Goal: Task Accomplishment & Management: Complete application form

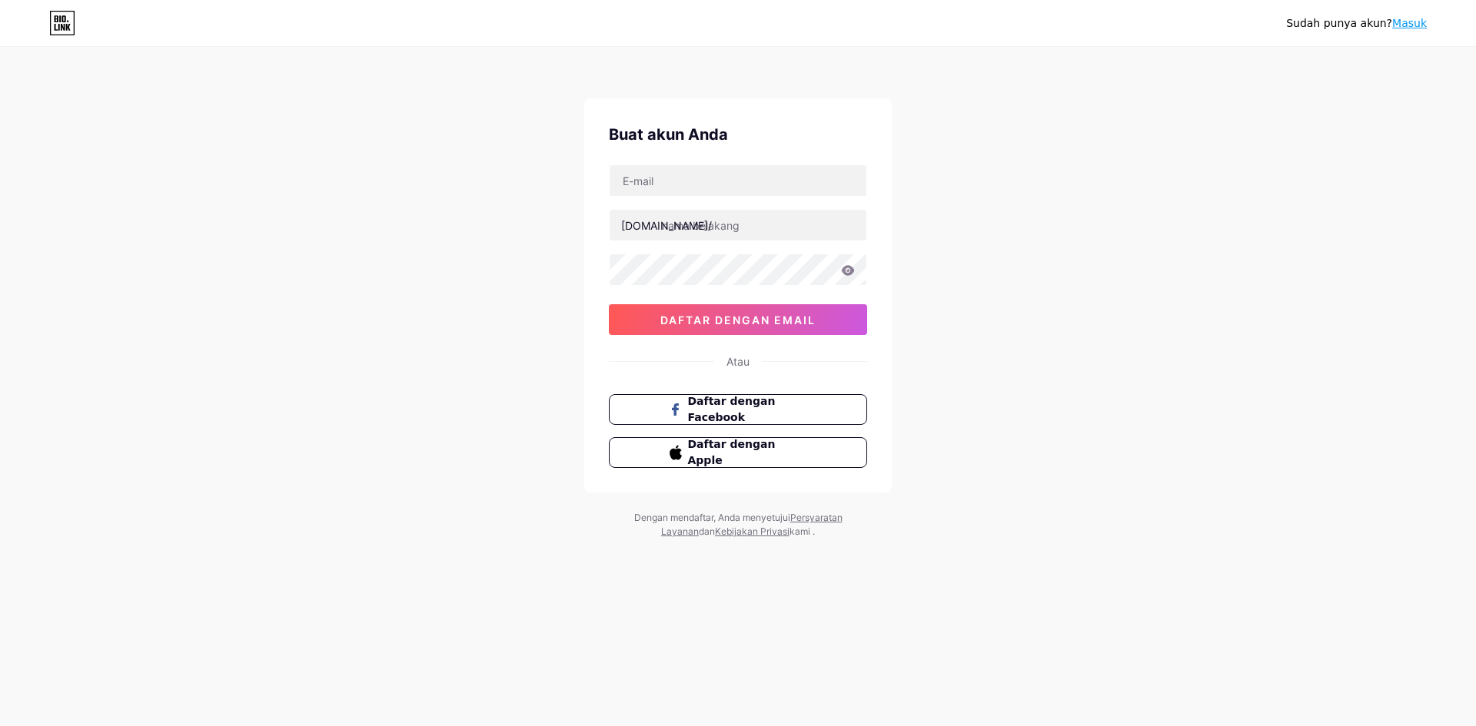
drag, startPoint x: 1328, startPoint y: 168, endPoint x: 1382, endPoint y: 156, distance: 55.8
click at [1328, 168] on div "Sudah punya akun? Masuk Buat akun Anda [DOMAIN_NAME]/ 0cAFcWeA5yWxvoWwVtYVCPFOe…" at bounding box center [738, 294] width 1476 height 588
click at [677, 165] on div at bounding box center [738, 181] width 258 height 32
click at [688, 174] on input "text" at bounding box center [738, 180] width 257 height 31
type input "[EMAIL_ADDRESS][DOMAIN_NAME]"
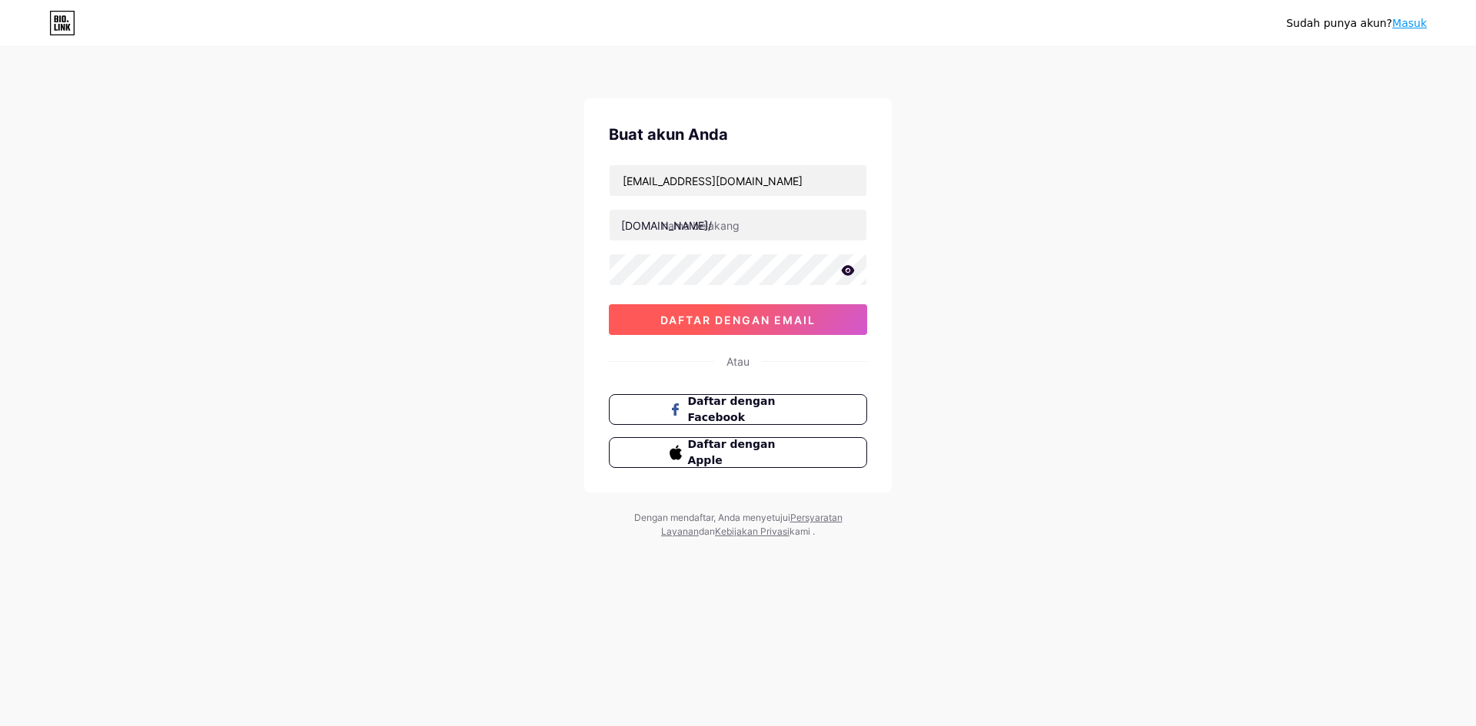
click at [809, 330] on button "daftar dengan email" at bounding box center [738, 319] width 258 height 31
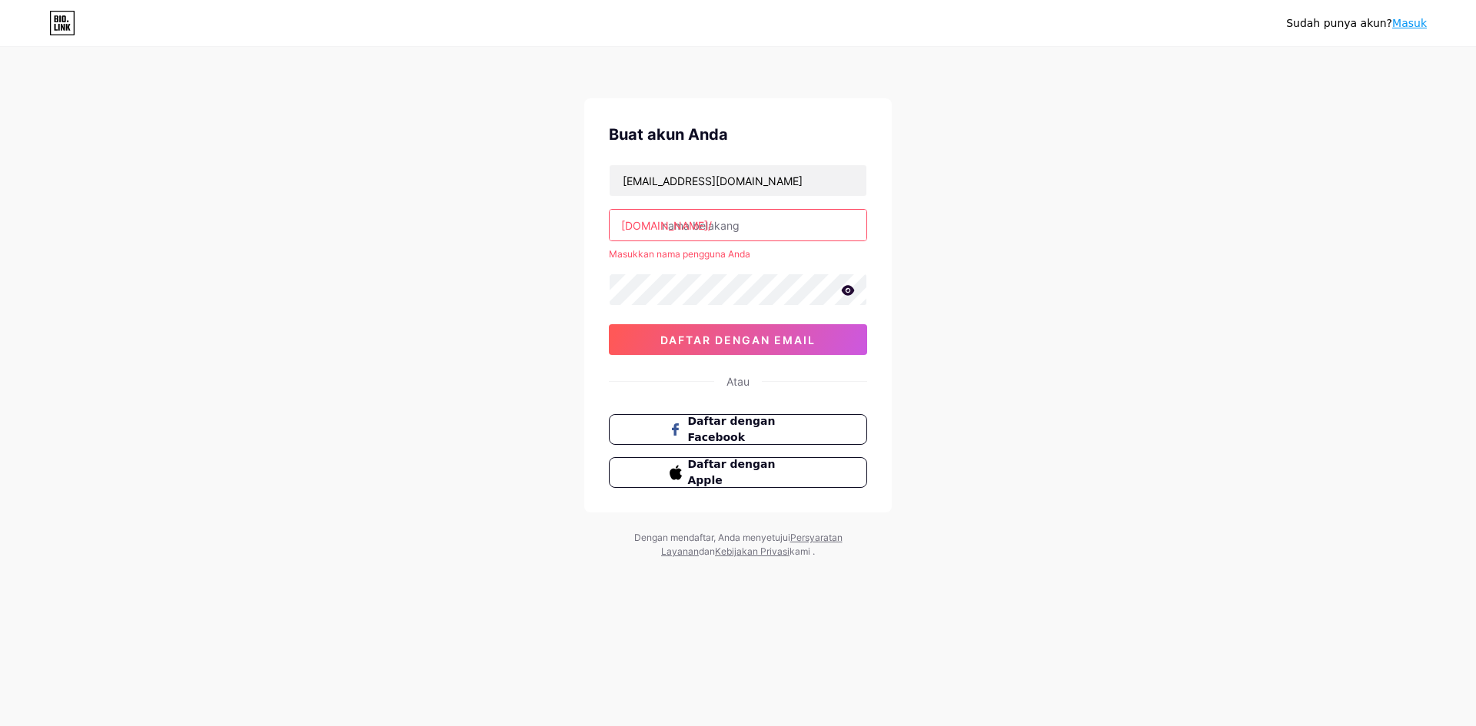
click at [706, 243] on div "[EMAIL_ADDRESS][DOMAIN_NAME] [DOMAIN_NAME]/ Masukkan nama pengguna Anda 0cAFcWe…" at bounding box center [738, 260] width 258 height 191
click at [713, 229] on input "text" at bounding box center [738, 225] width 257 height 31
click at [713, 227] on input "text" at bounding box center [738, 225] width 257 height 31
click at [880, 243] on div "Buat akun Anda [EMAIL_ADDRESS][DOMAIN_NAME] [DOMAIN_NAME]/ Masukkan nama penggu…" at bounding box center [738, 305] width 308 height 414
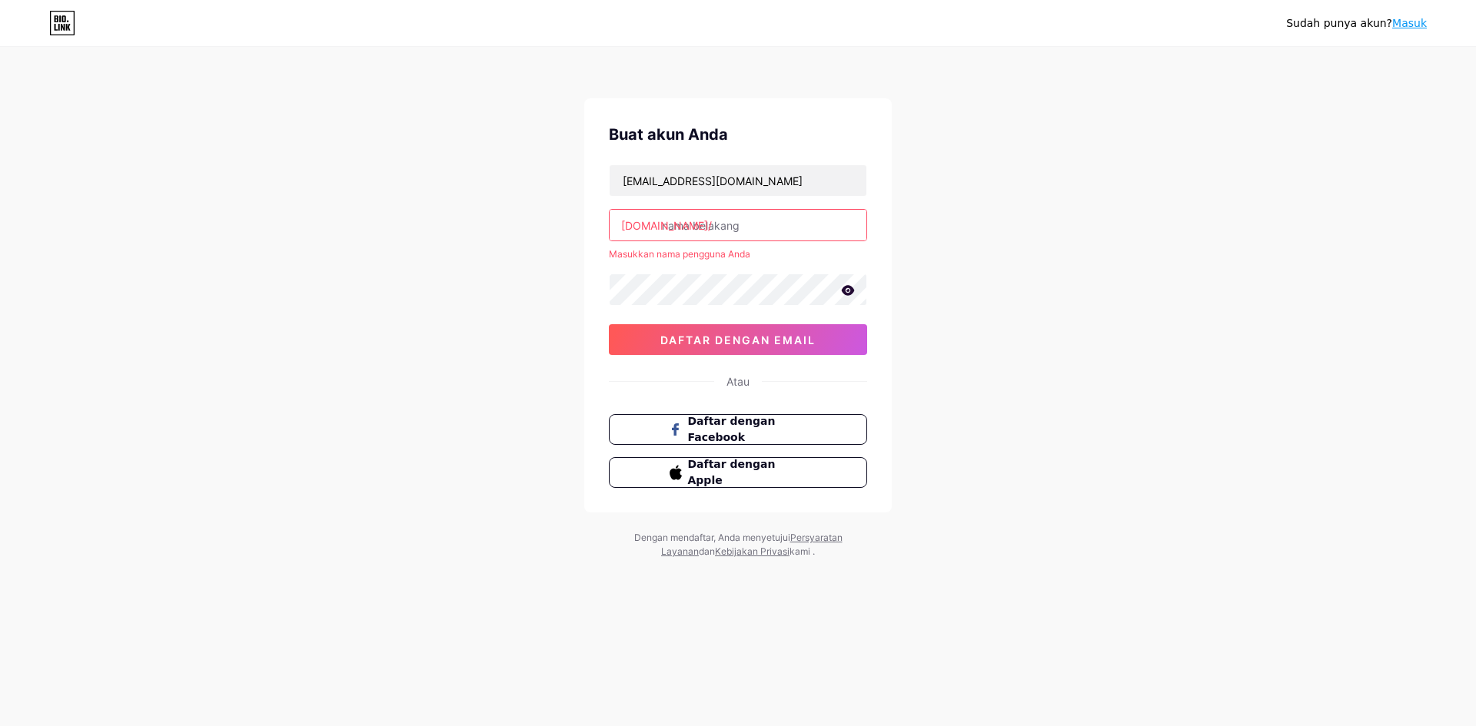
click at [975, 269] on div "Sudah punya akun? Masuk Buat akun Anda [EMAIL_ADDRESS][DOMAIN_NAME] [DOMAIN_NAM…" at bounding box center [738, 304] width 1476 height 608
drag, startPoint x: 971, startPoint y: 351, endPoint x: 705, endPoint y: 236, distance: 289.6
click at [959, 334] on div "Sudah punya akun? Masuk Buat akun Anda [EMAIL_ADDRESS][DOMAIN_NAME] [DOMAIN_NAM…" at bounding box center [738, 304] width 1476 height 608
click at [713, 230] on input "text" at bounding box center [738, 225] width 257 height 31
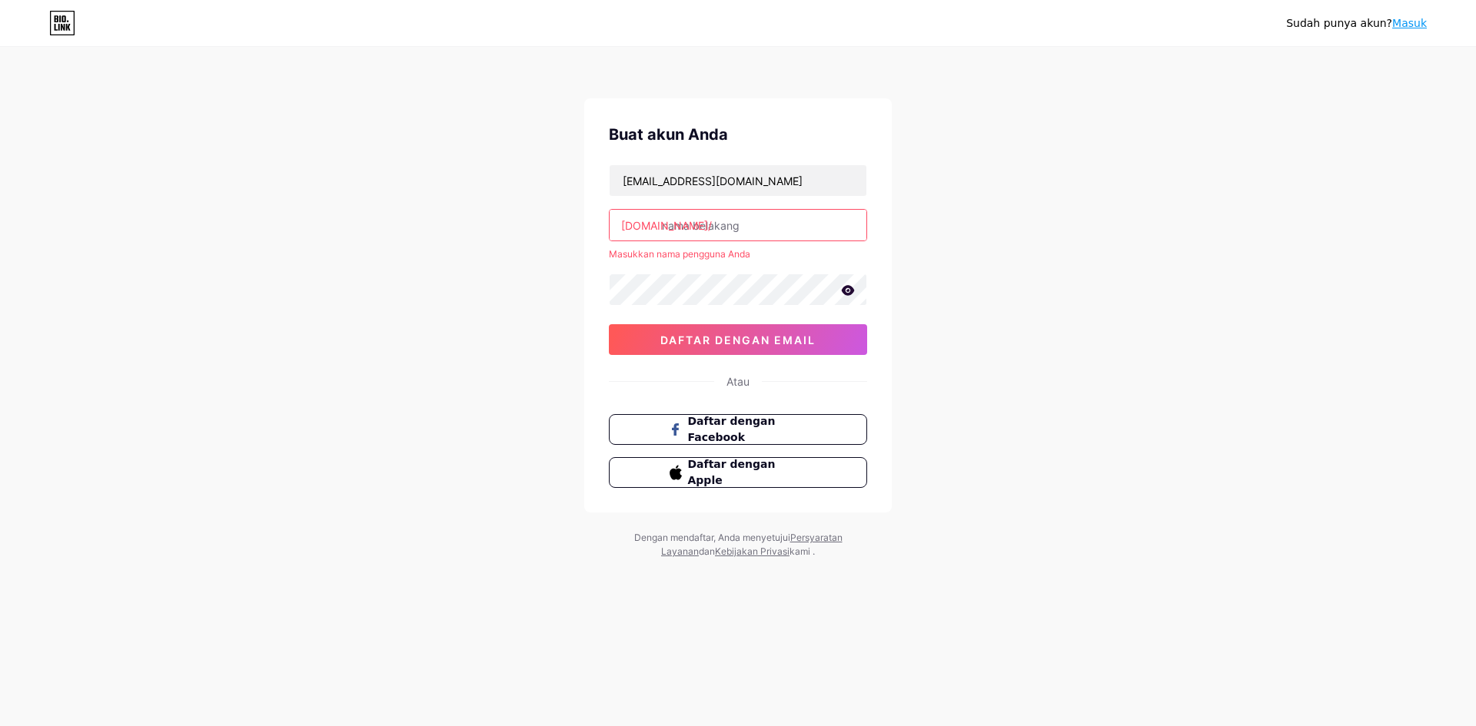
paste input "a href="[URL][DOMAIN_NAME]" target="_blank">slot gacor hamtoto</a>"
click at [708, 227] on input "a href="[URL][DOMAIN_NAME]" target="_blank">slot gacor hamtoto</a>" at bounding box center [738, 225] width 257 height 31
click at [697, 228] on input "a href="[URL][DOMAIN_NAME]" target="_blank">slot gacor hamtoto</a>" at bounding box center [738, 225] width 257 height 31
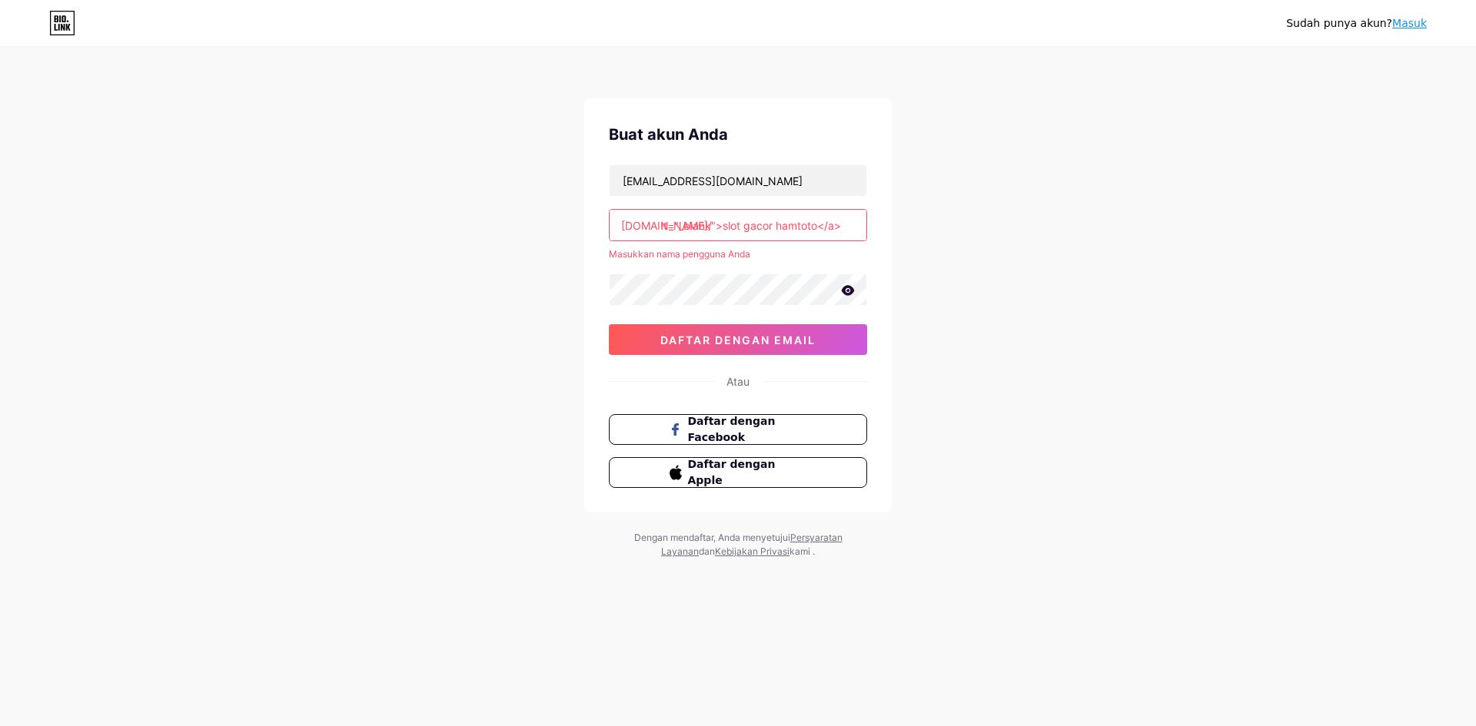
click at [697, 228] on input "a href="[URL][DOMAIN_NAME]" target="_blank">slot gacor hamtoto</a>" at bounding box center [738, 225] width 257 height 31
type input "<a href="[URL][DOMAIN_NAME]" target="_blank">slot gacor hamtoto</a>"
click at [697, 228] on input "<a href="[URL][DOMAIN_NAME]" target="_blank">slot gacor hamtoto</a>" at bounding box center [738, 225] width 257 height 31
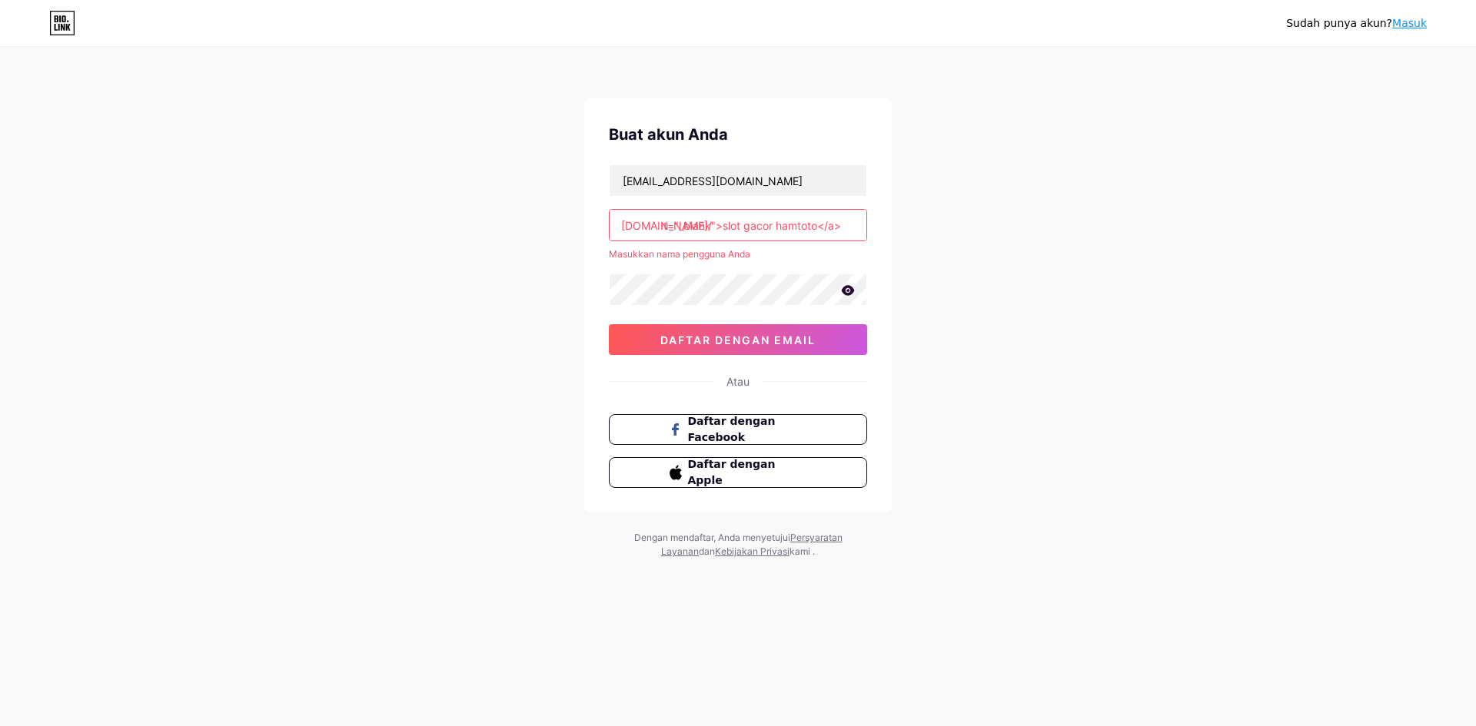
click at [697, 228] on input "<a href="[URL][DOMAIN_NAME]" target="_blank">slot gacor hamtoto</a>" at bounding box center [738, 225] width 257 height 31
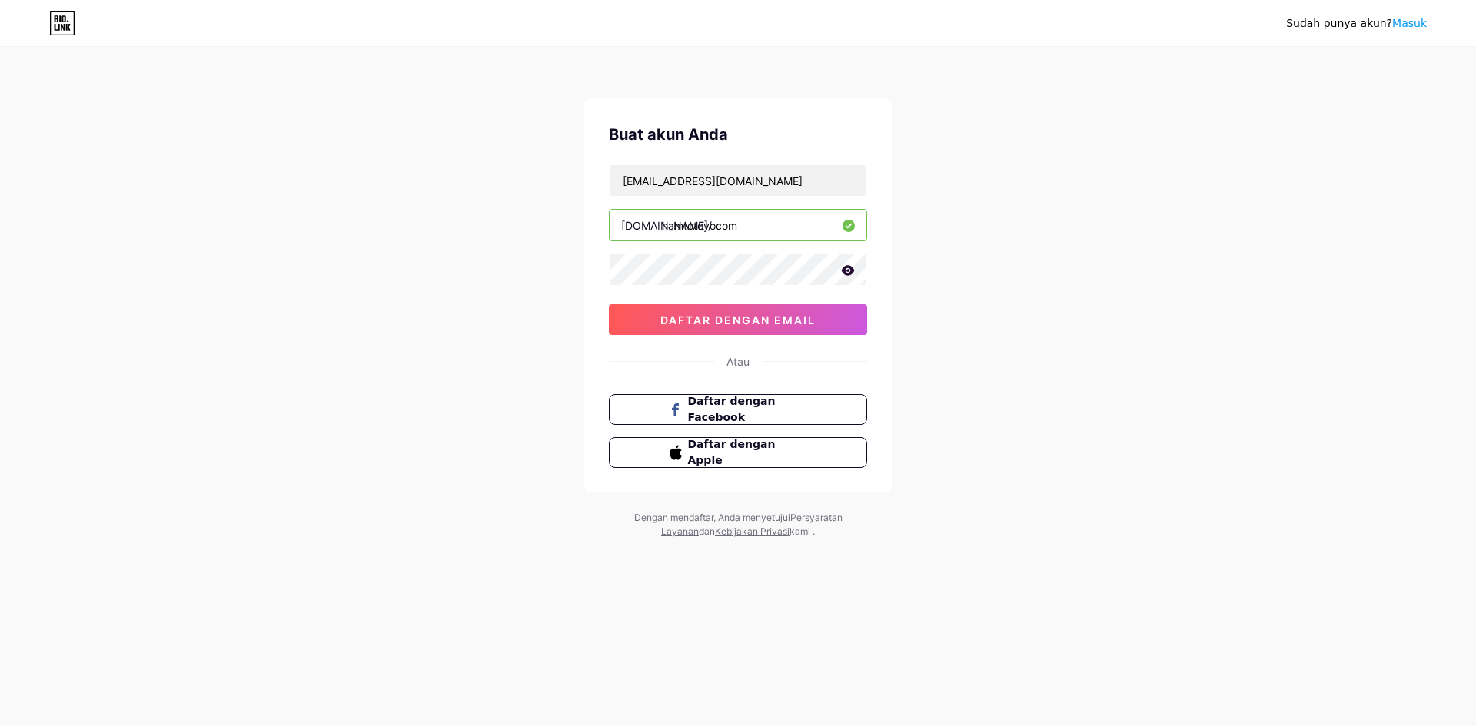
click at [719, 226] on input "hamtotoyocom" at bounding box center [738, 225] width 257 height 31
type input "hamtotoyok"
drag, startPoint x: 820, startPoint y: 302, endPoint x: 815, endPoint y: 311, distance: 10.3
click at [820, 303] on div "[EMAIL_ADDRESS][DOMAIN_NAME] [DOMAIN_NAME]/ hamtotoyok 0cAFcWeA5yWxvoWwVtYVCPFO…" at bounding box center [738, 250] width 258 height 171
click at [804, 333] on button "daftar dengan email" at bounding box center [738, 319] width 258 height 31
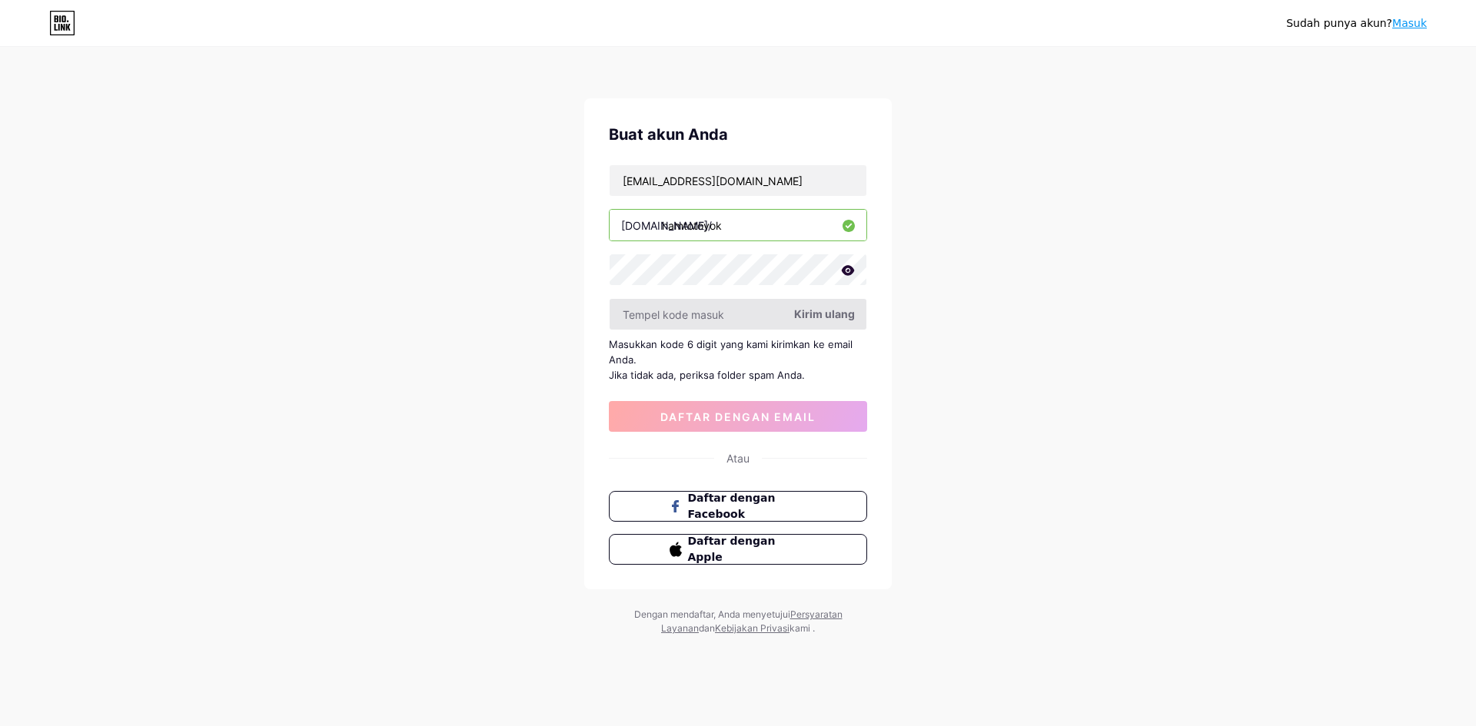
click at [704, 314] on input "text" at bounding box center [738, 314] width 257 height 31
click at [677, 321] on input "text" at bounding box center [738, 314] width 257 height 31
paste input "418456"
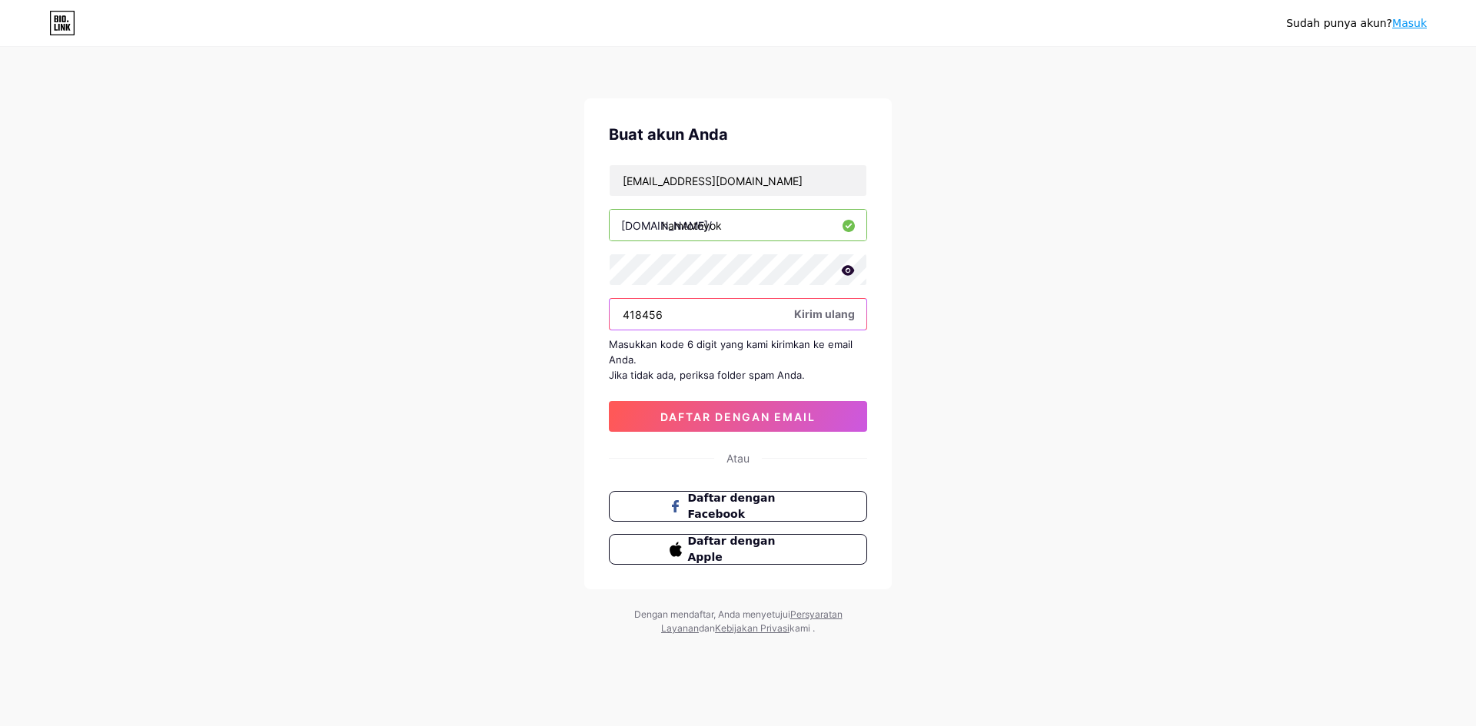
click at [727, 312] on input "418456" at bounding box center [738, 314] width 257 height 31
type input "418456"
click at [750, 406] on button "daftar dengan email" at bounding box center [738, 416] width 258 height 31
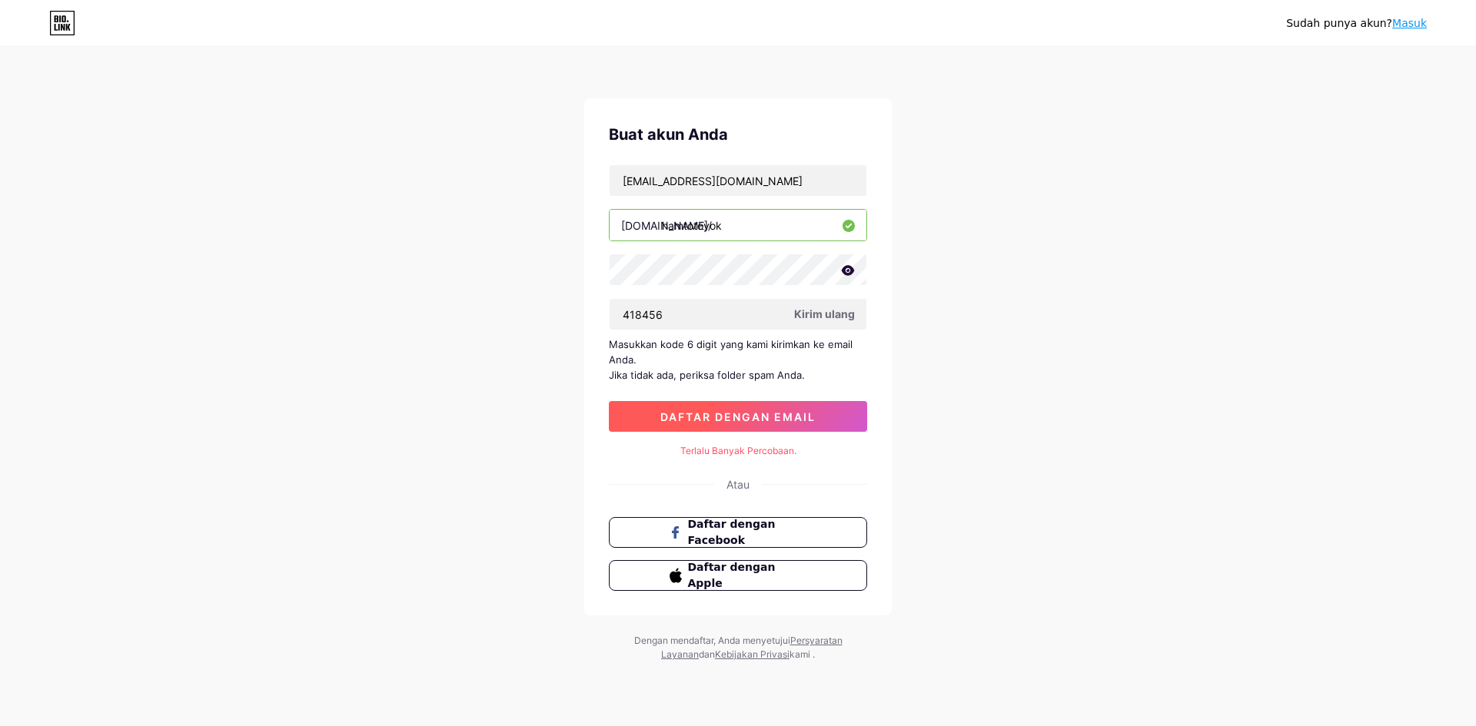
click at [737, 419] on font "daftar dengan email" at bounding box center [737, 417] width 155 height 13
drag, startPoint x: 737, startPoint y: 419, endPoint x: 821, endPoint y: 341, distance: 114.2
click at [737, 418] on font "daftar dengan email" at bounding box center [737, 417] width 155 height 13
click at [830, 308] on font "Kirim ulang" at bounding box center [824, 314] width 61 height 13
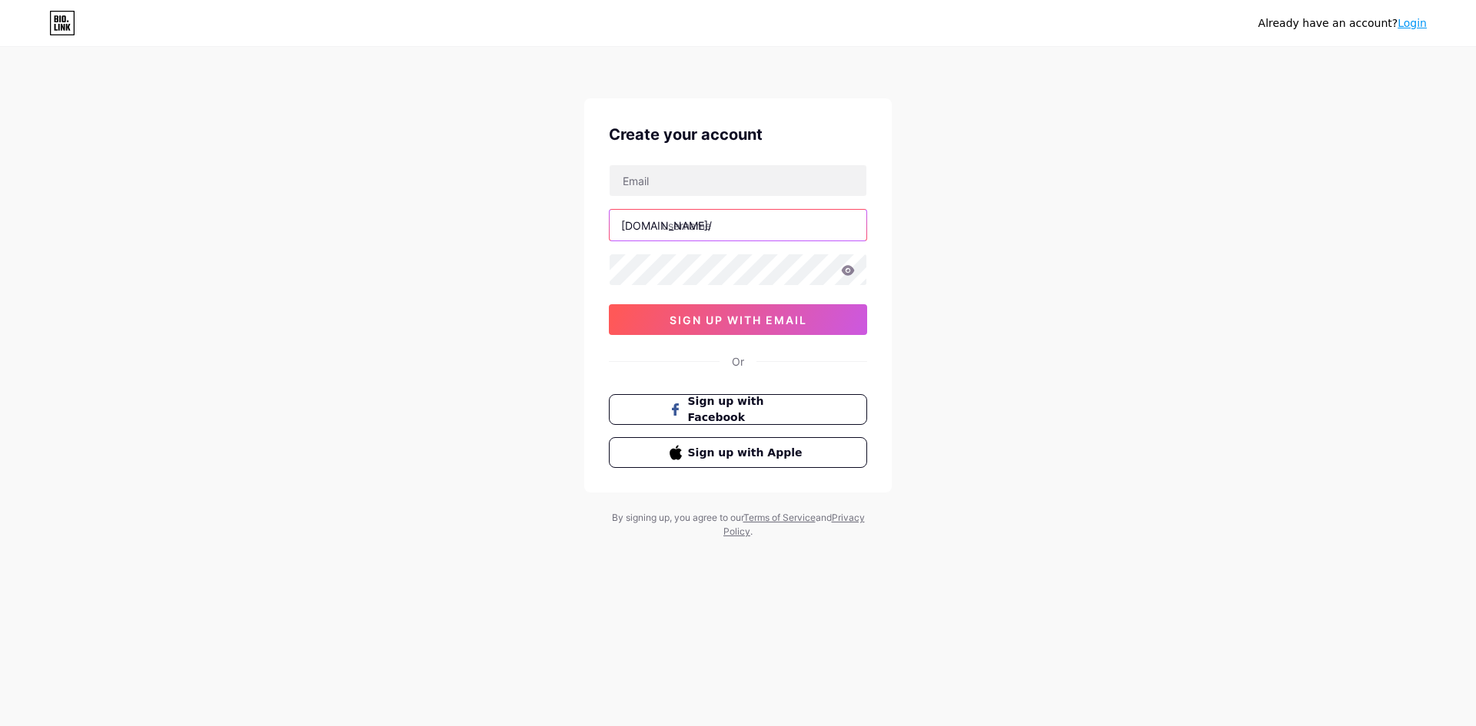
click at [779, 225] on input "text" at bounding box center [738, 225] width 257 height 31
click at [717, 191] on input "text" at bounding box center [738, 180] width 257 height 31
type input "[EMAIL_ADDRESS][DOMAIN_NAME]"
click at [739, 231] on input "text" at bounding box center [738, 225] width 257 height 31
type input "hamtoto"
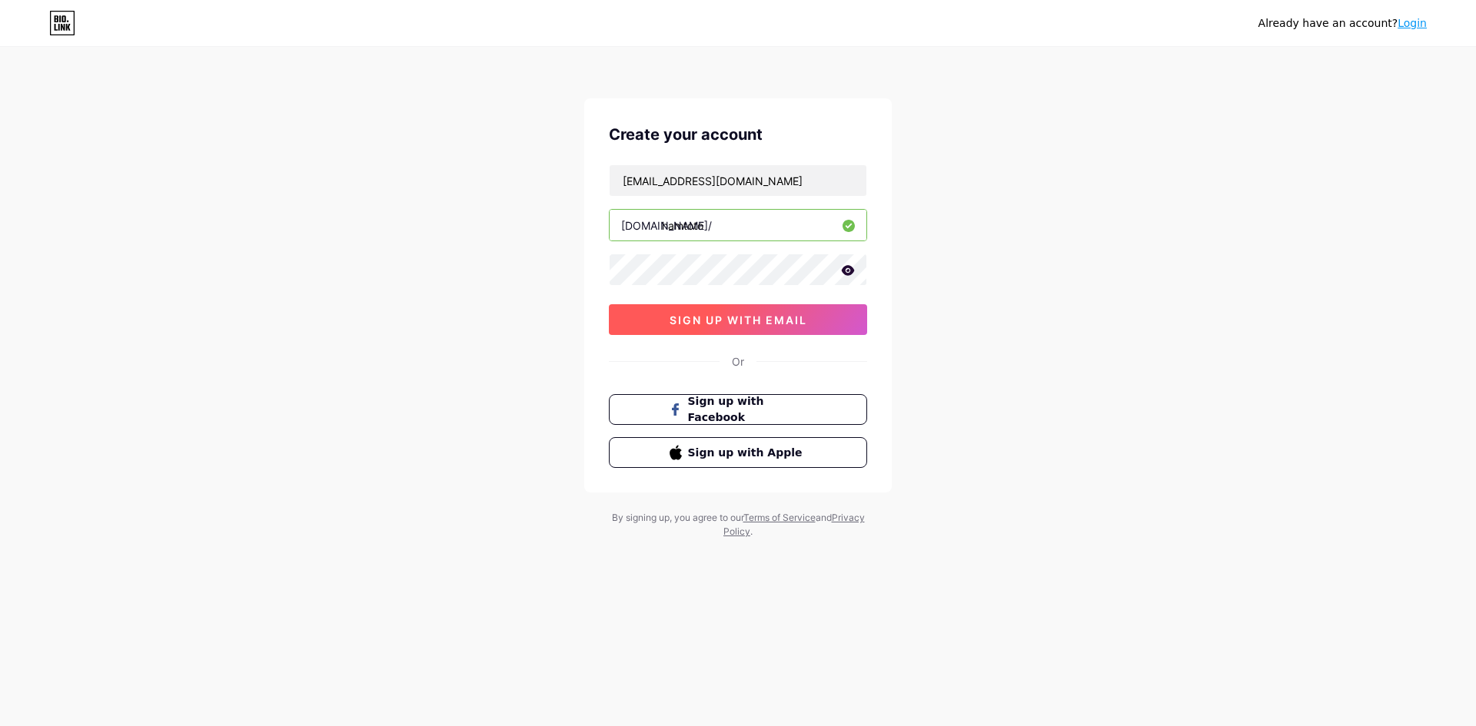
click at [693, 320] on span "sign up with email" at bounding box center [739, 320] width 138 height 13
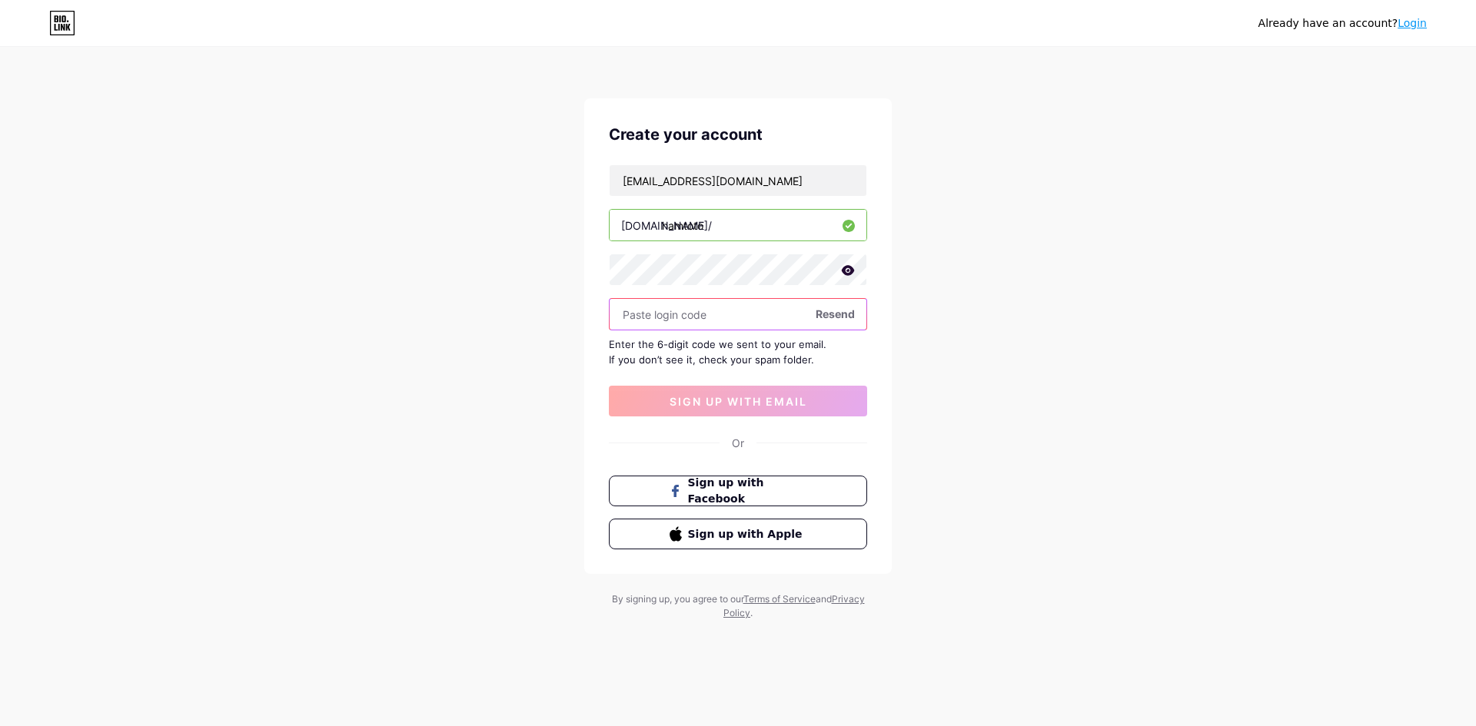
click at [707, 308] on input "text" at bounding box center [738, 314] width 257 height 31
paste input "418456"
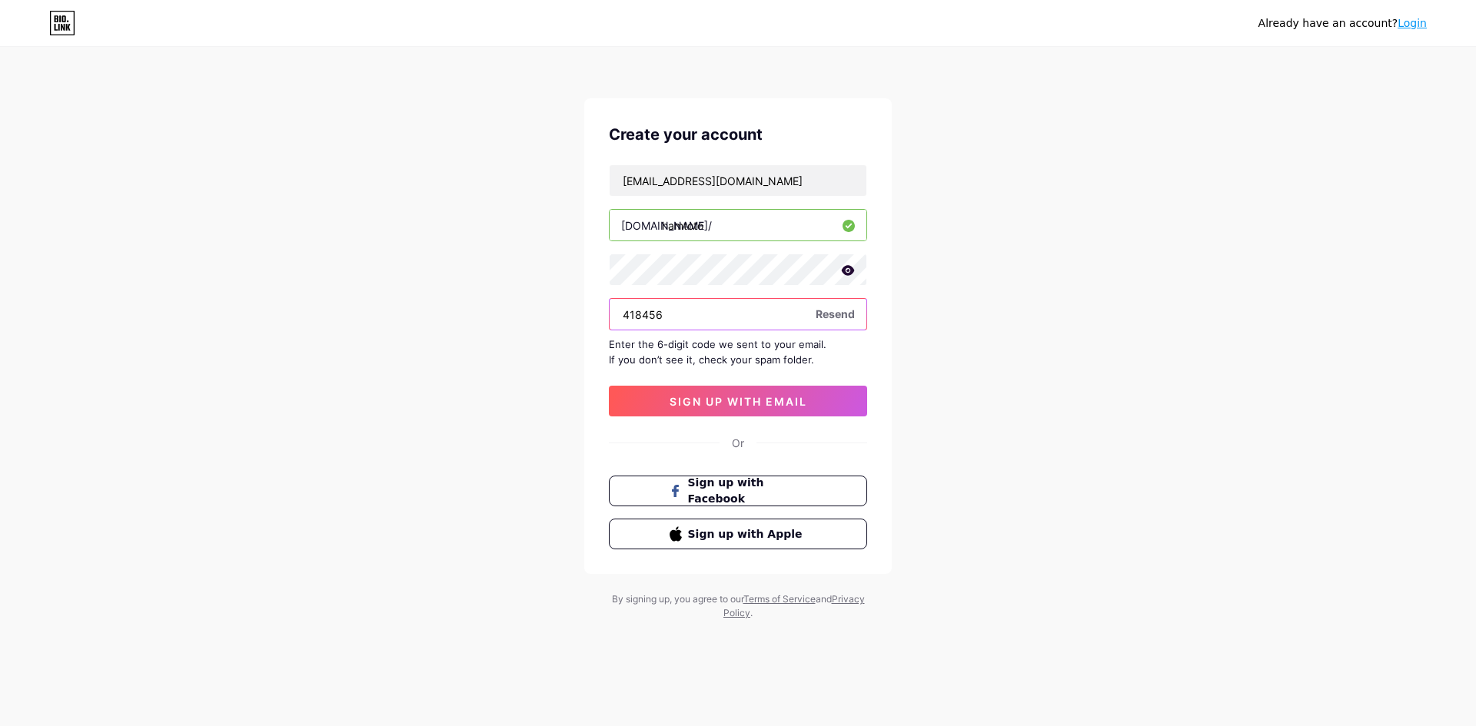
type input "418456"
click at [836, 422] on div "Create your account jirayalegendaris@gmail.com bio.link/ hamtoto 418456 Resend …" at bounding box center [738, 336] width 308 height 476
click at [836, 406] on button "sign up with email" at bounding box center [738, 401] width 258 height 31
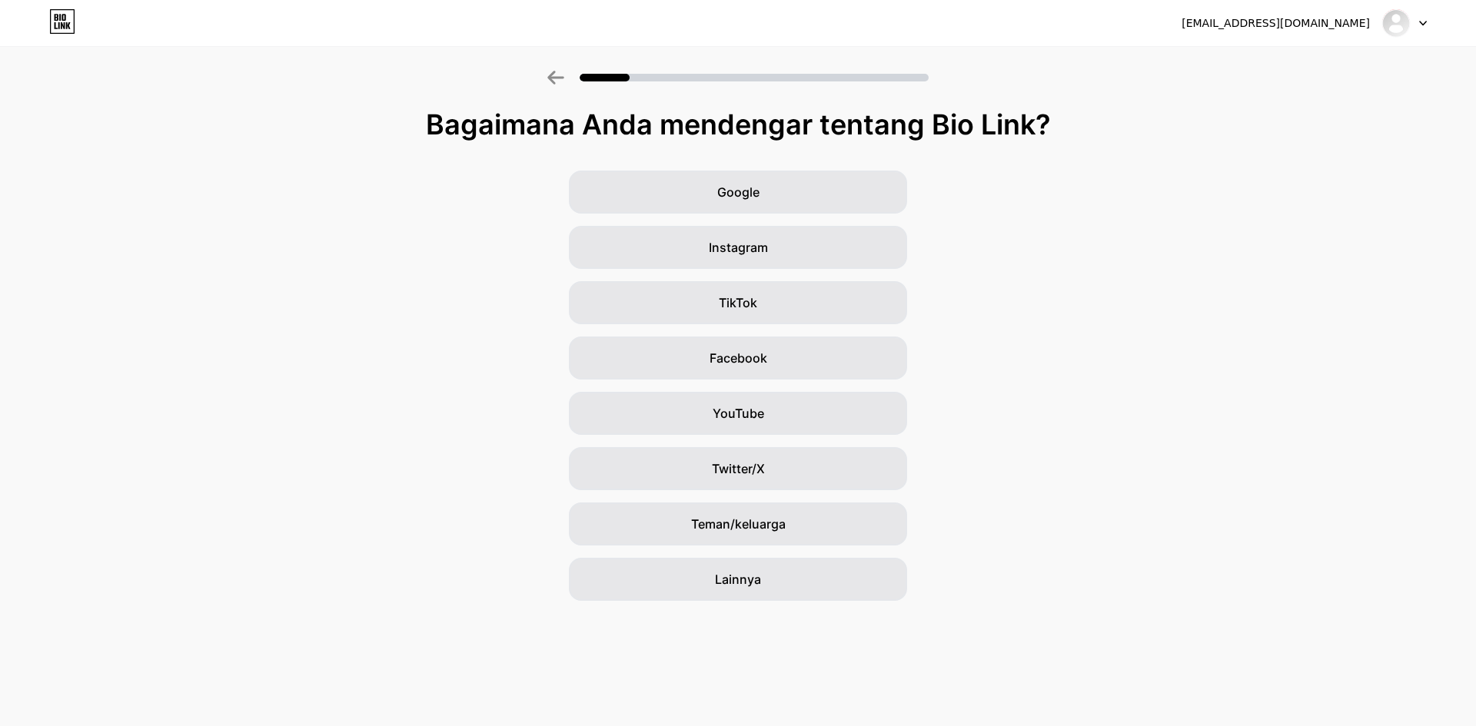
click at [1192, 270] on div "Google Instagram TikTok Facebook YouTube Twitter/X Teman/keluarga Lainnya" at bounding box center [738, 386] width 1476 height 431
click at [780, 191] on div "Google" at bounding box center [738, 192] width 338 height 43
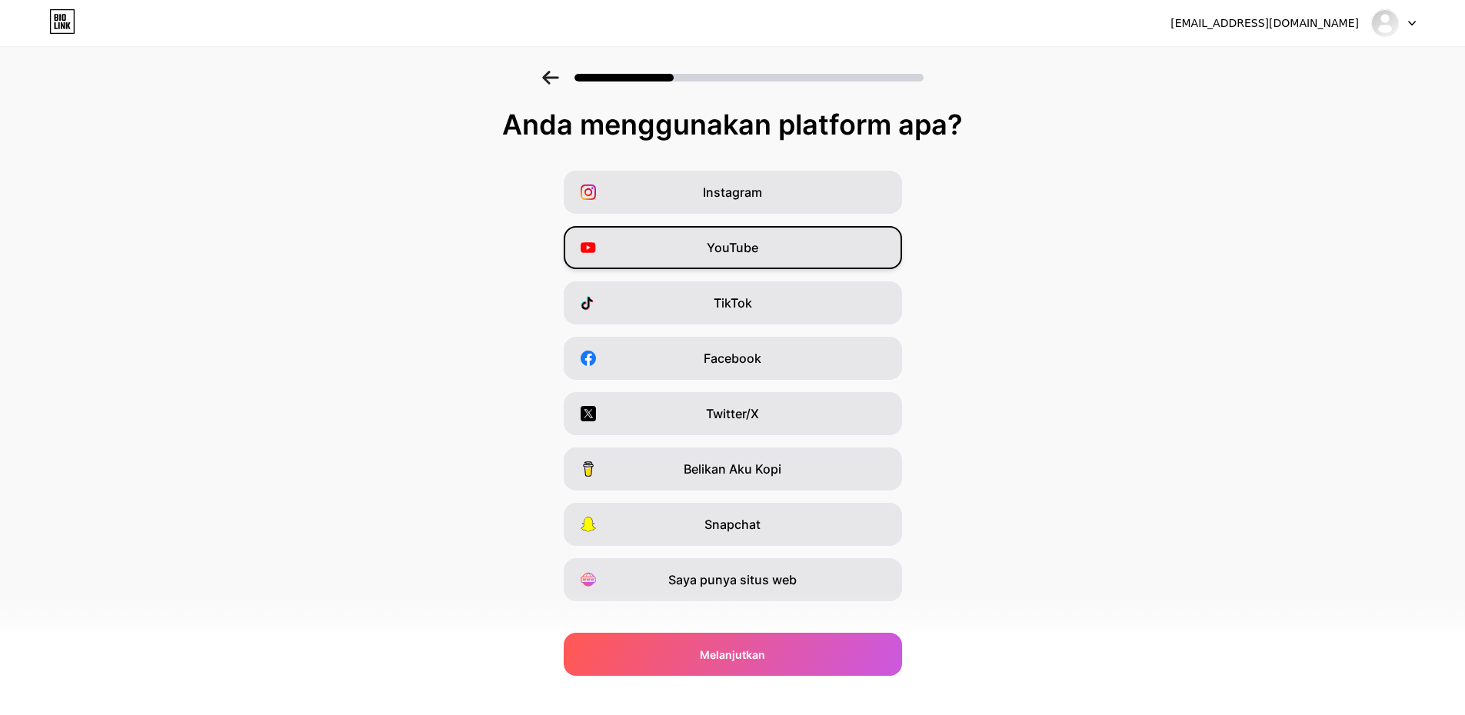
click at [751, 251] on font "YouTube" at bounding box center [733, 247] width 52 height 15
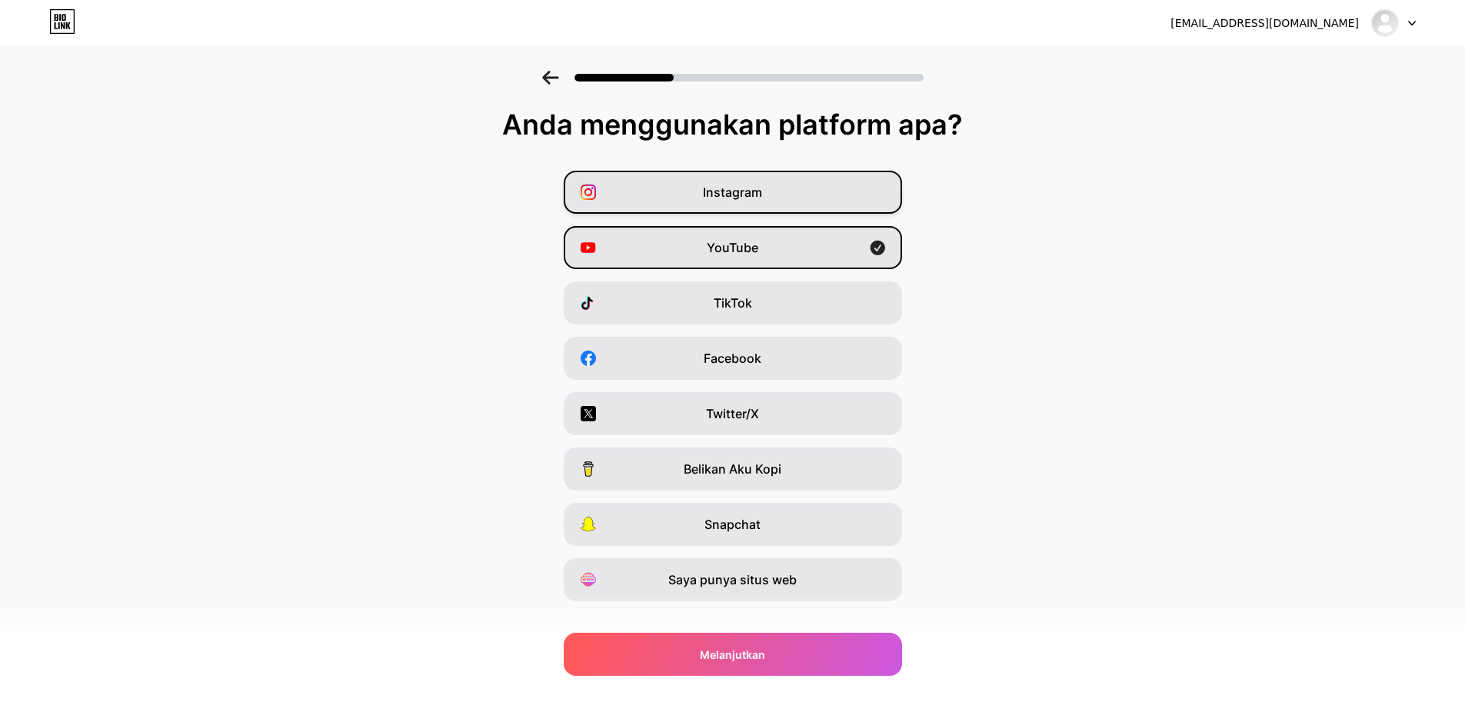
click at [746, 182] on div "Instagram" at bounding box center [733, 192] width 338 height 43
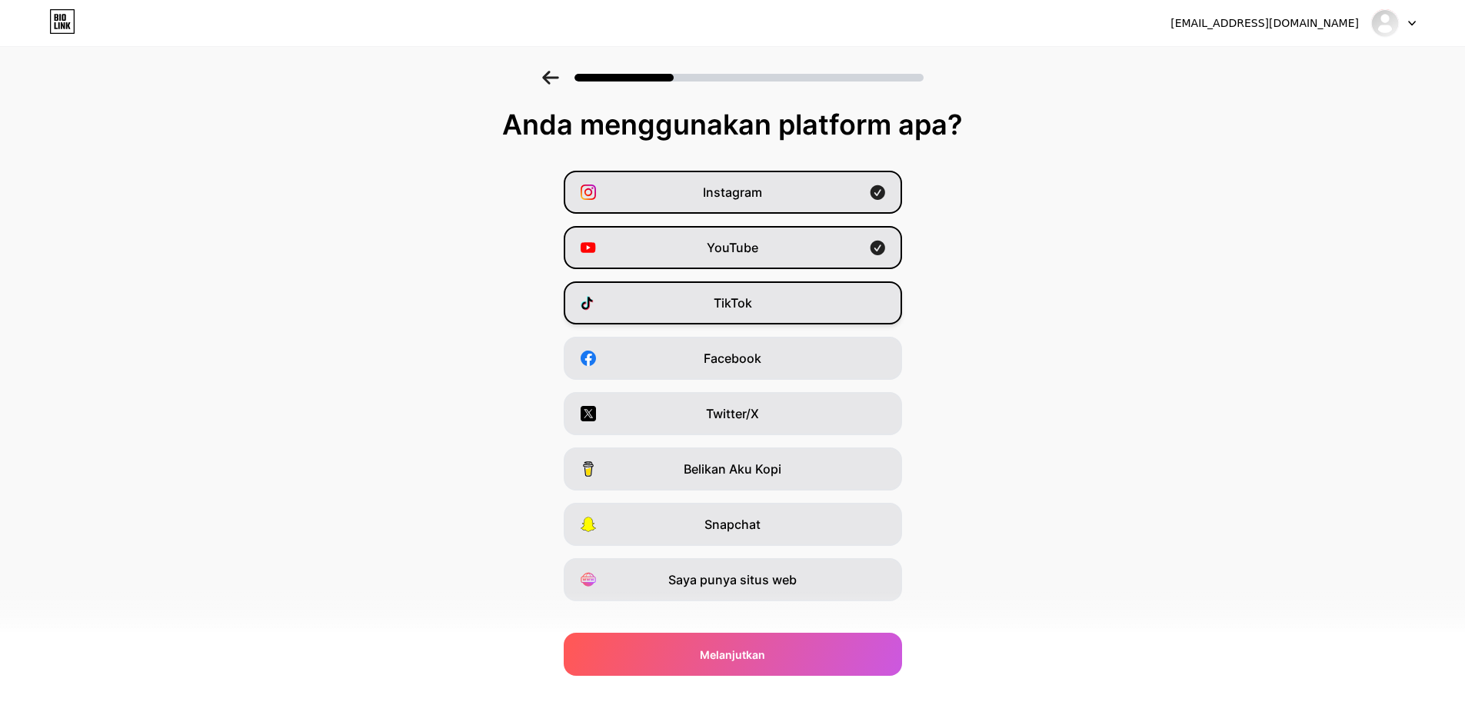
click at [750, 290] on div "TikTok" at bounding box center [733, 302] width 338 height 43
click at [776, 587] on span "Saya punya situs web" at bounding box center [732, 579] width 128 height 18
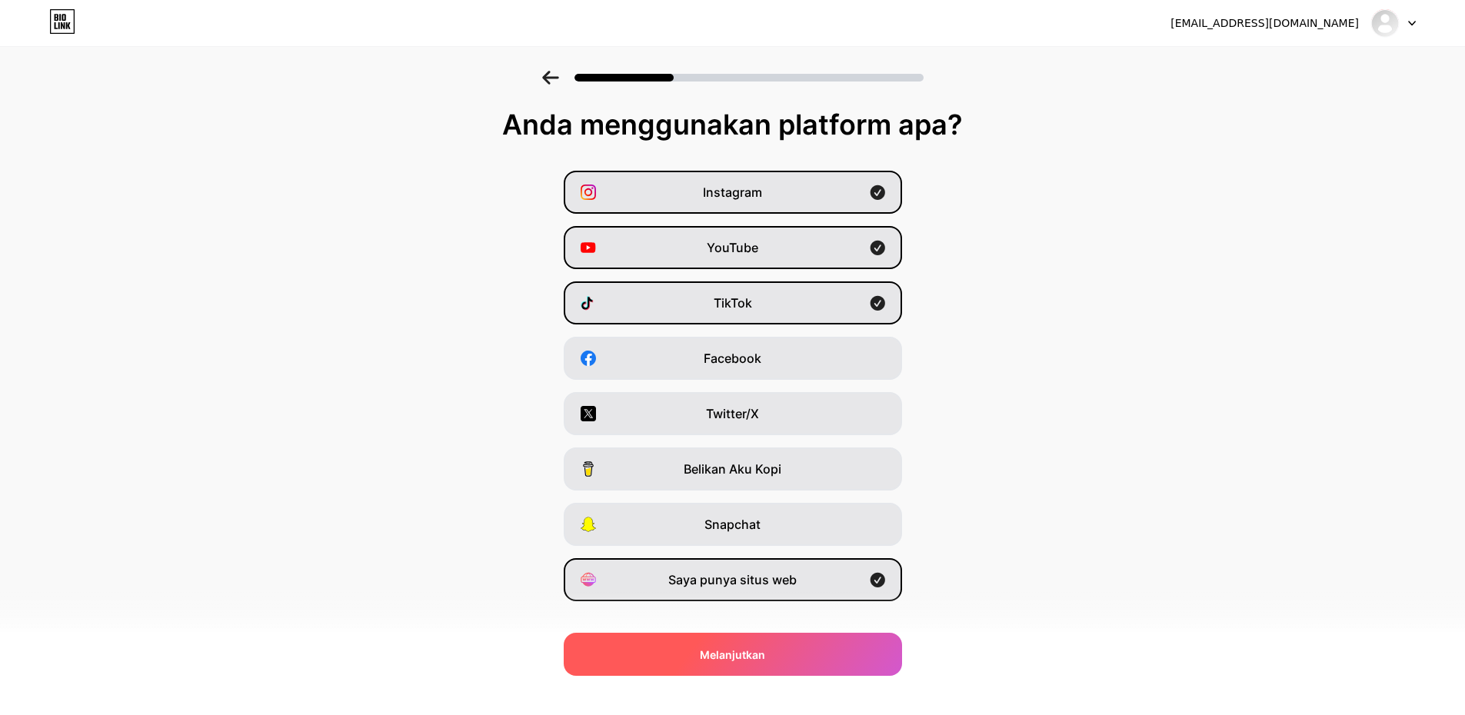
click at [778, 648] on div "Melanjutkan" at bounding box center [733, 654] width 338 height 43
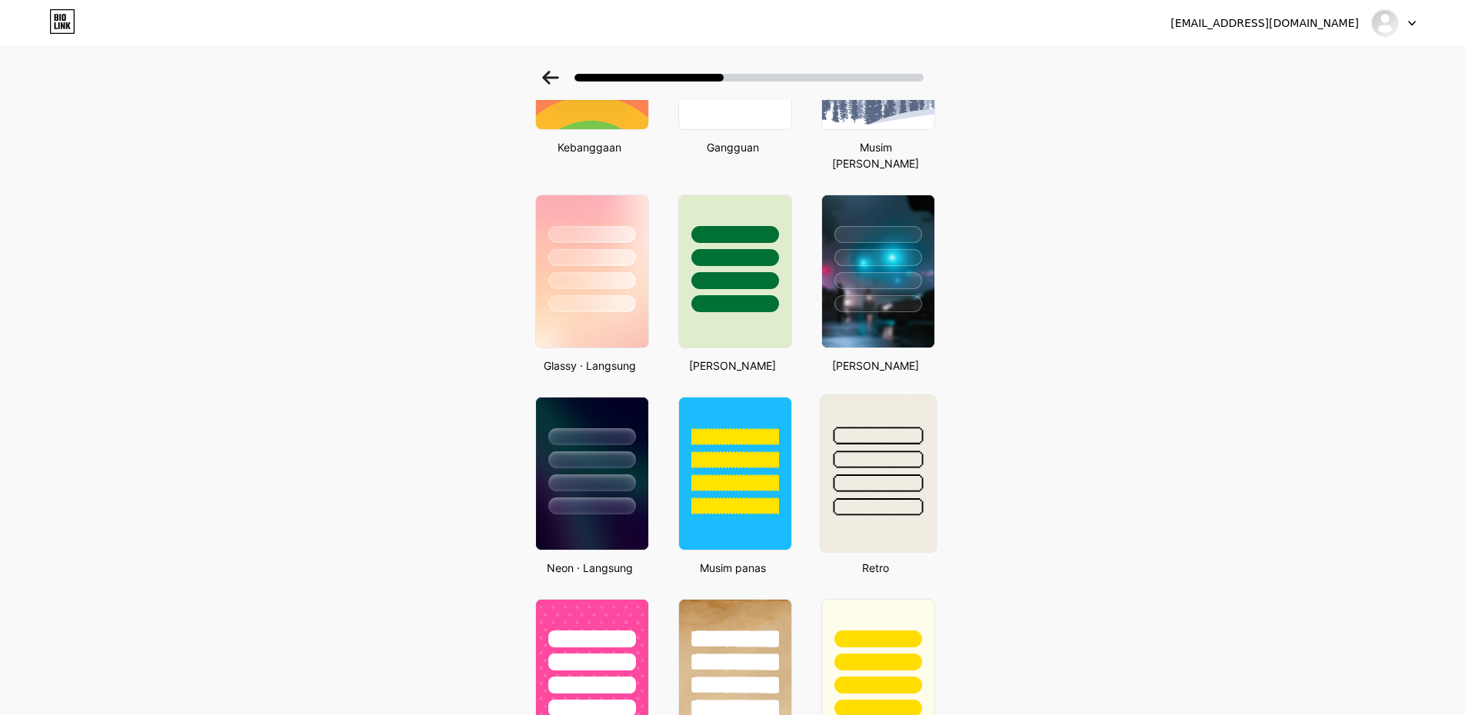
scroll to position [538, 0]
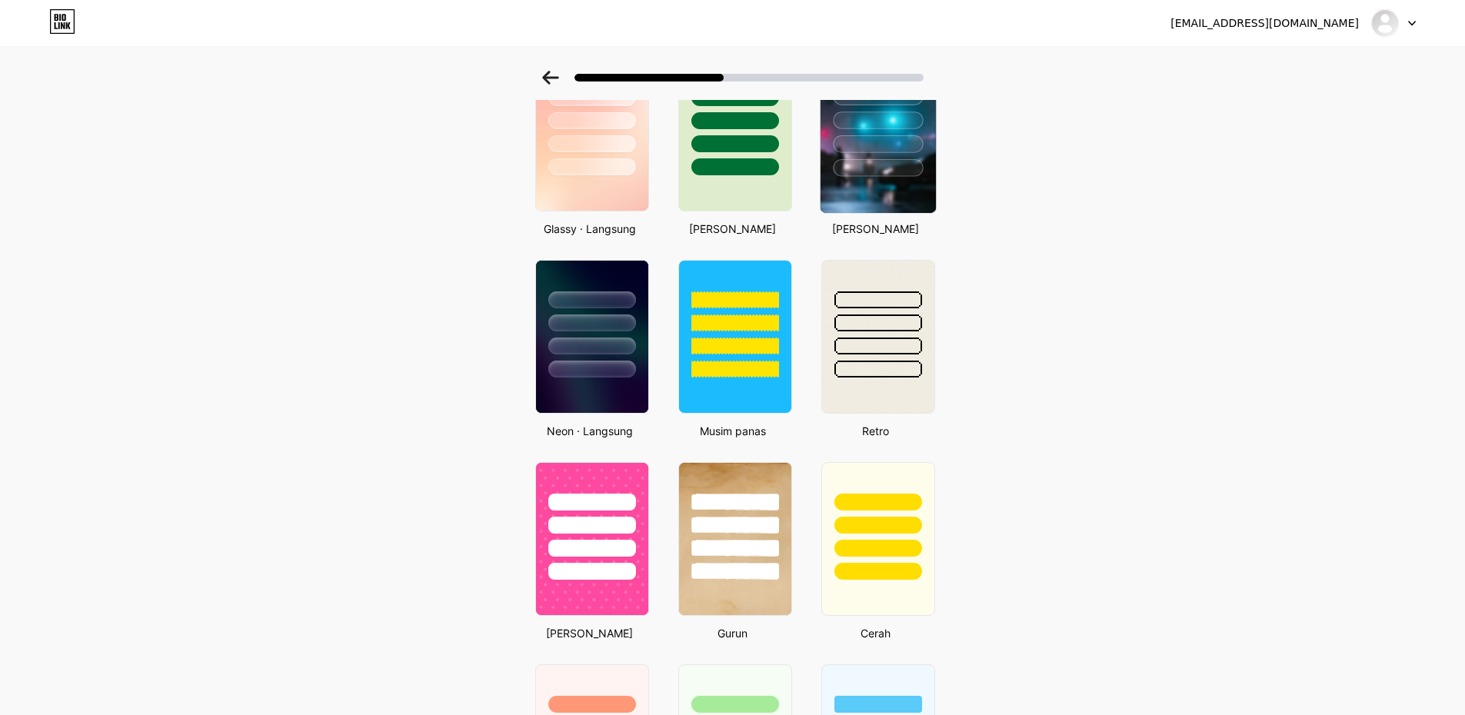
click at [917, 150] on div at bounding box center [878, 144] width 90 height 18
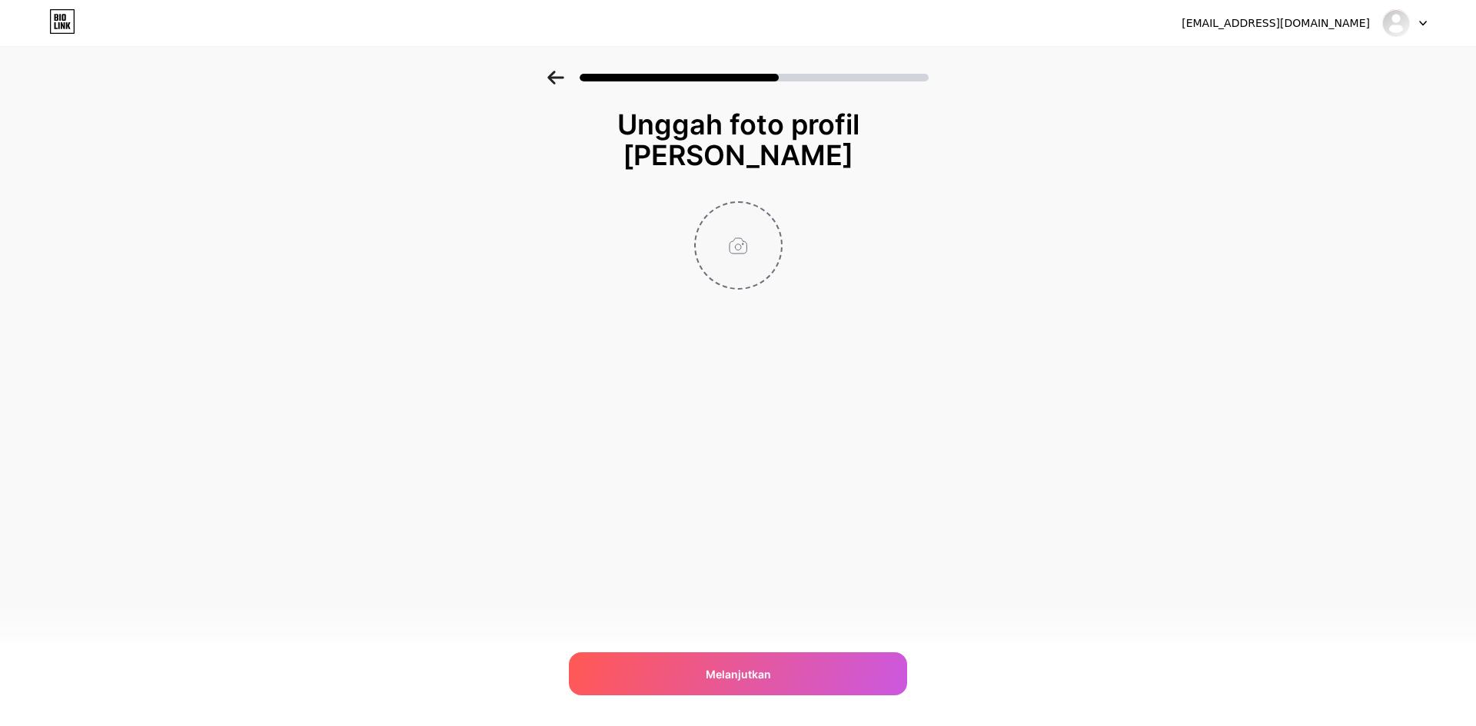
click at [748, 247] on input "file" at bounding box center [738, 245] width 85 height 85
type input "C:\fakepath\logo.png"
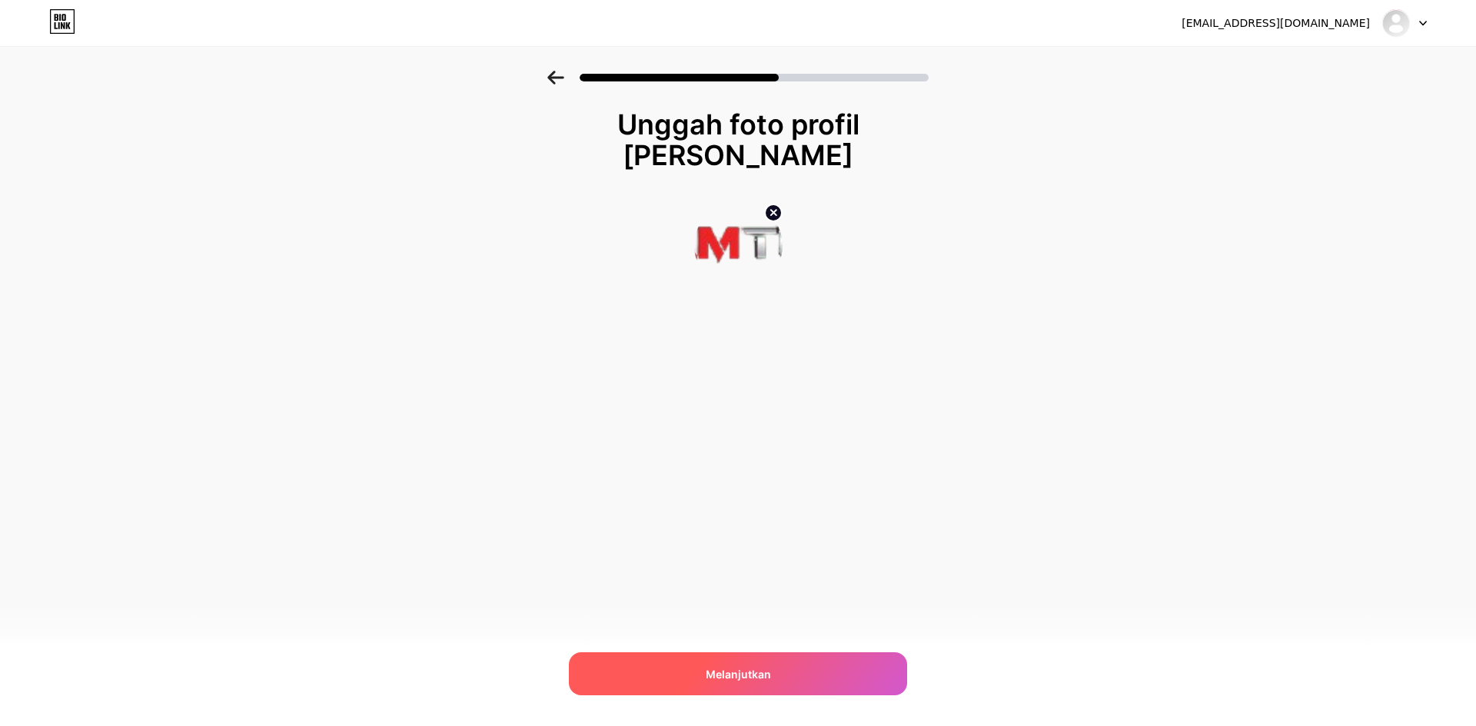
click at [751, 677] on font "Melanjutkan" at bounding box center [738, 674] width 65 height 13
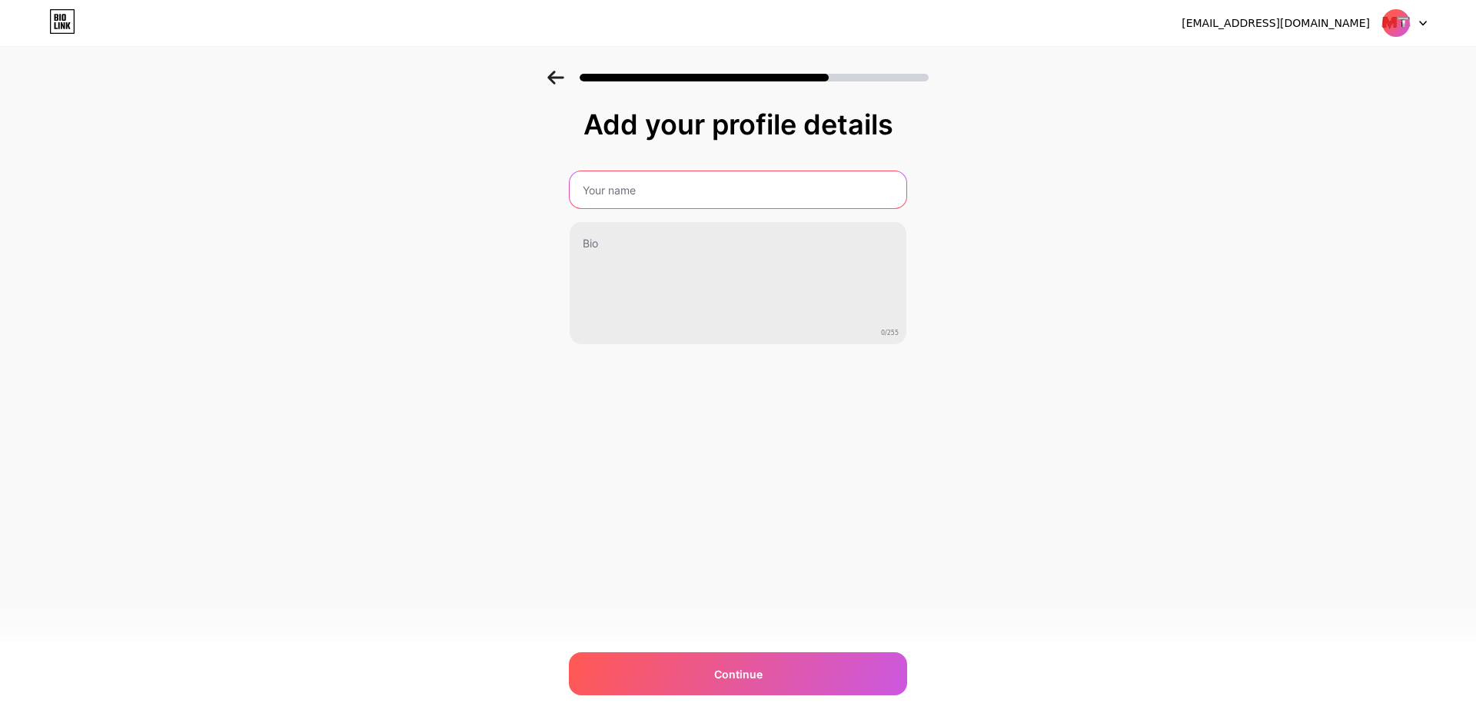
click at [617, 190] on input "text" at bounding box center [738, 189] width 337 height 37
type input "hamtoto"
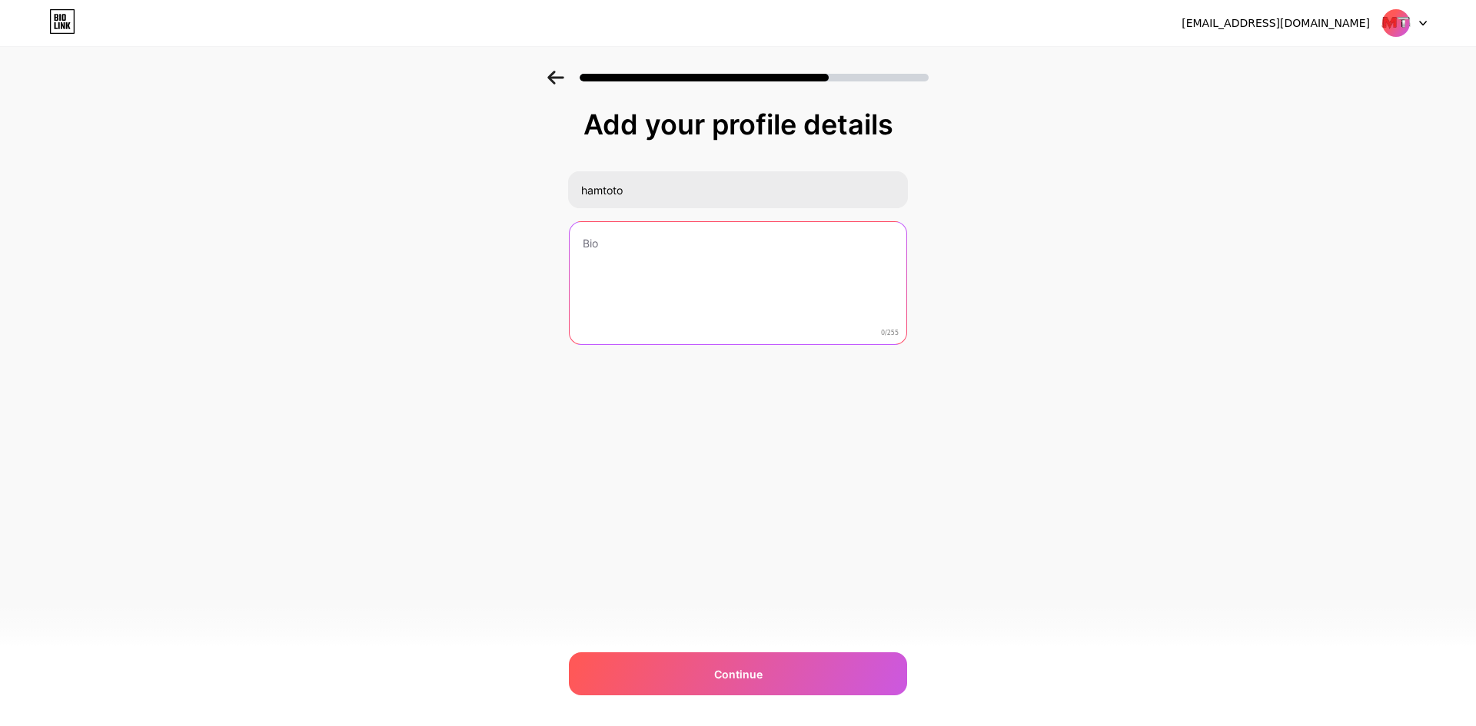
click at [684, 254] on textarea at bounding box center [738, 284] width 337 height 124
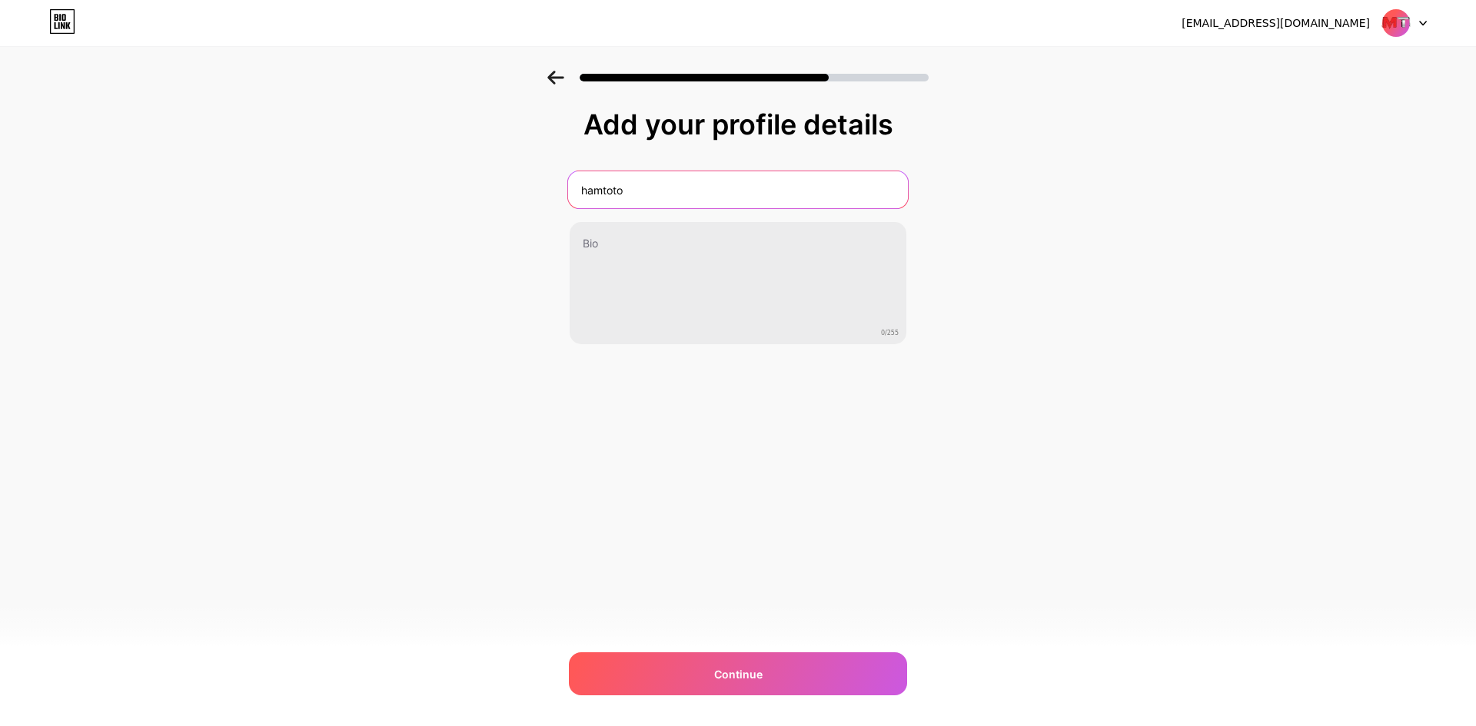
click at [742, 196] on input "hamtoto" at bounding box center [738, 189] width 340 height 37
click at [714, 193] on input "hamtoto" at bounding box center [738, 189] width 340 height 37
click at [715, 191] on input "text" at bounding box center [738, 189] width 340 height 37
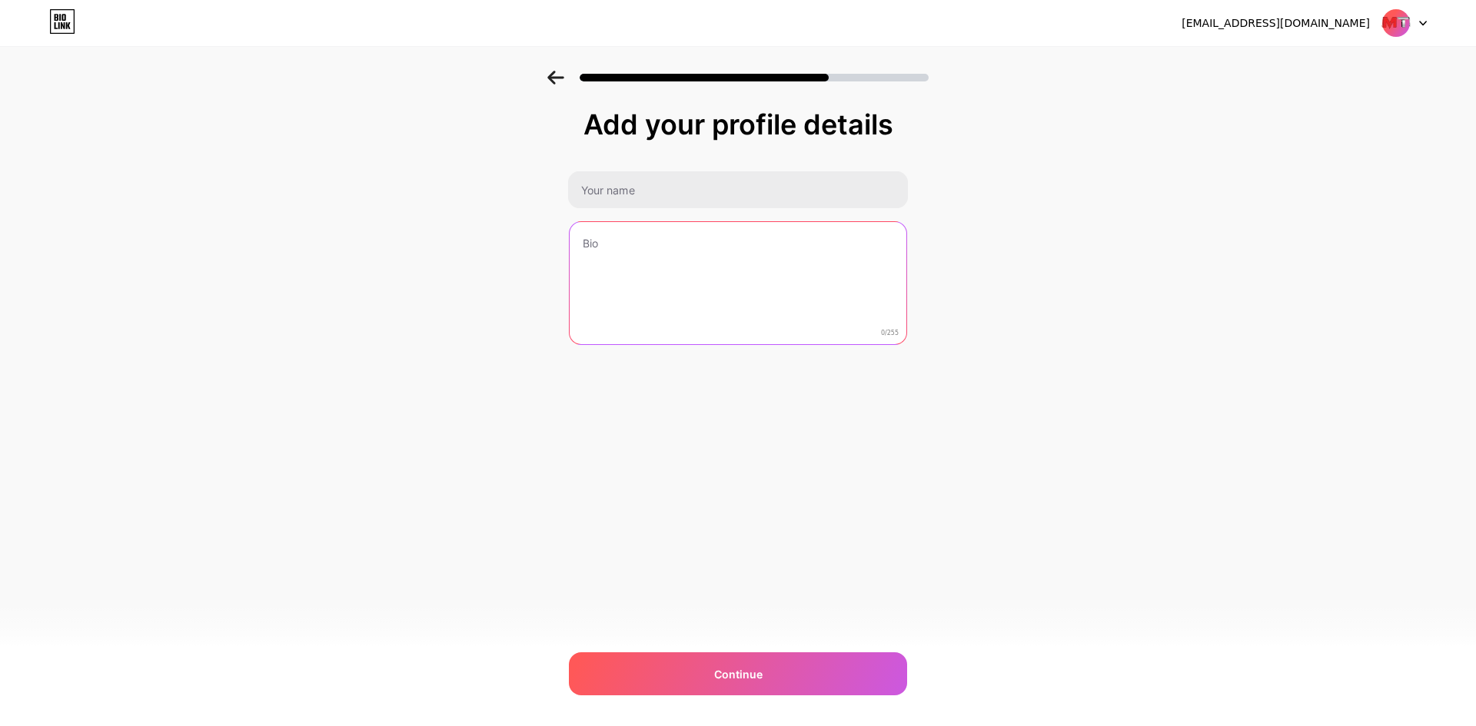
click at [743, 254] on textarea at bounding box center [738, 284] width 337 height 124
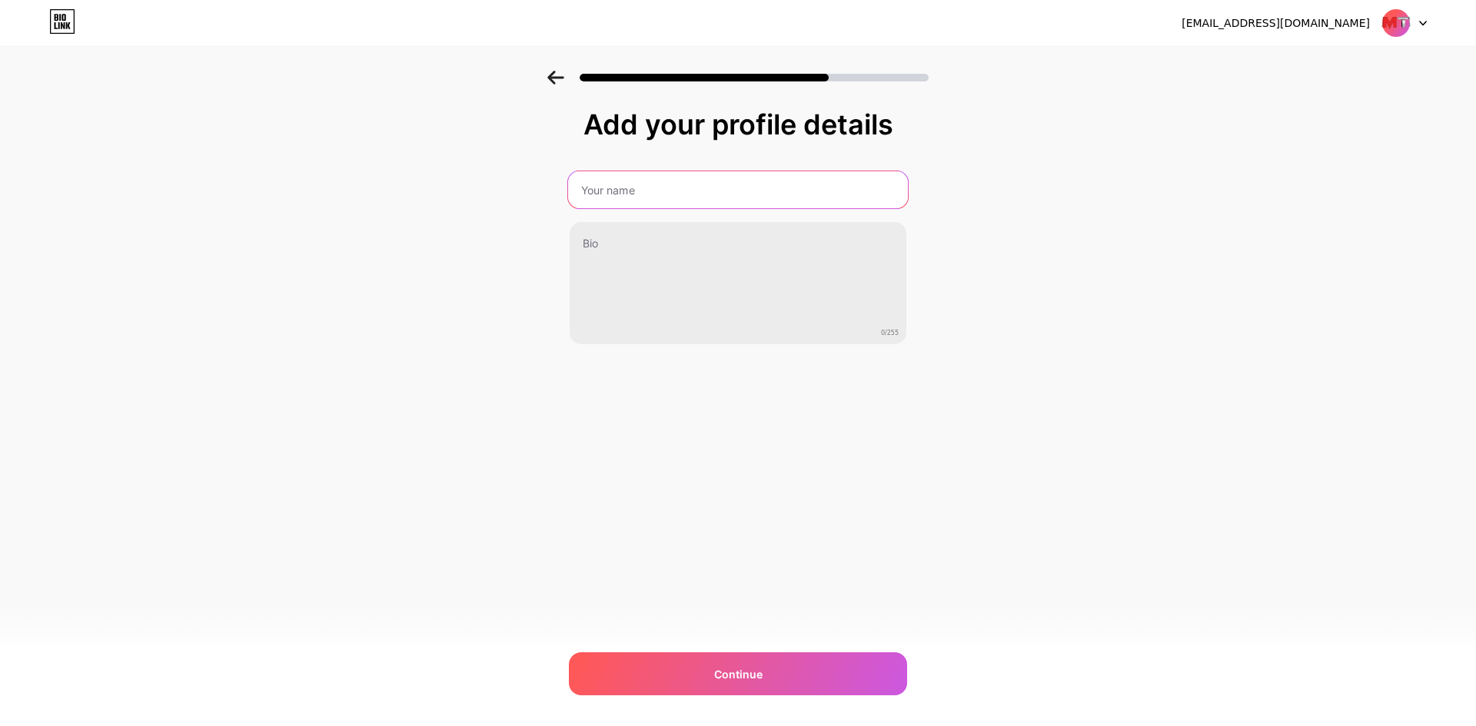
click at [699, 198] on input "text" at bounding box center [738, 189] width 340 height 37
click at [582, 190] on input "hamtoto" at bounding box center [738, 189] width 340 height 37
type input "Hamtoto"
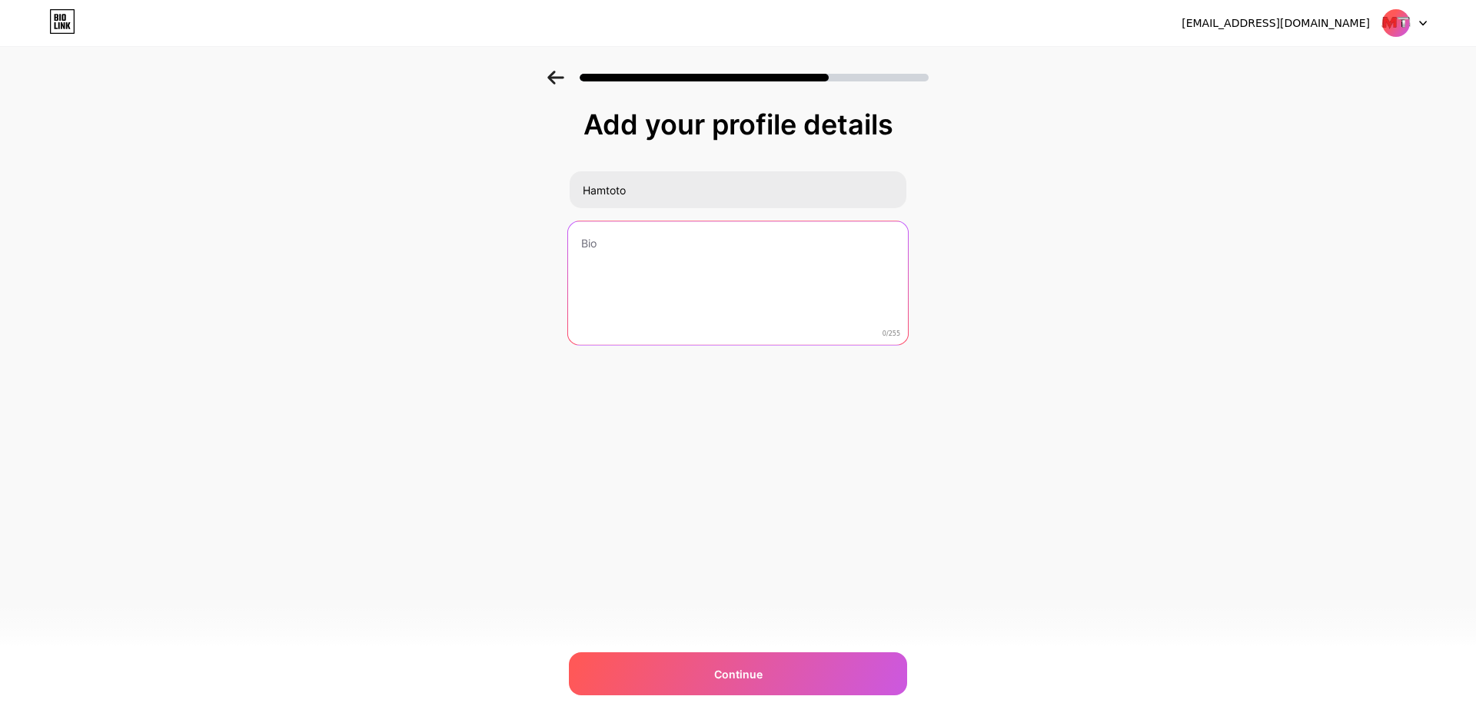
click at [627, 232] on textarea at bounding box center [738, 283] width 340 height 125
click at [605, 243] on textarea at bounding box center [738, 283] width 340 height 125
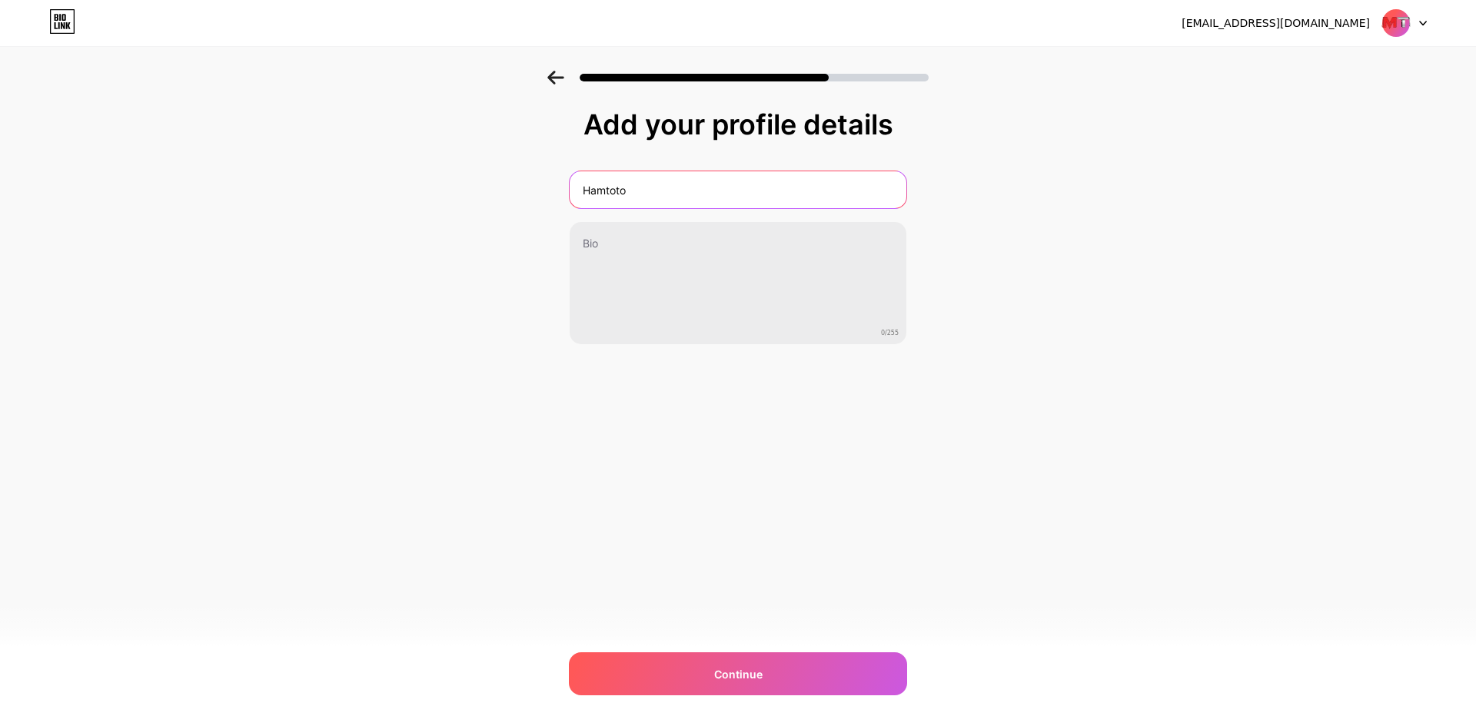
click at [670, 195] on input "Hamtoto" at bounding box center [738, 189] width 337 height 37
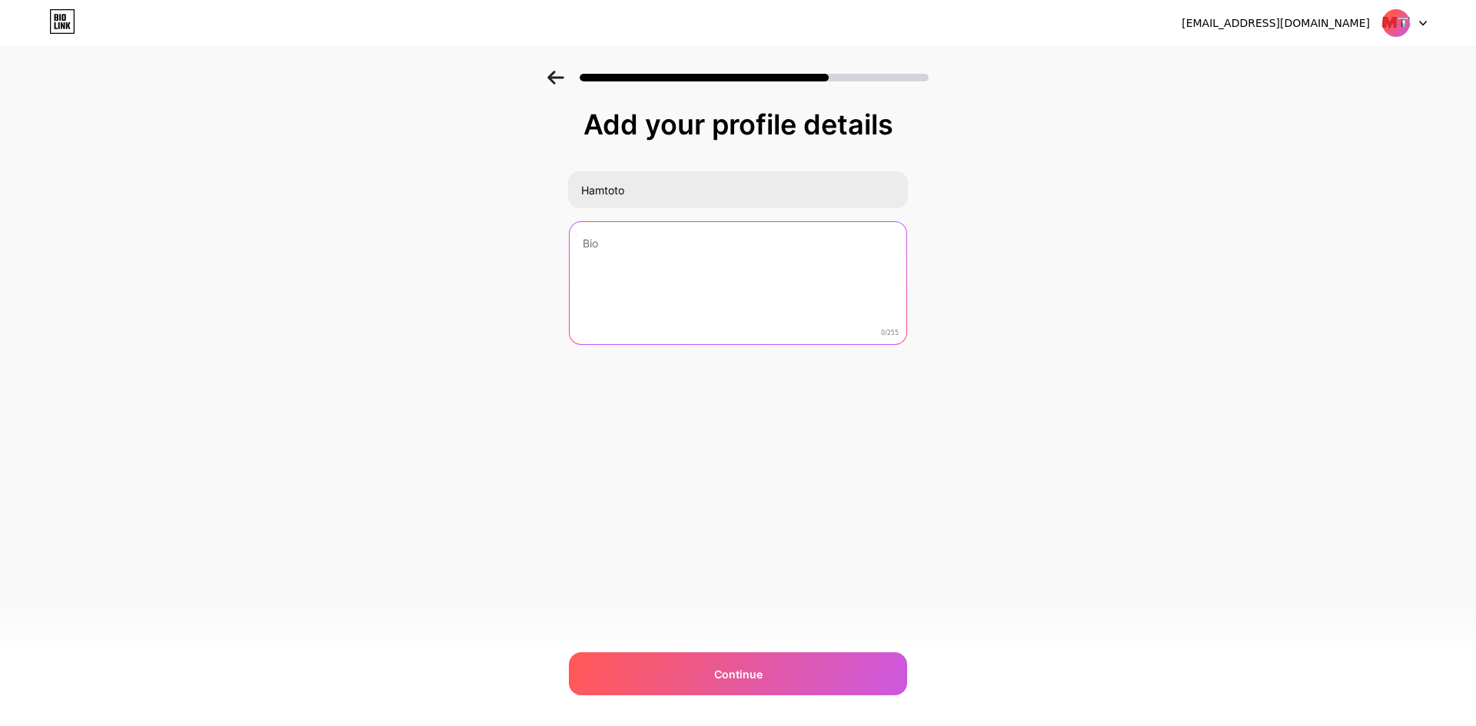
click at [627, 237] on textarea at bounding box center [738, 284] width 337 height 124
click at [656, 252] on textarea at bounding box center [738, 283] width 340 height 125
type textarea "h"
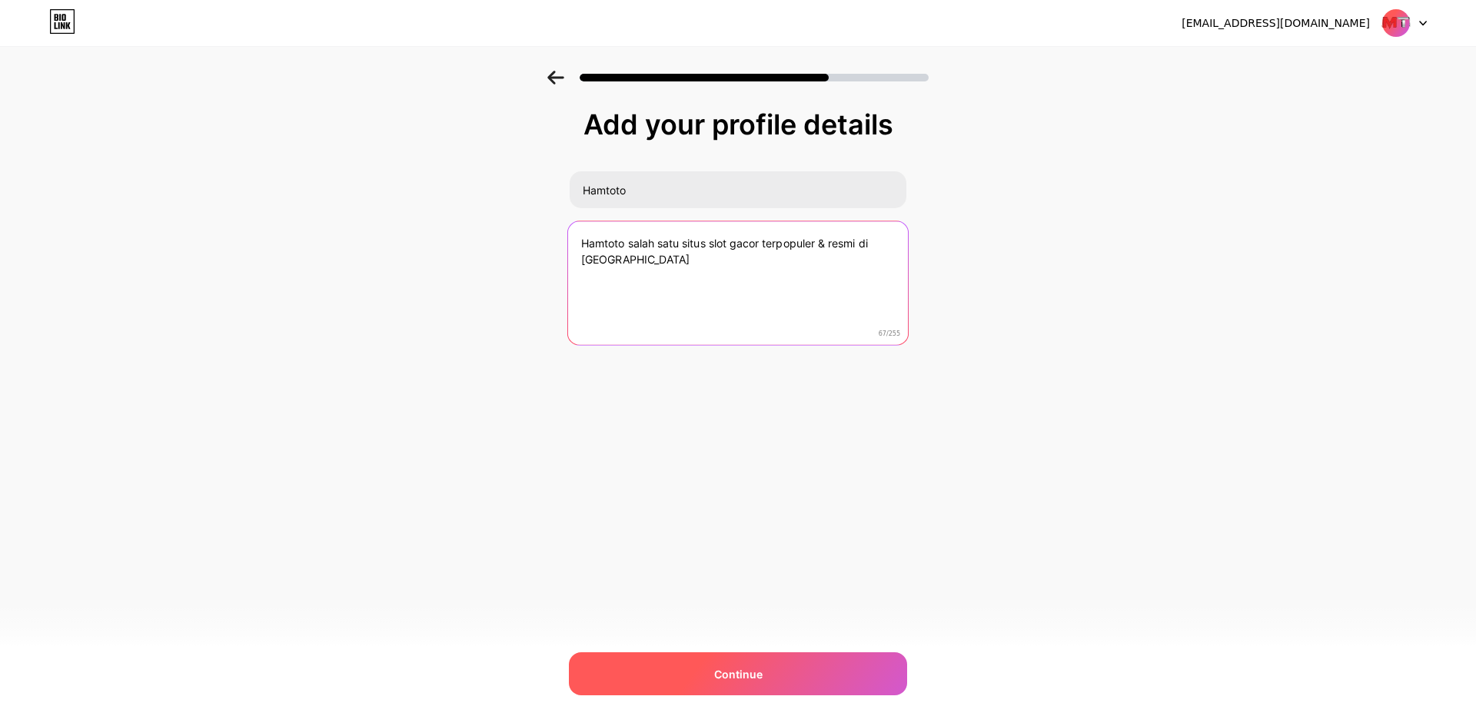
type textarea "Hamtoto salah satu situs slot gacor terpopuler & resmi di indonesia"
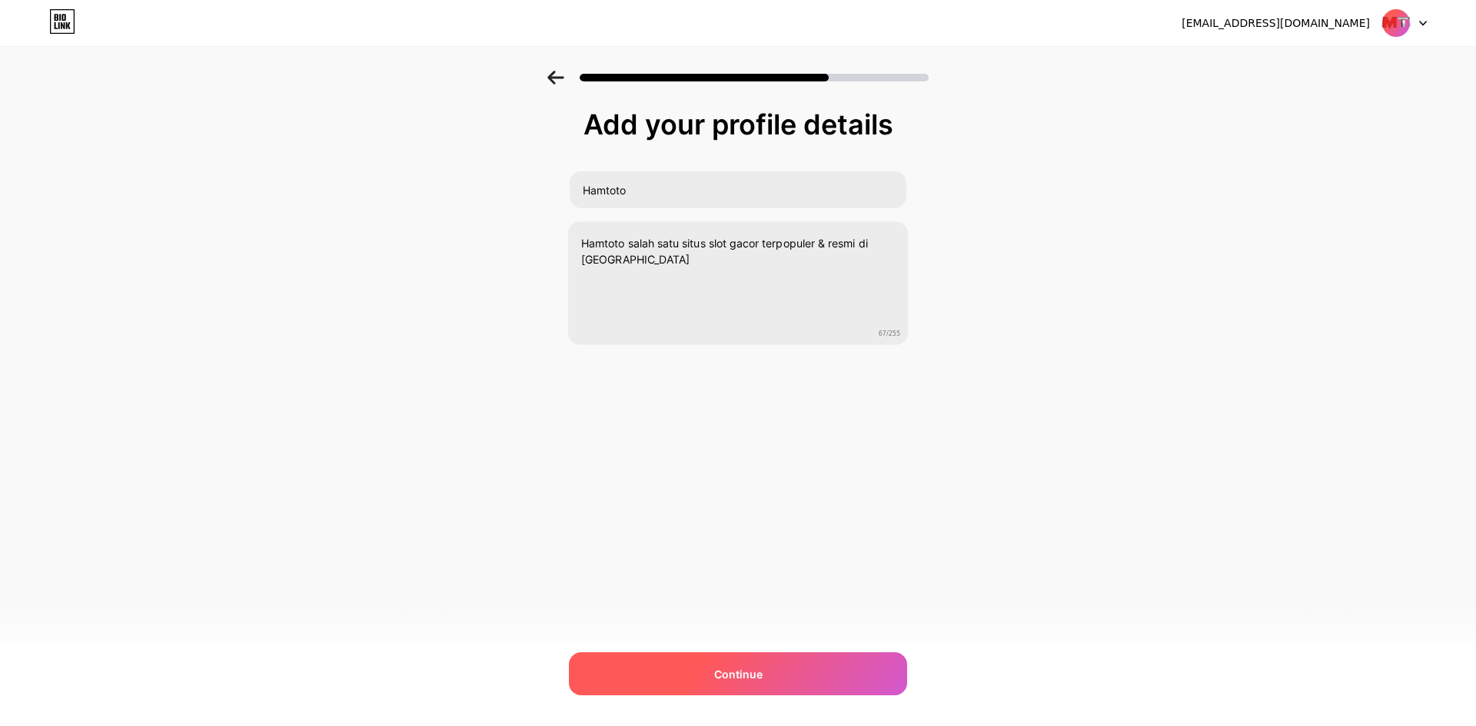
click at [695, 661] on div "Continue" at bounding box center [738, 674] width 338 height 43
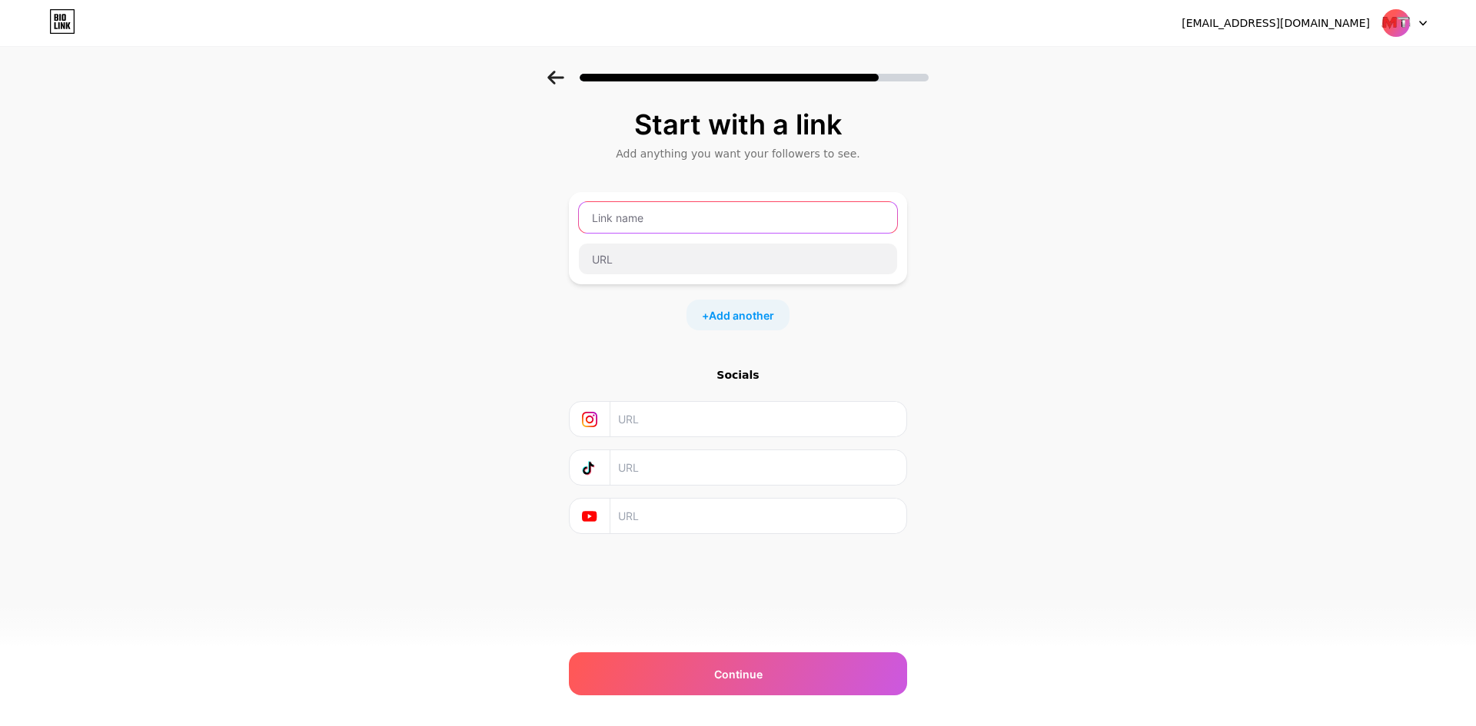
click at [700, 208] on input "text" at bounding box center [738, 217] width 318 height 31
click at [672, 264] on input "text" at bounding box center [738, 259] width 318 height 31
click at [693, 218] on input "text" at bounding box center [738, 217] width 318 height 31
click at [667, 215] on input "text" at bounding box center [738, 217] width 318 height 31
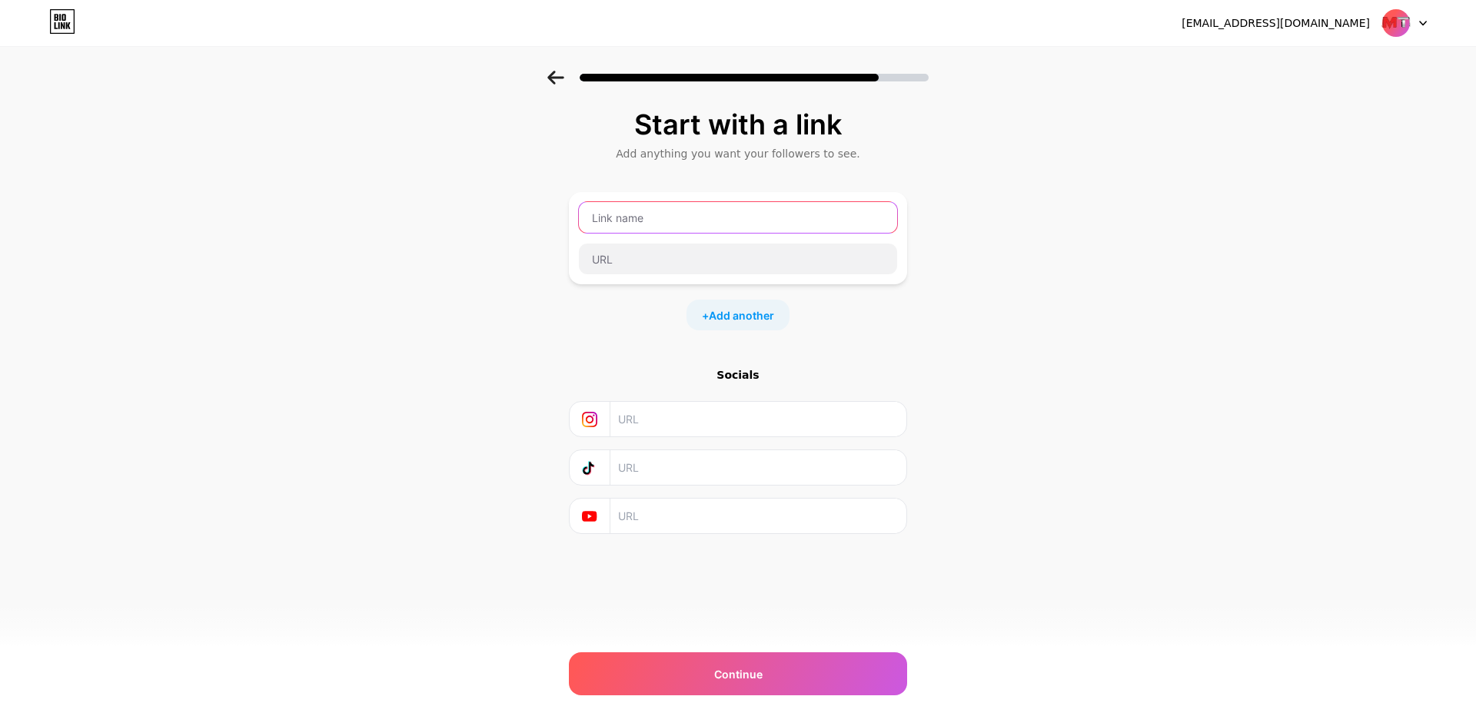
click at [667, 215] on input "text" at bounding box center [738, 217] width 318 height 31
type input "hamtoto.pro"
click at [635, 261] on input "text" at bounding box center [738, 259] width 318 height 31
click at [637, 255] on input "text" at bounding box center [738, 259] width 318 height 31
type input "https:hamtotoyok.com"
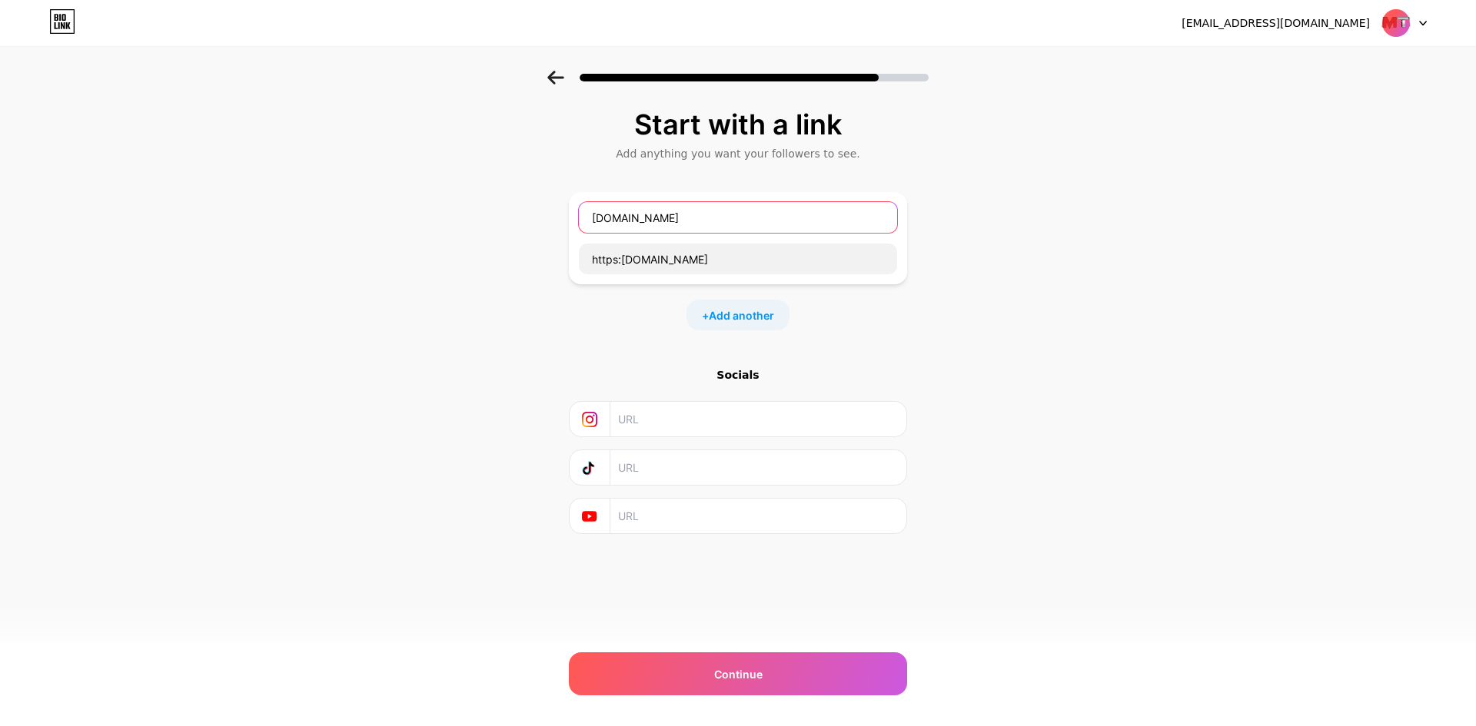
click at [663, 221] on input "hamtoto.pro" at bounding box center [738, 217] width 318 height 31
click at [662, 221] on input "hamtoto.pro" at bounding box center [738, 217] width 318 height 31
click at [662, 221] on input "hamtoto." at bounding box center [738, 217] width 318 height 31
type input "hamtoto"
click at [662, 221] on input "hamtoto" at bounding box center [738, 217] width 318 height 31
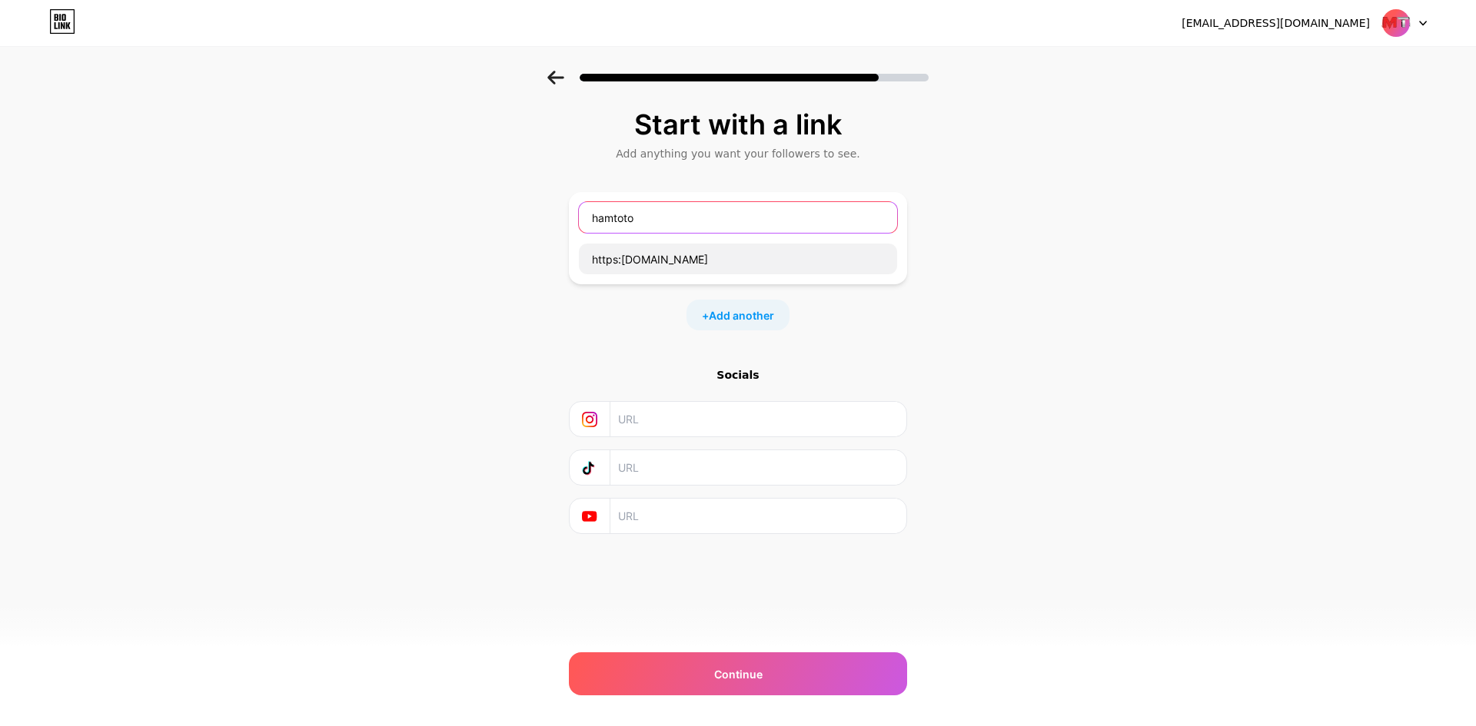
click at [662, 221] on input "hamtoto" at bounding box center [738, 217] width 318 height 31
click at [650, 214] on input "text" at bounding box center [738, 217] width 318 height 31
type input "hamtoto"
click at [654, 418] on input "text" at bounding box center [757, 419] width 279 height 35
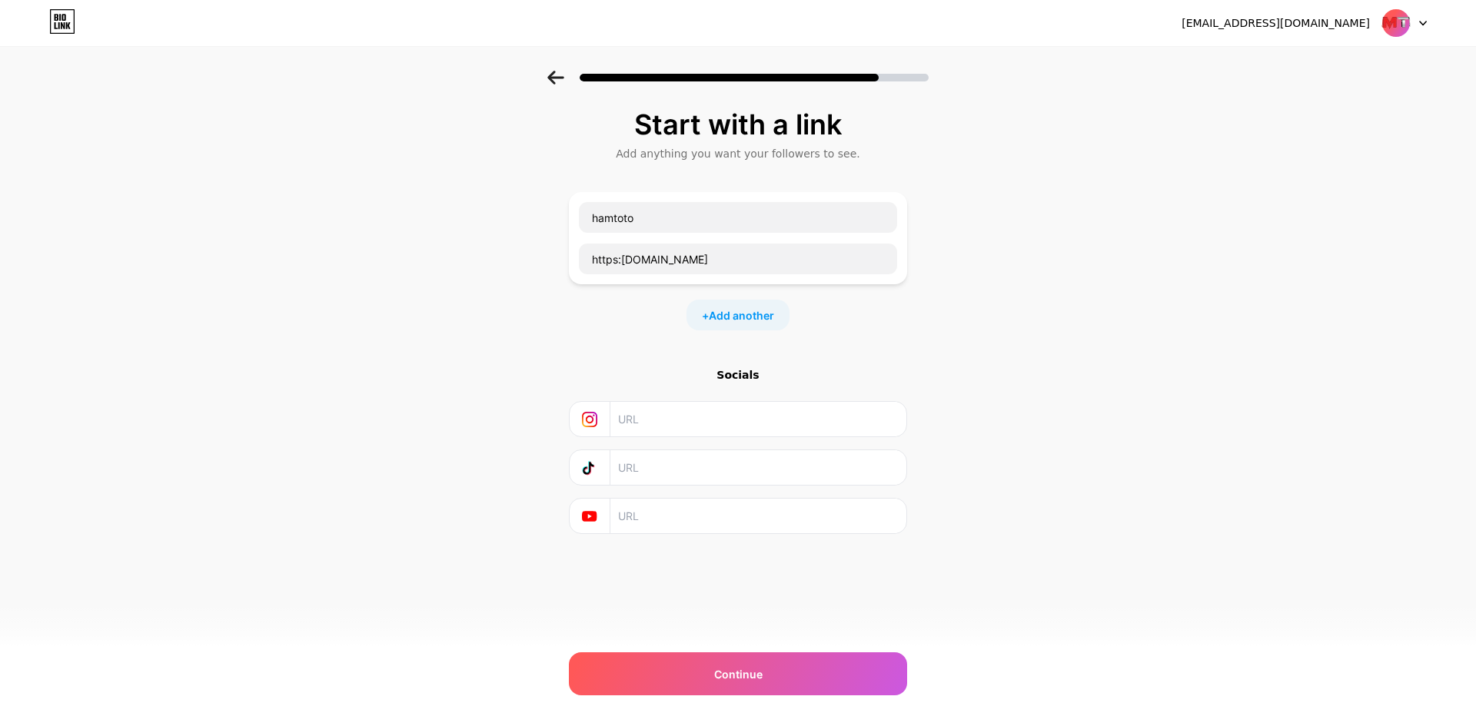
click at [652, 420] on input "text" at bounding box center [757, 419] width 279 height 35
click at [643, 258] on input "https:hamtotoyok.com" at bounding box center [738, 259] width 318 height 31
click at [667, 418] on input "text" at bounding box center [757, 419] width 279 height 35
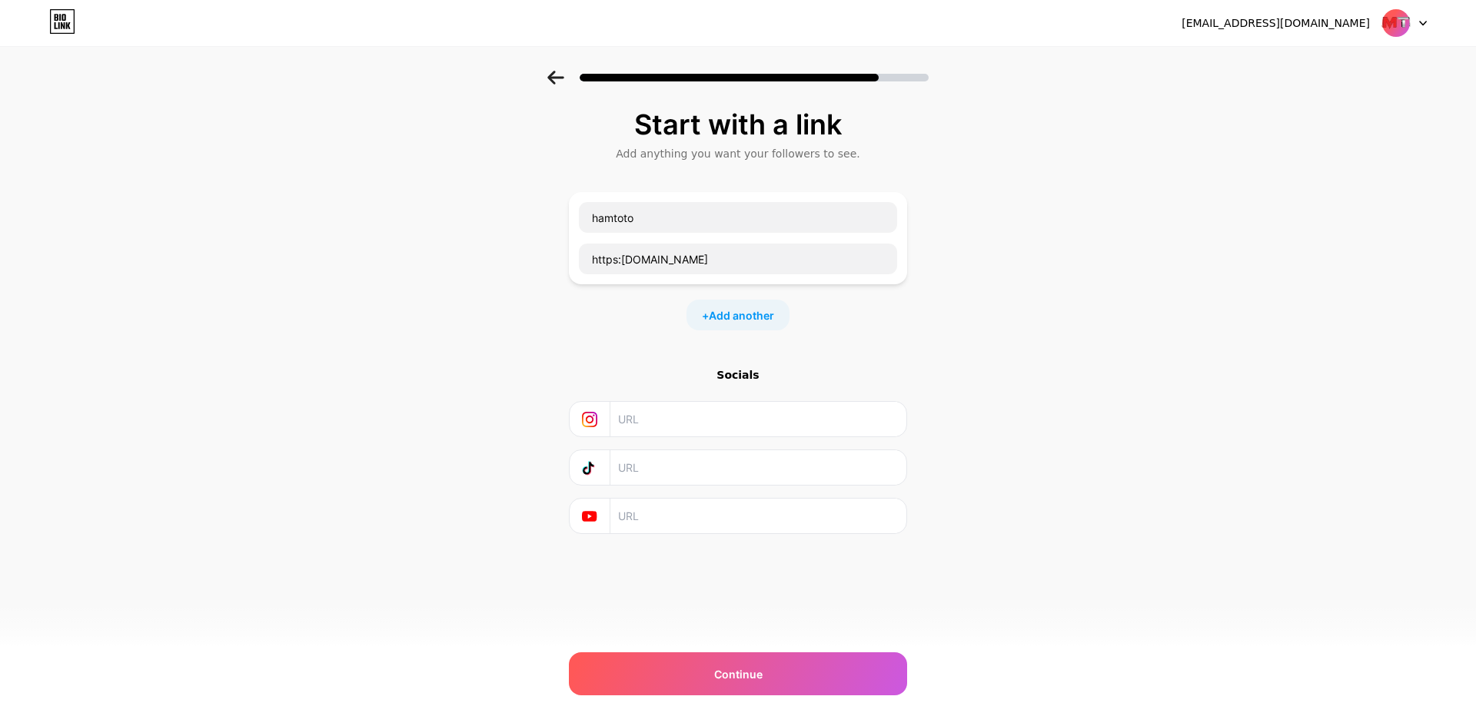
paste input "https:hamtotoyok.com"
type input "https:hamtotoyok.com"
click at [653, 475] on input "text" at bounding box center [757, 468] width 279 height 35
paste input "https:hamtotoyok.com"
type input "https:hamtotoyok.com"
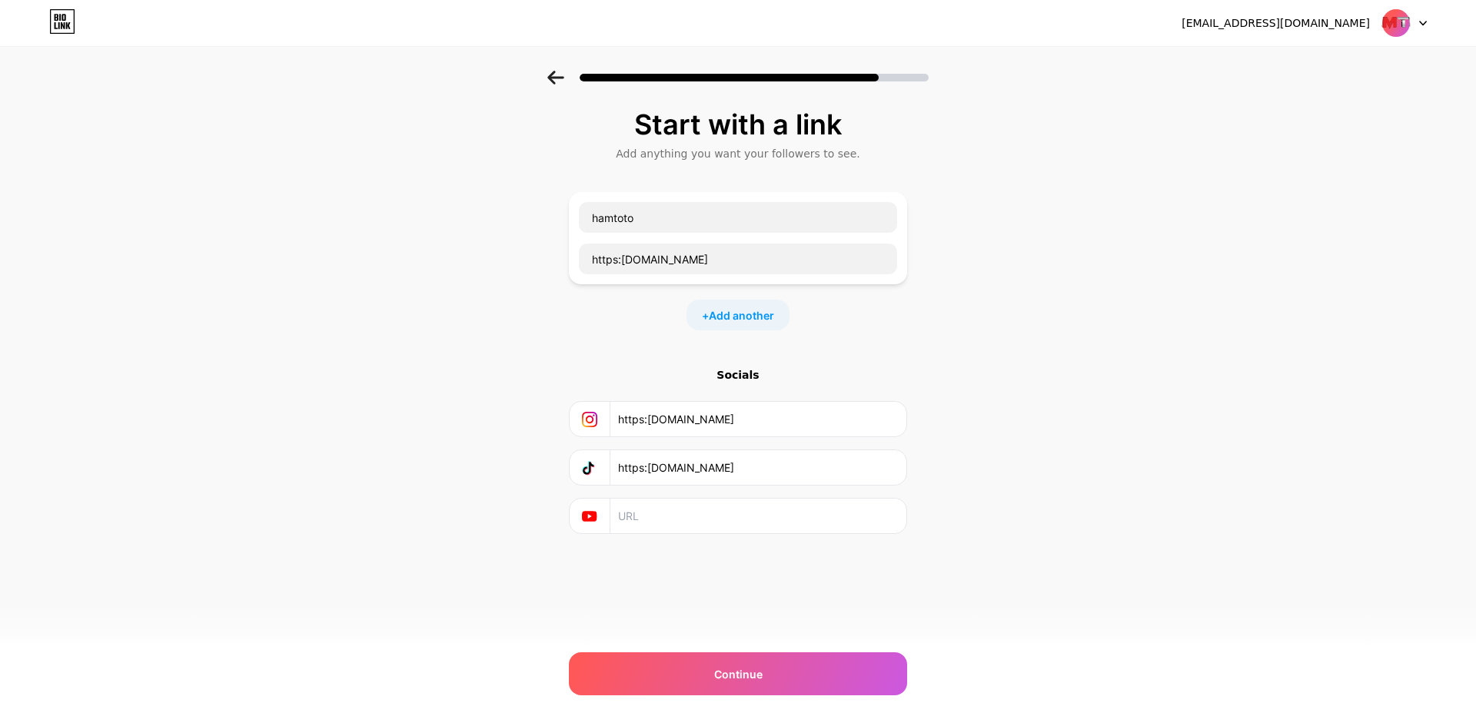
click at [647, 522] on input "text" at bounding box center [757, 516] width 279 height 35
paste input "https:hamtotoyok.com"
click at [681, 518] on input "https:hamtotoyok.com" at bounding box center [757, 516] width 279 height 35
drag, startPoint x: 681, startPoint y: 518, endPoint x: 738, endPoint y: 507, distance: 57.9
click at [738, 507] on input "https:hamtotoyok.com" at bounding box center [757, 516] width 279 height 35
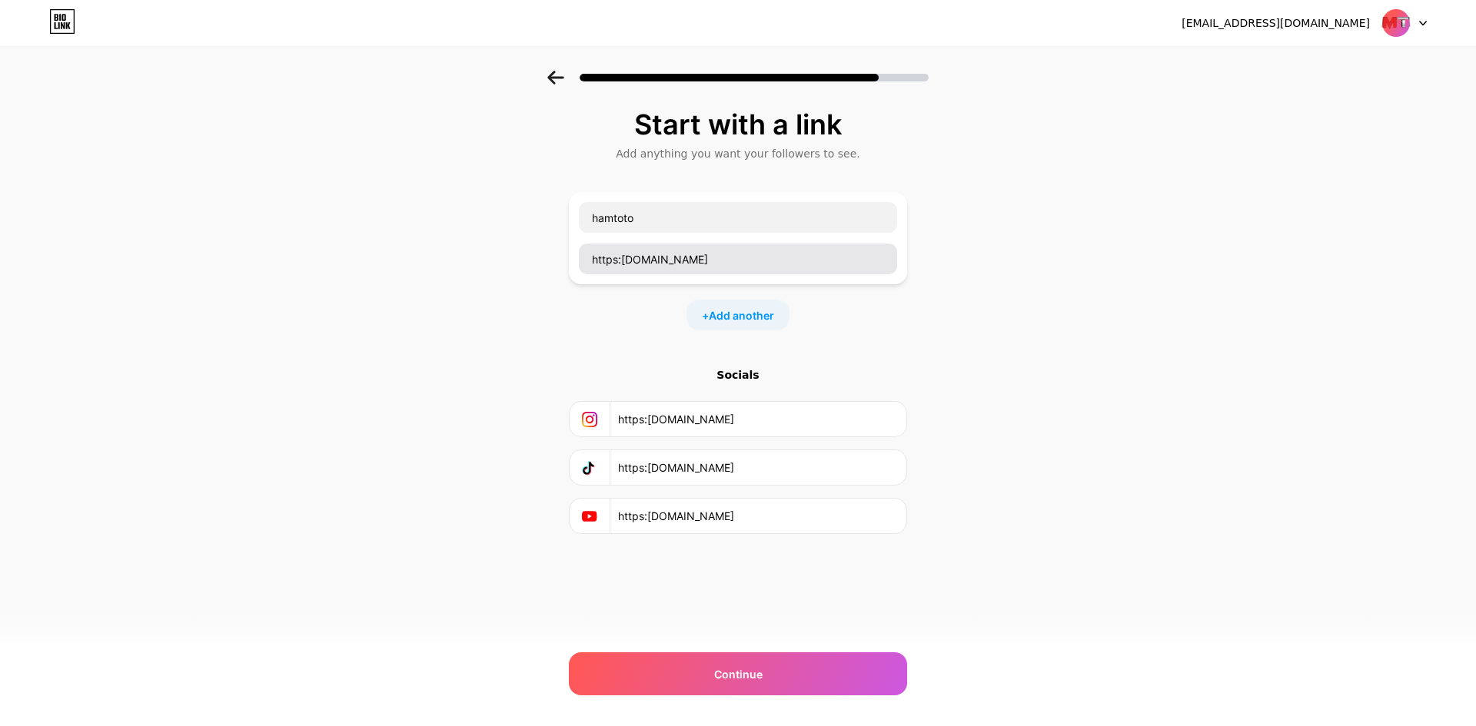
type input "https:hamtotoyok.com"
click at [621, 257] on input "https:hamtotoyok.com" at bounding box center [738, 259] width 318 height 31
click at [653, 247] on input "https:hamtotoyok.com" at bounding box center [738, 259] width 318 height 31
click at [648, 264] on input "https:hamtotoyok.com" at bounding box center [738, 259] width 318 height 31
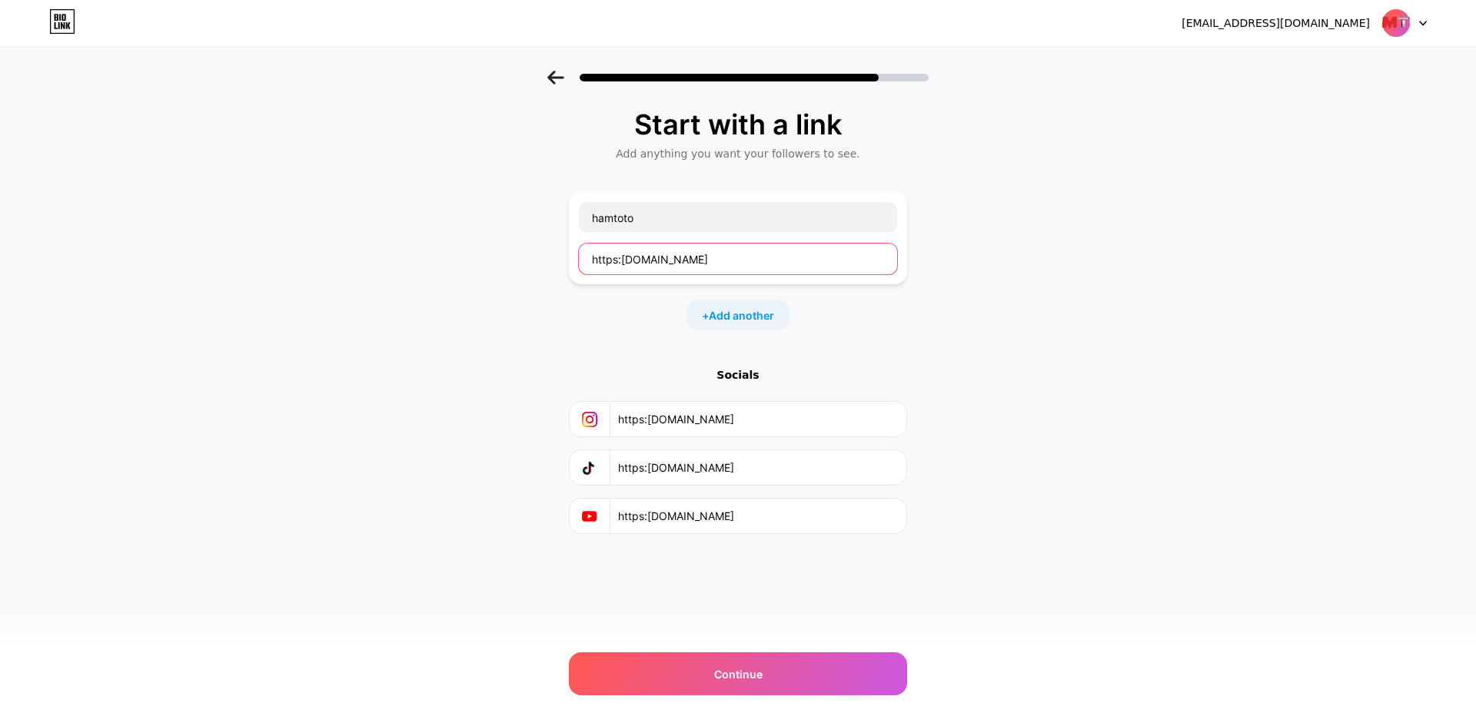
click at [648, 264] on input "https:hamtotoyok.com" at bounding box center [738, 259] width 318 height 31
paste input "//hamtoto.pro"
click at [698, 257] on input "https://hamtoto.pro" at bounding box center [738, 259] width 318 height 31
click at [698, 256] on input "https://hamtoto.pro" at bounding box center [738, 259] width 318 height 31
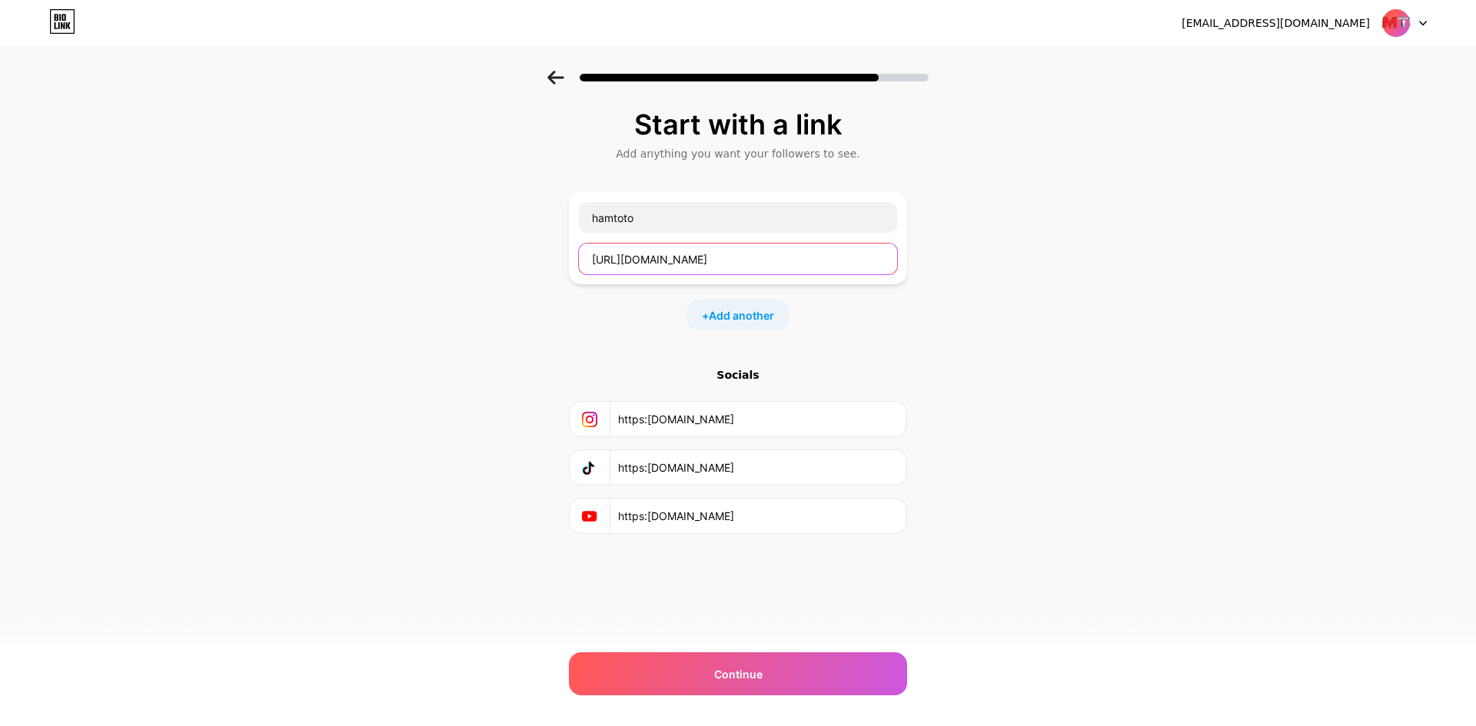
paste input "yok.com"
type input "https://hamtotoyok.com"
click at [708, 425] on input "https:hamtotoyok.com" at bounding box center [757, 419] width 279 height 35
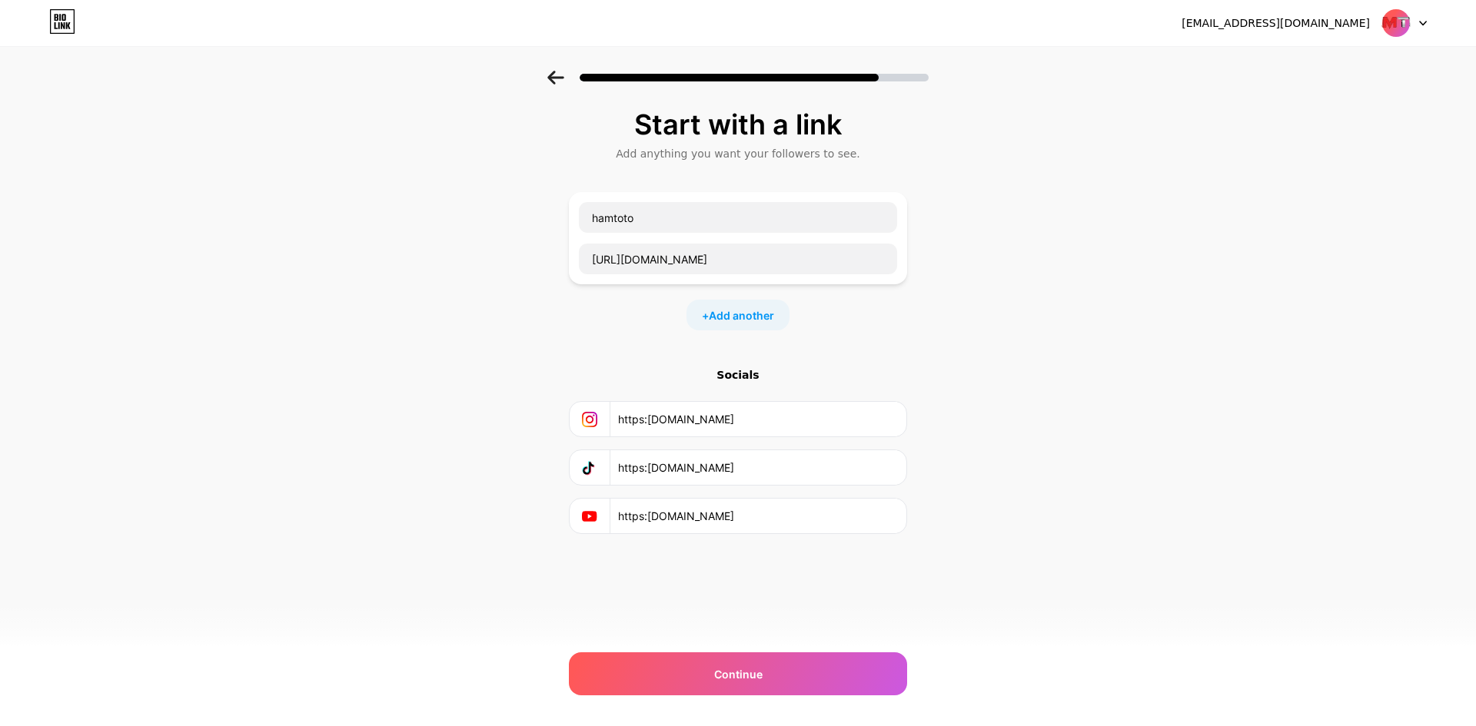
paste input "//"
type input "https://hamtotoyok.com"
click at [650, 476] on input "https:hamtotoyok.com" at bounding box center [757, 468] width 279 height 35
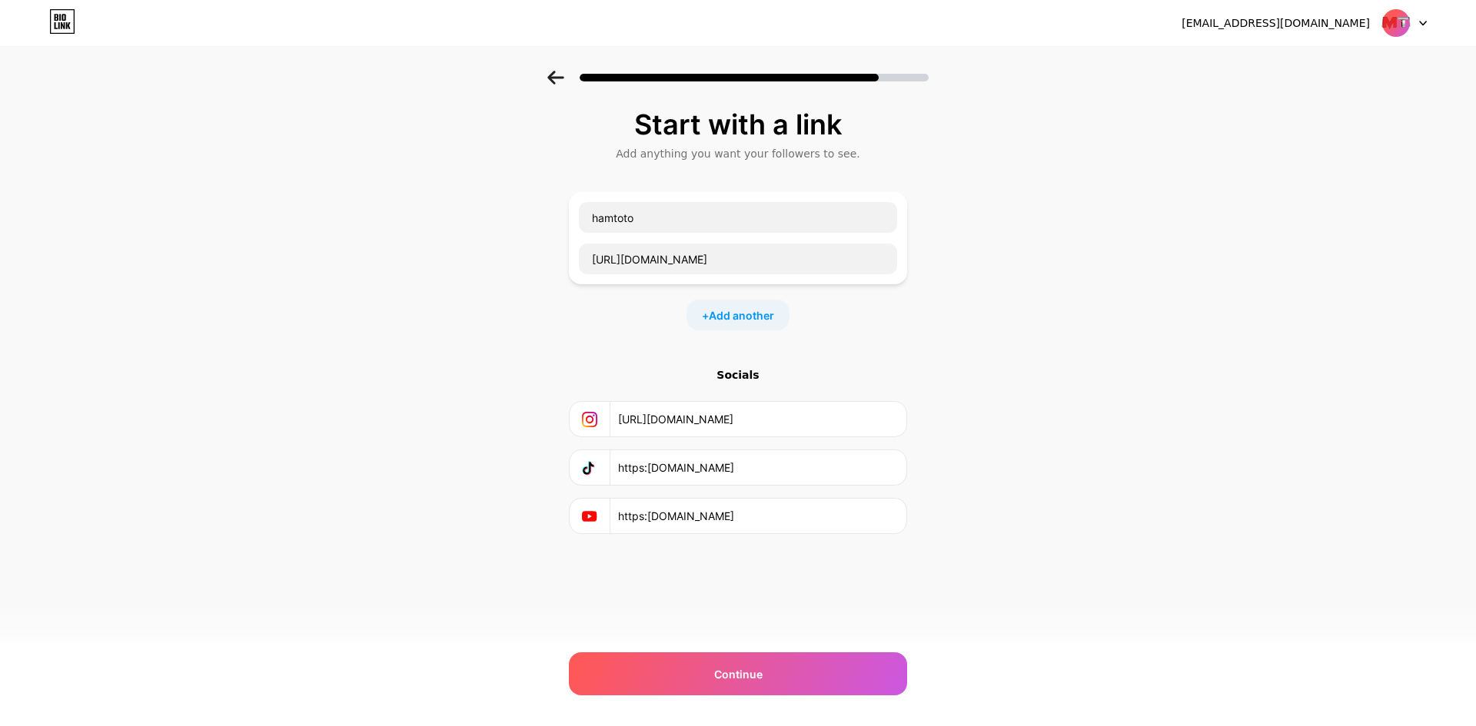
click at [689, 474] on input "https:hamtotoyok.com" at bounding box center [757, 468] width 279 height 35
paste input "//hamtoto.pro"
type input "https://hamtoto.pro"
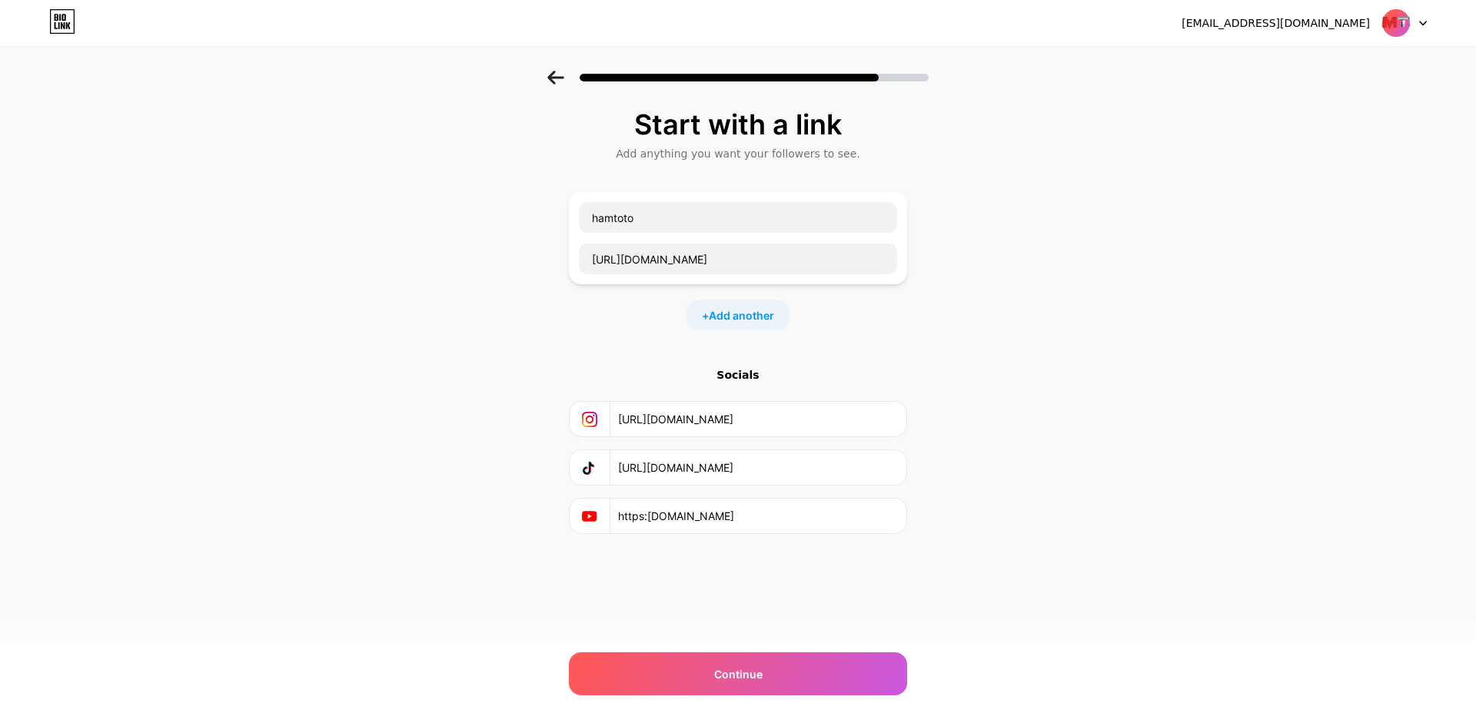
click at [673, 513] on input "https:hamtotoyok.com" at bounding box center [757, 516] width 279 height 35
paste input "//hamtoto.pro"
type input "https://hamtoto.pro"
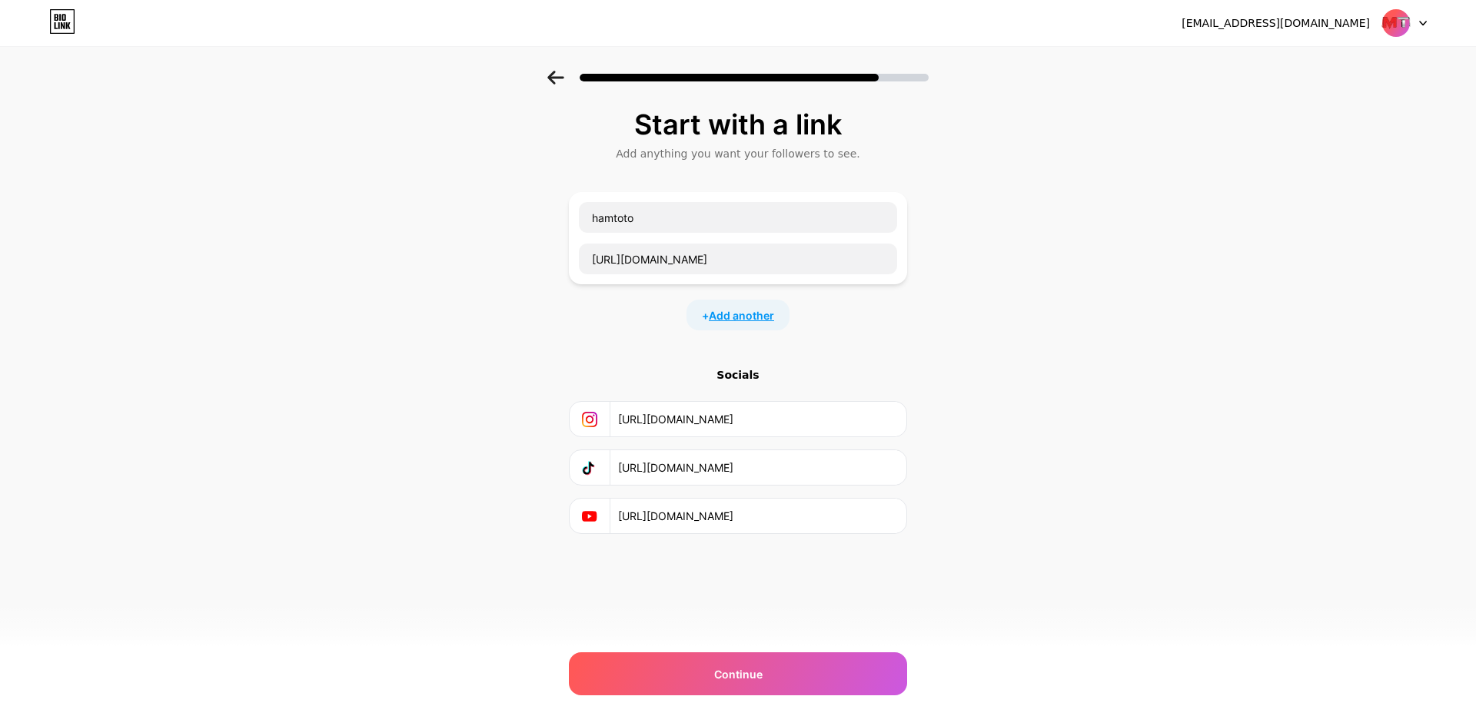
click at [726, 322] on span "Add another" at bounding box center [741, 316] width 65 height 16
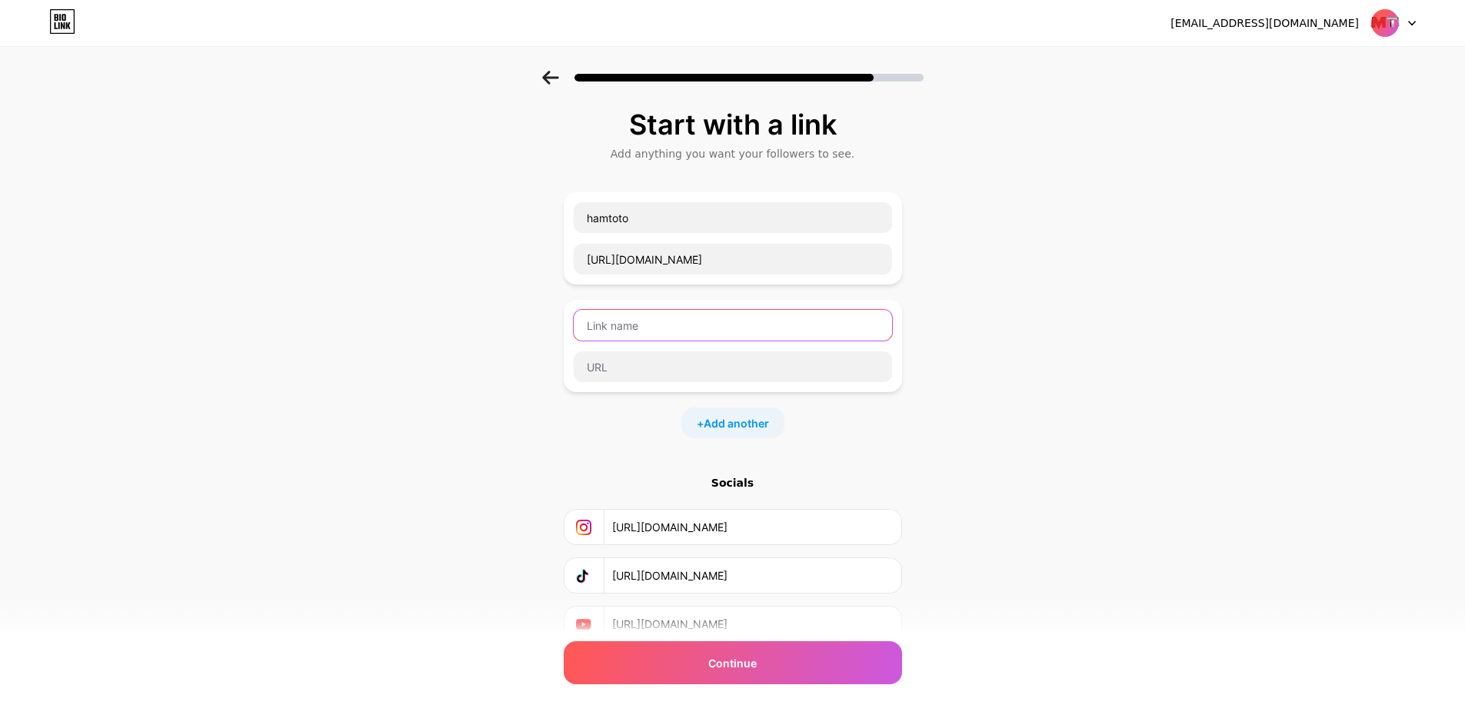
click at [723, 322] on input "text" at bounding box center [733, 325] width 318 height 31
click at [1066, 309] on div "Start with a link Add anything you want your followers to see. hamtoto https://…" at bounding box center [732, 395] width 1465 height 648
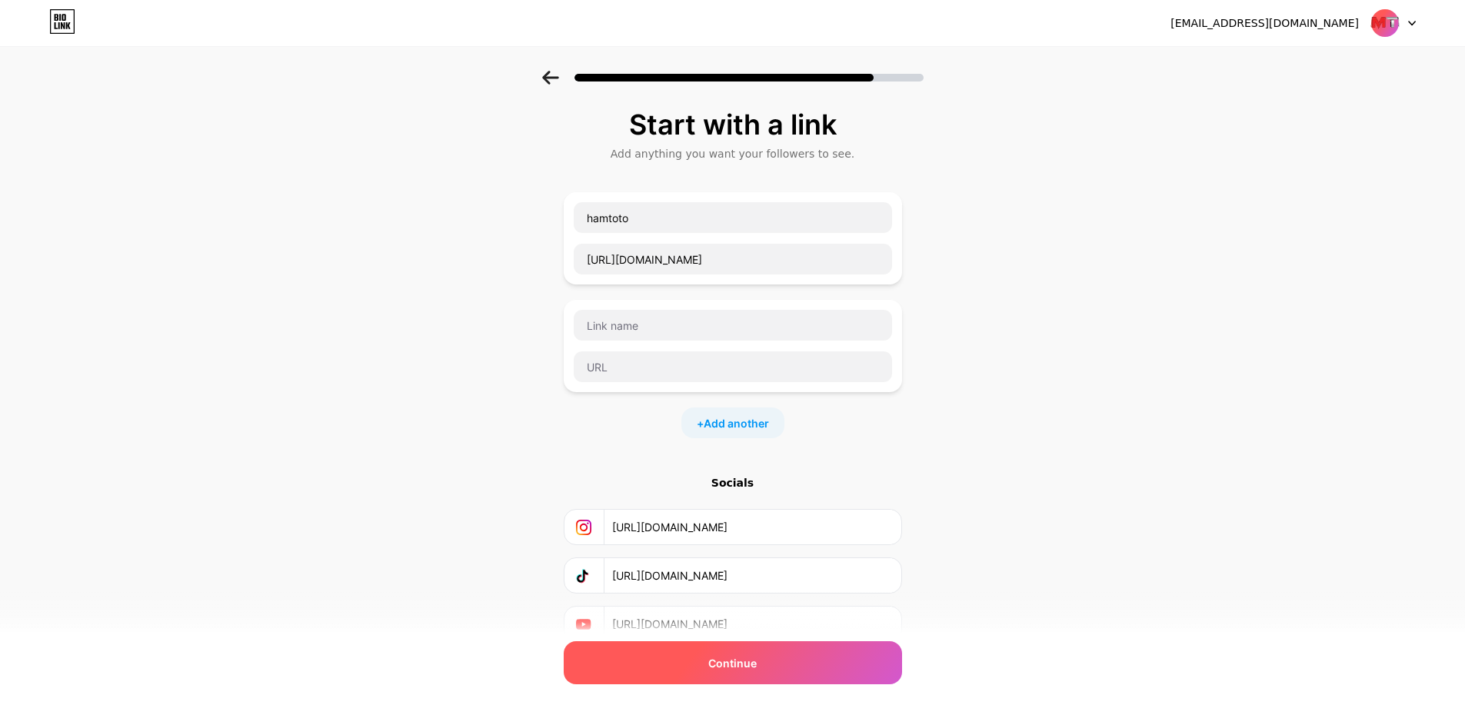
click at [780, 653] on div "Continue" at bounding box center [733, 662] width 338 height 43
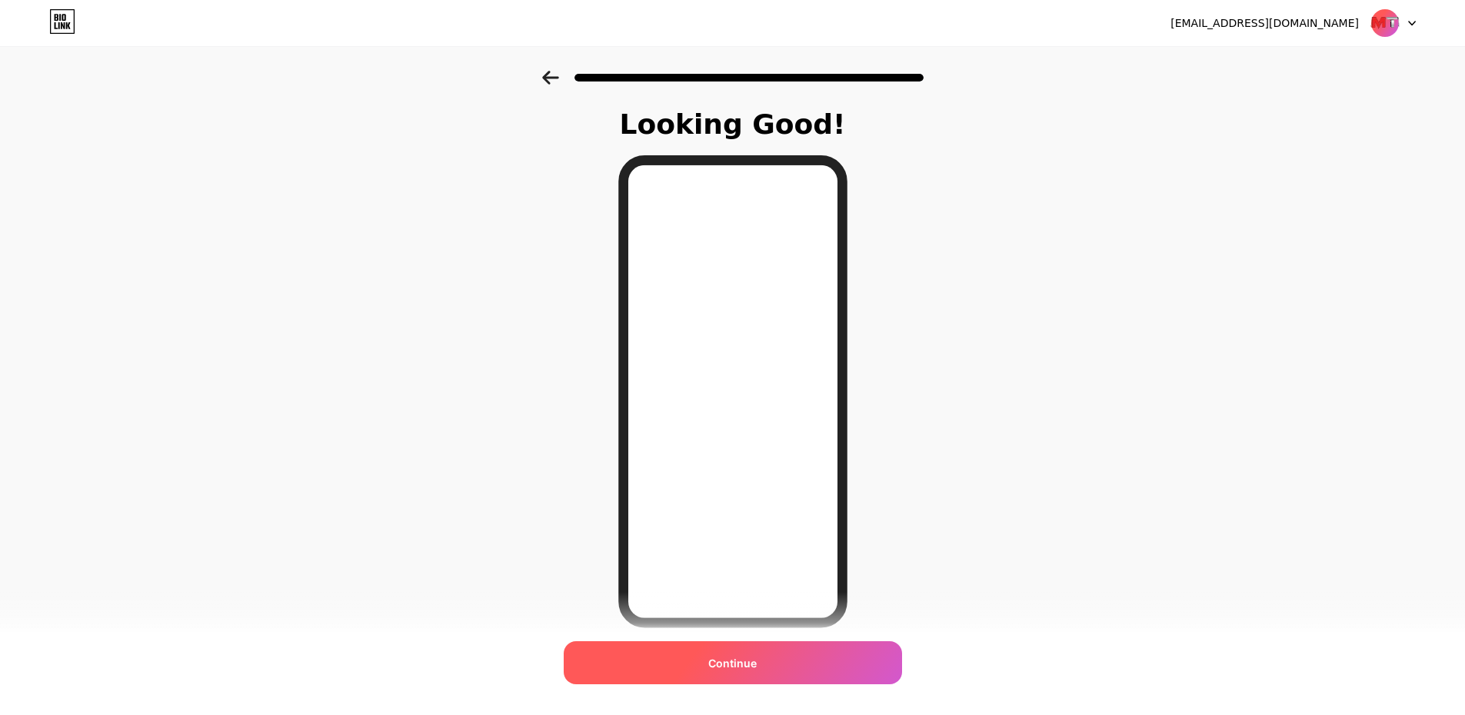
click at [726, 676] on div "Continue" at bounding box center [733, 662] width 338 height 43
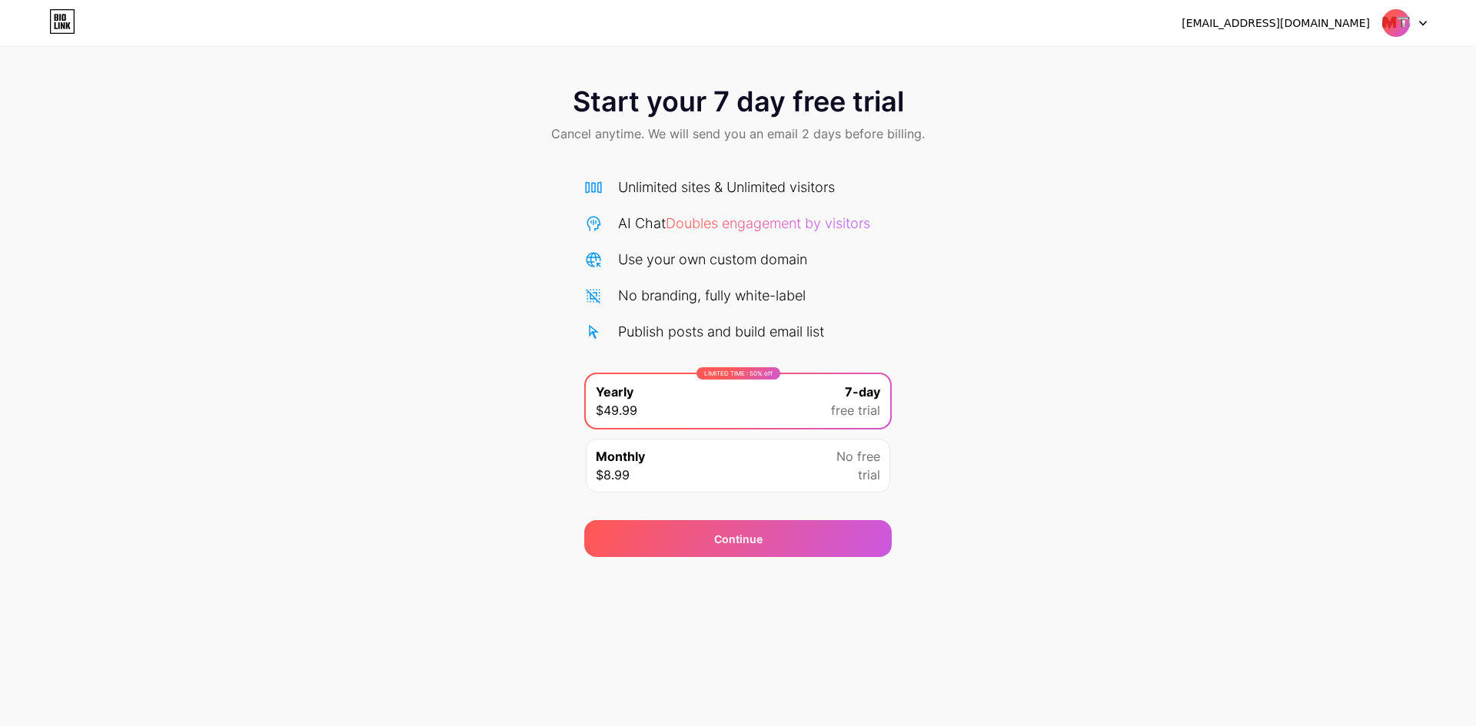
click at [854, 462] on span "No free" at bounding box center [858, 456] width 44 height 18
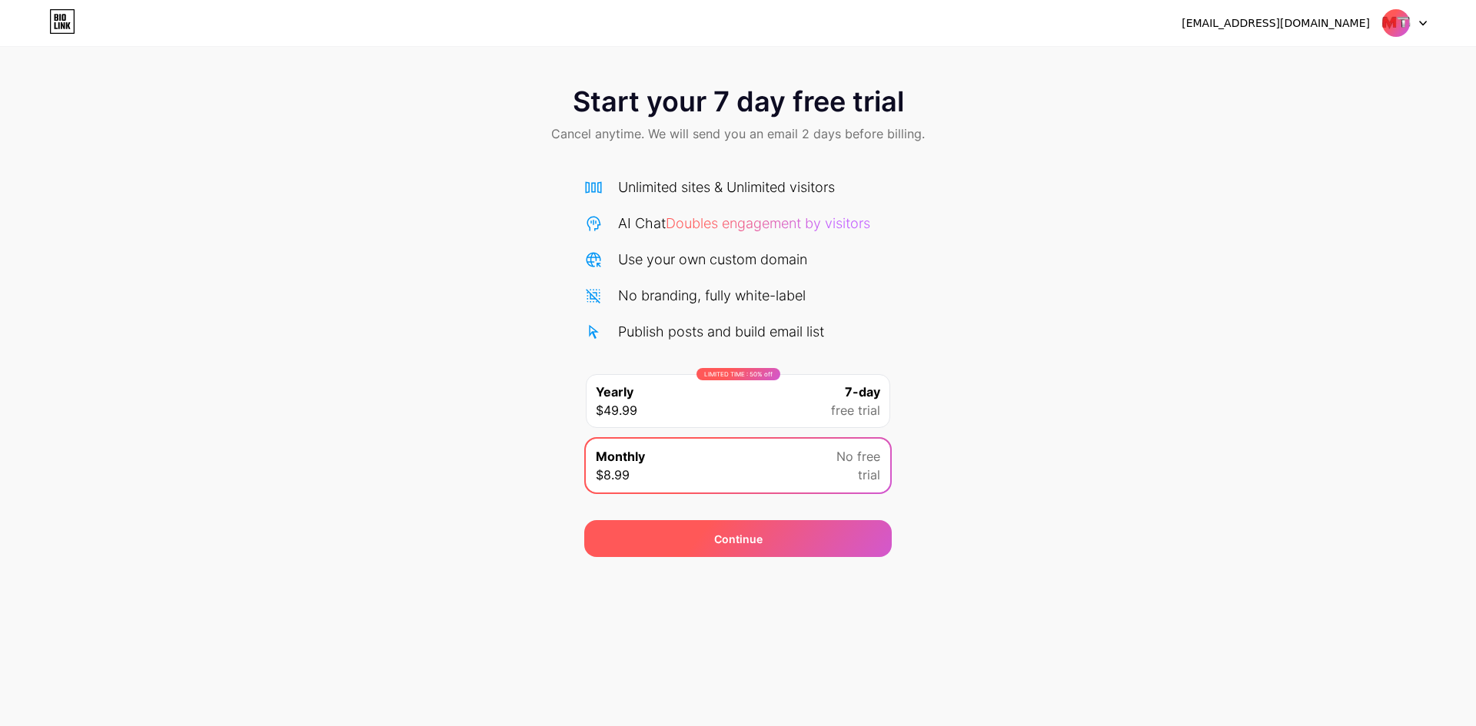
click at [779, 522] on div "Continue" at bounding box center [738, 538] width 308 height 37
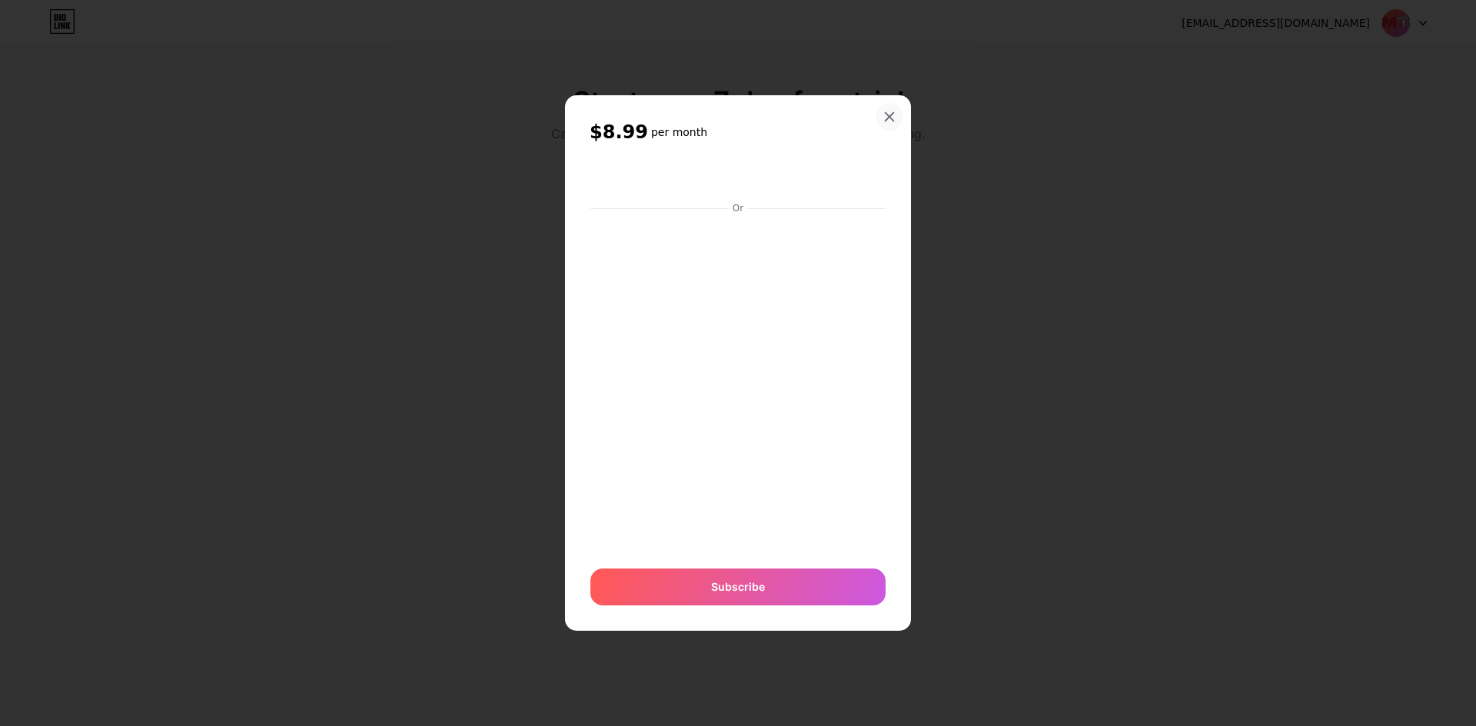
click at [879, 111] on div at bounding box center [890, 117] width 28 height 28
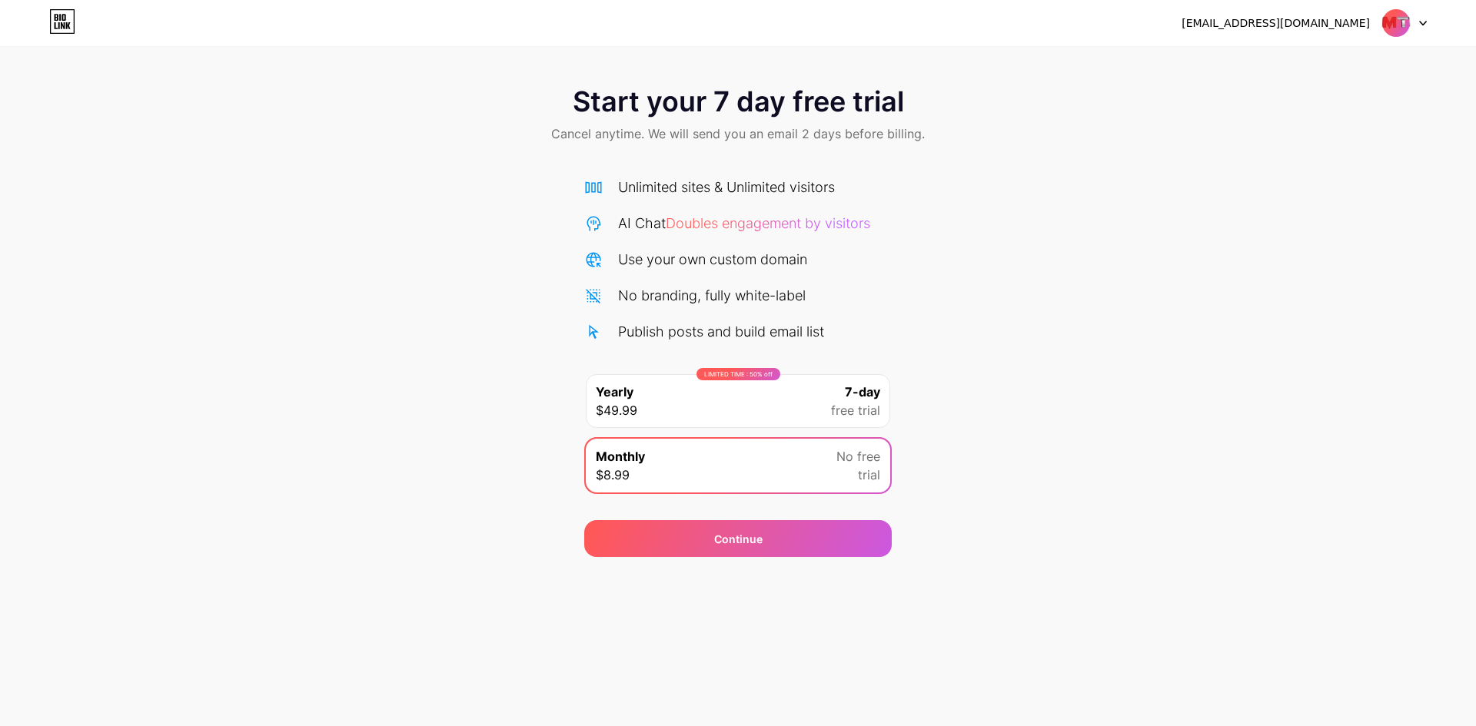
click at [853, 406] on span "free trial" at bounding box center [855, 410] width 49 height 18
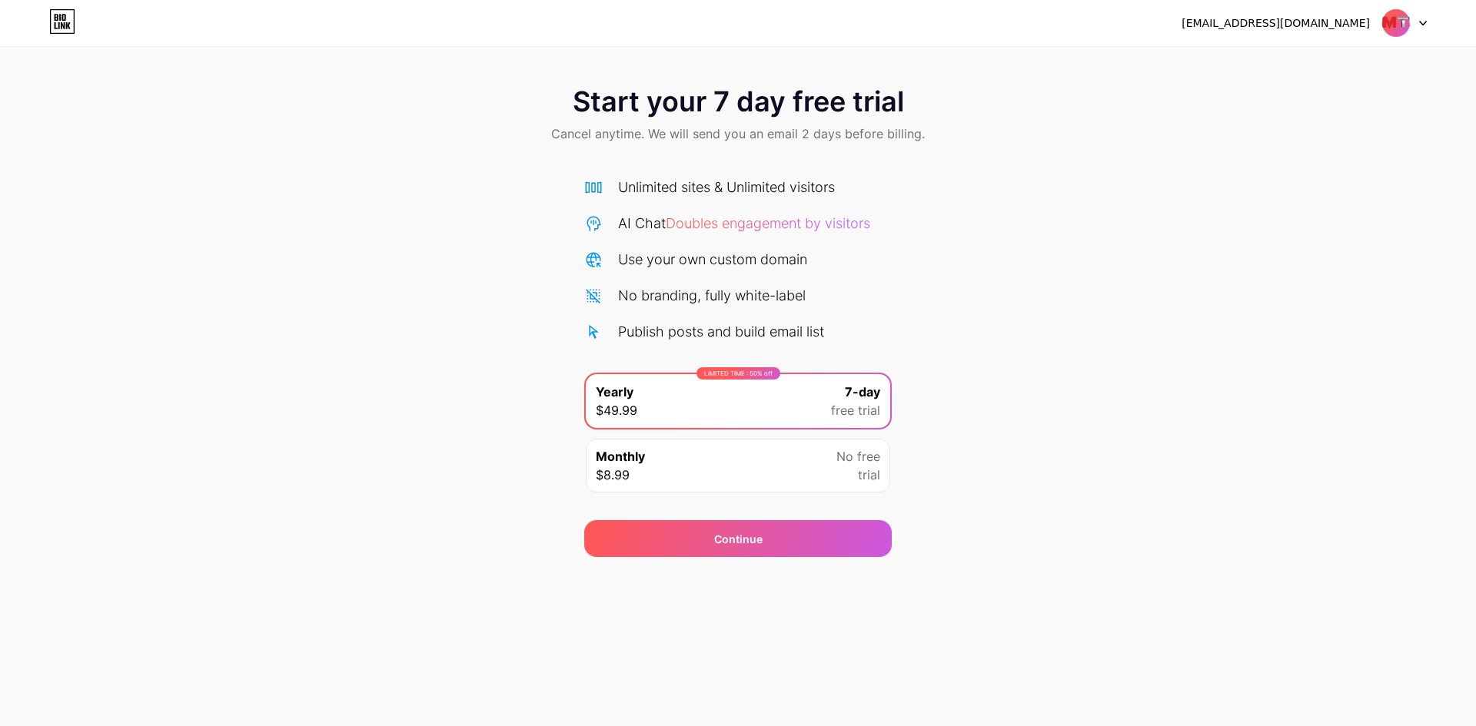
click at [856, 473] on div "No free trial" at bounding box center [858, 465] width 44 height 37
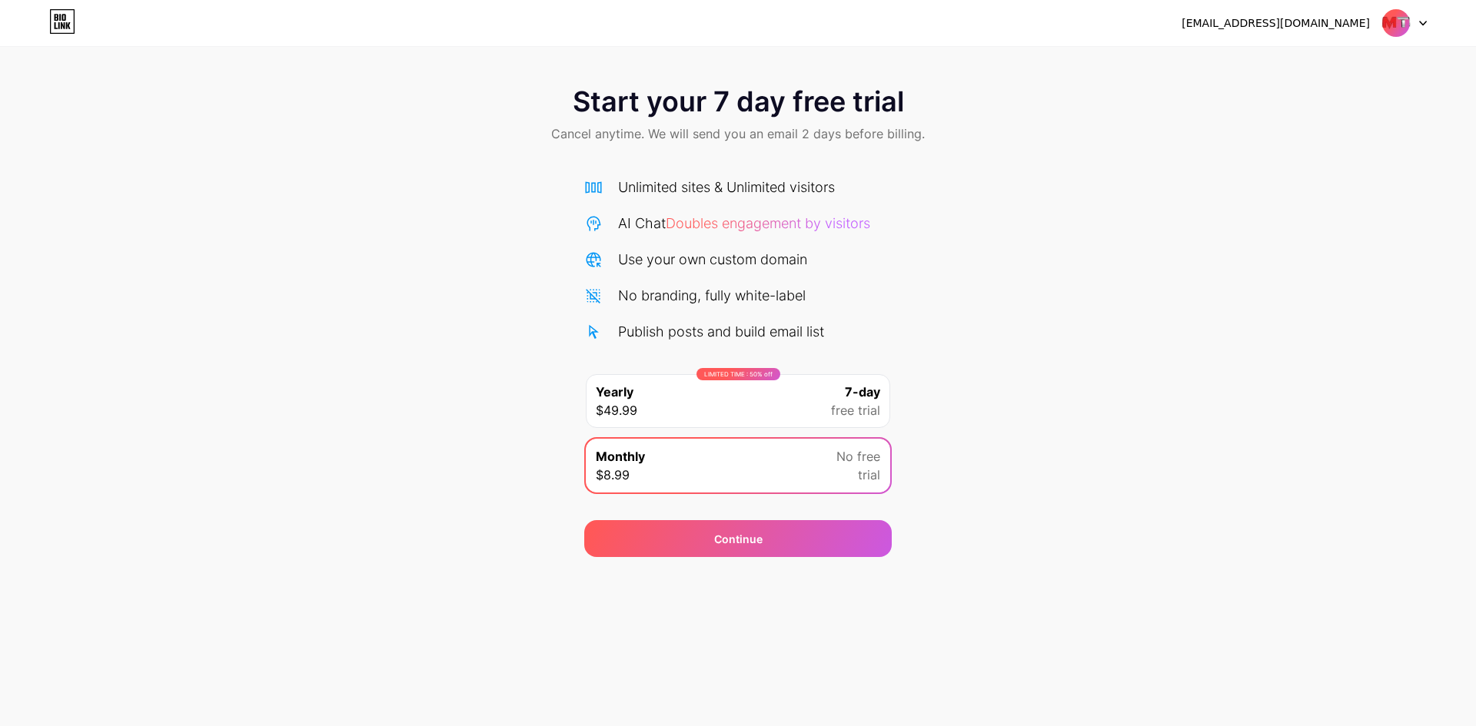
click at [1415, 33] on div at bounding box center [1404, 23] width 45 height 28
click at [1318, 22] on div "[EMAIL_ADDRESS][DOMAIN_NAME]" at bounding box center [1276, 23] width 188 height 16
click at [1391, 25] on img at bounding box center [1396, 22] width 29 height 29
click at [1385, 11] on span at bounding box center [1396, 22] width 29 height 29
click at [1391, 23] on img at bounding box center [1396, 22] width 29 height 29
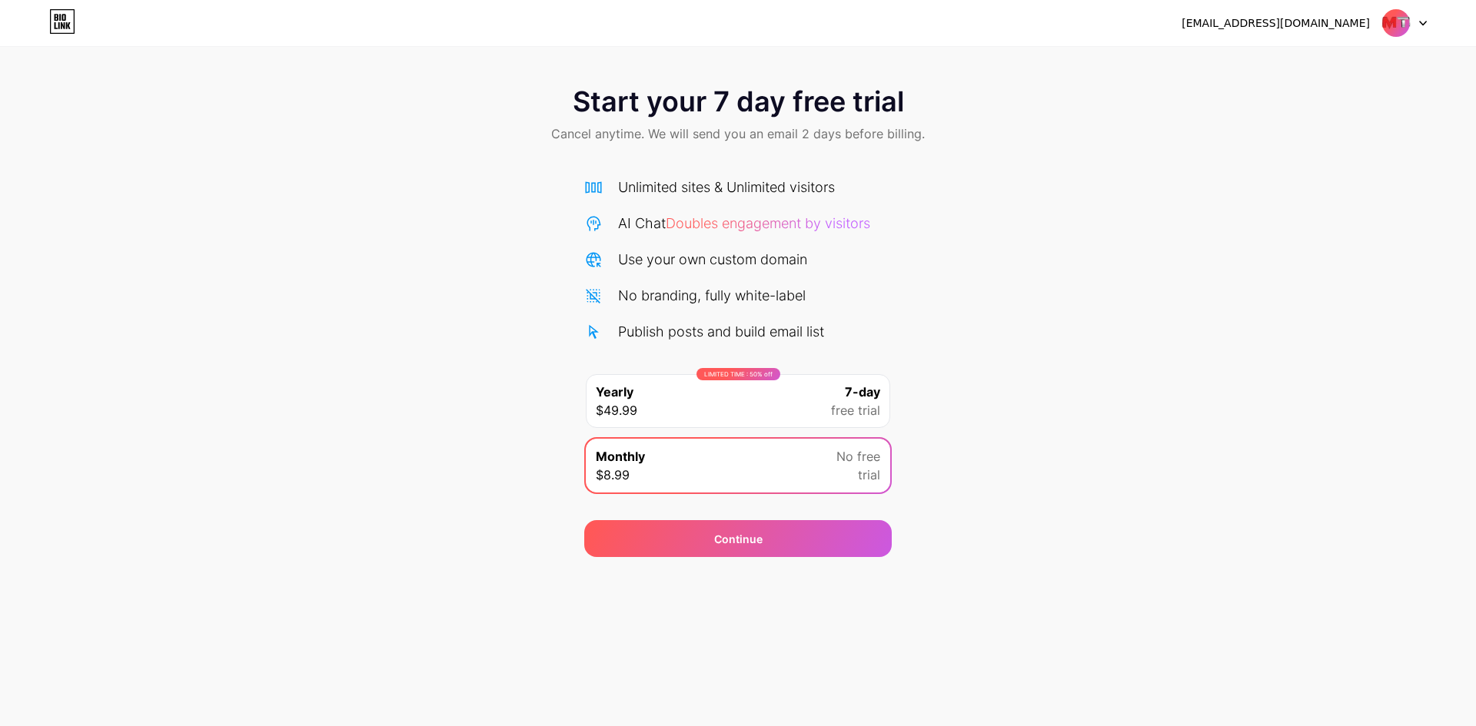
click at [60, 16] on icon at bounding box center [60, 17] width 2 height 7
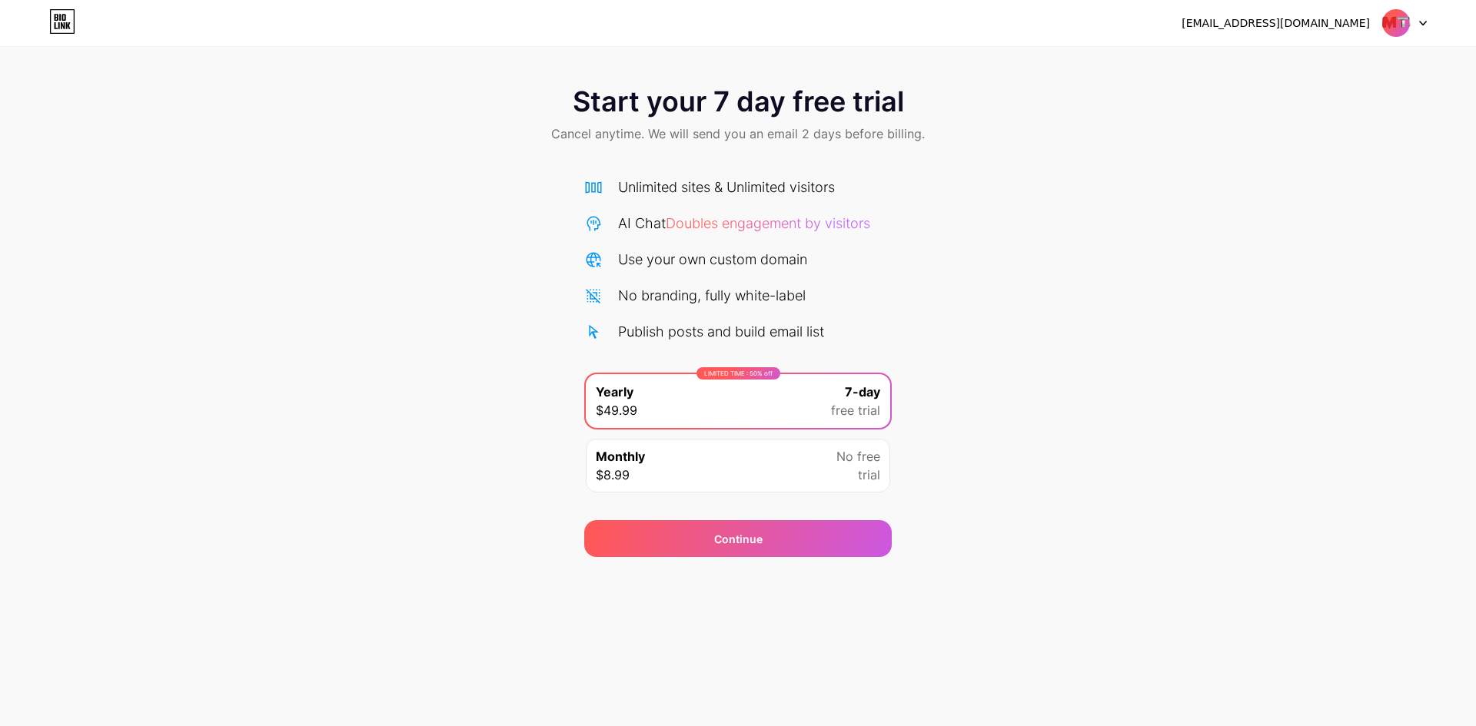
click at [715, 479] on div "Monthly $8.99 No free trial" at bounding box center [738, 466] width 304 height 54
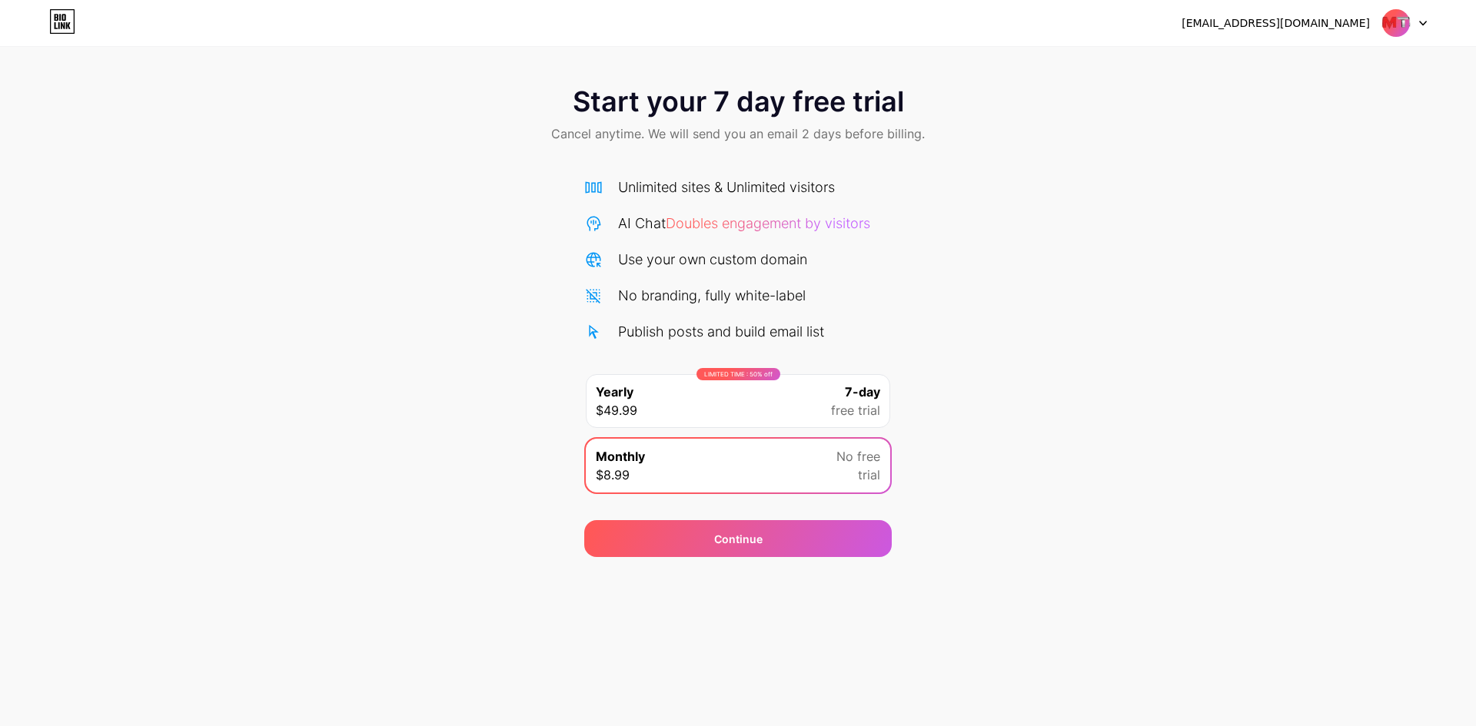
click at [679, 514] on div "Continue" at bounding box center [738, 529] width 308 height 55
click at [687, 534] on div "Continue" at bounding box center [738, 538] width 308 height 37
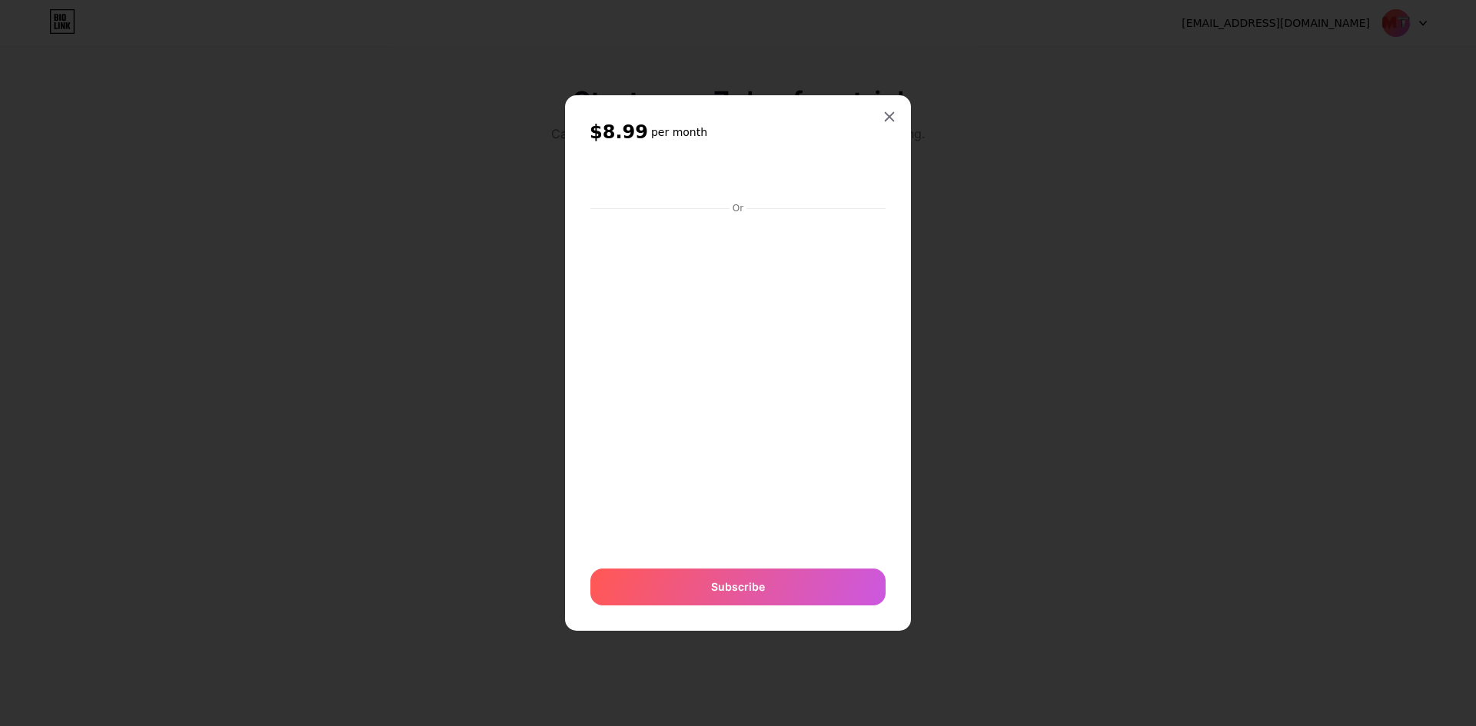
click at [727, 209] on div "Or" at bounding box center [737, 208] width 295 height 12
click at [901, 110] on div at bounding box center [890, 117] width 28 height 28
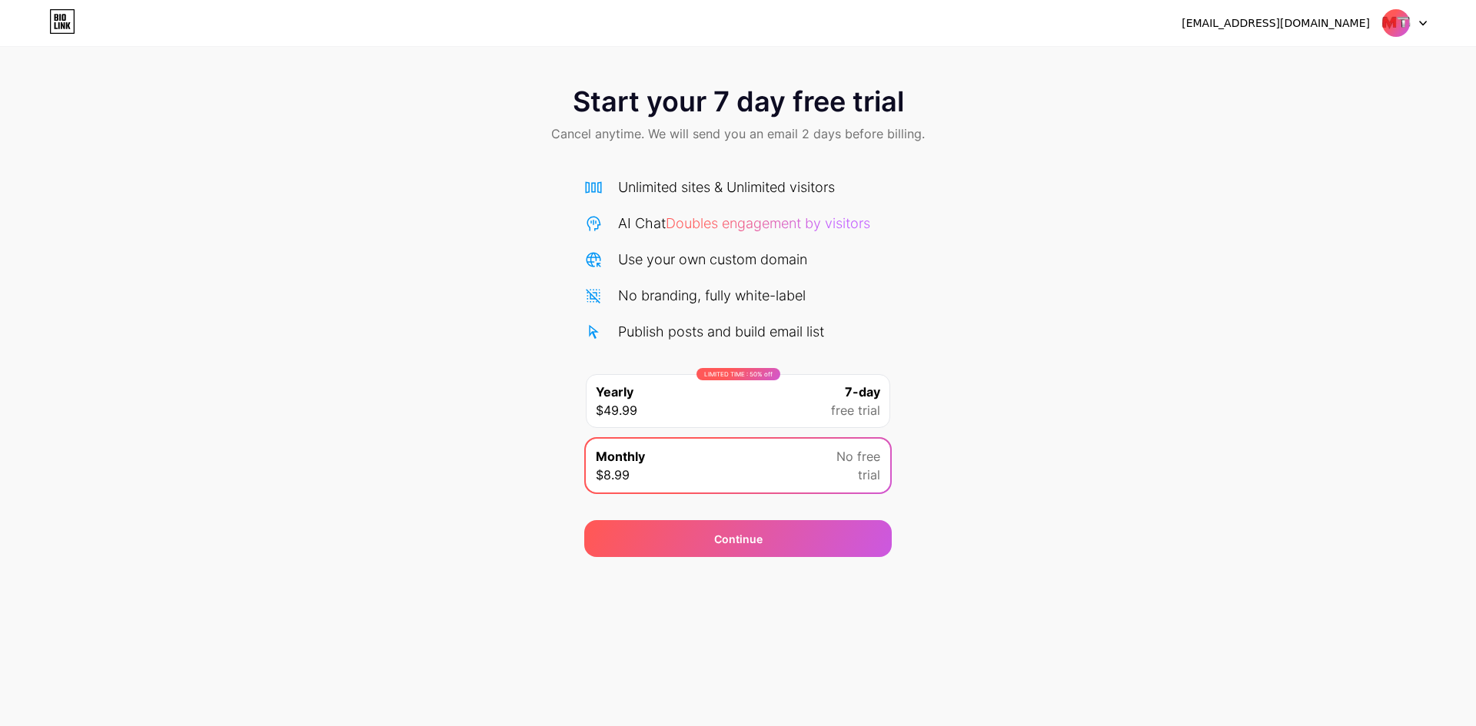
click at [1418, 27] on div at bounding box center [1404, 23] width 45 height 28
click at [1297, 28] on div "[EMAIL_ADDRESS][DOMAIN_NAME]" at bounding box center [1276, 23] width 188 height 16
drag, startPoint x: 1445, startPoint y: 13, endPoint x: 1412, endPoint y: 36, distance: 40.3
click at [1445, 13] on div "jirayalegendaris@gmail.com Logout" at bounding box center [738, 23] width 1476 height 28
click at [1375, 41] on div "jirayalegendaris@gmail.com Logout" at bounding box center [738, 23] width 1476 height 46
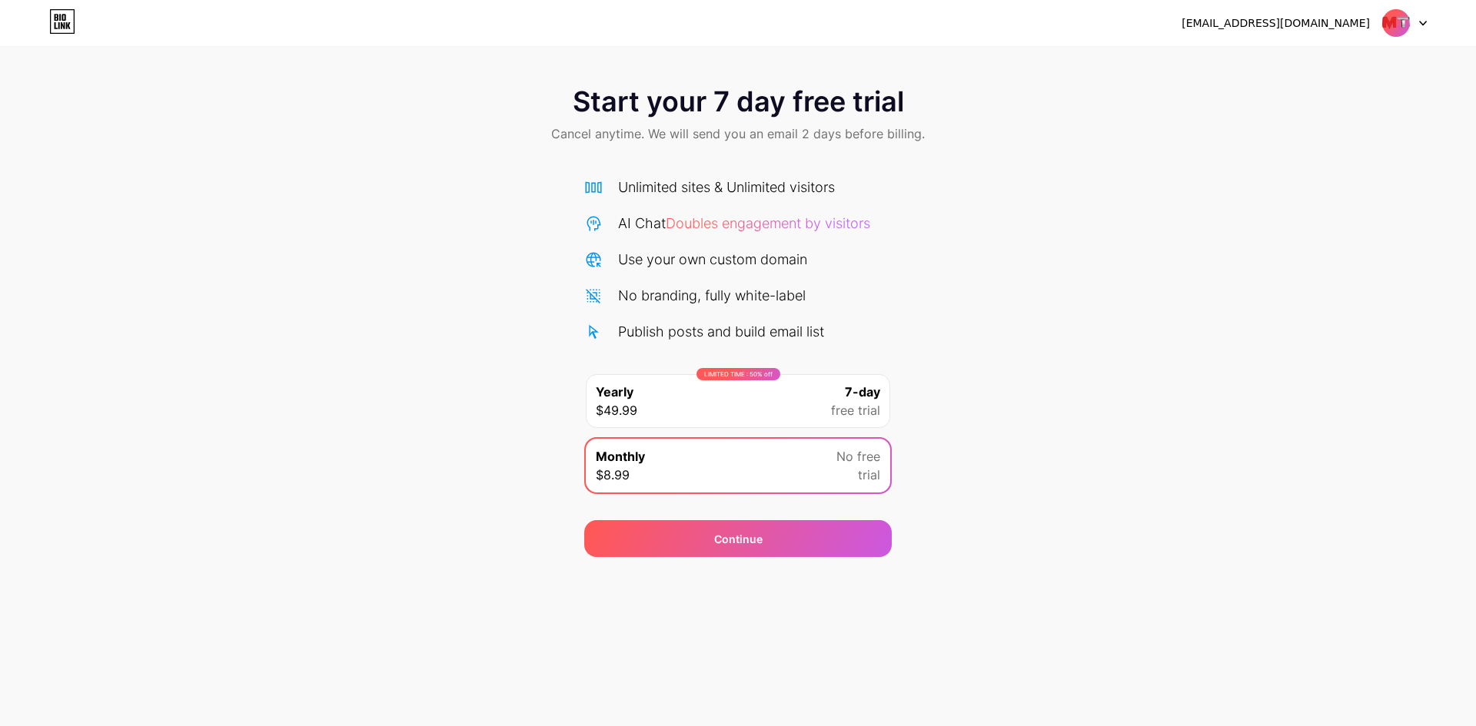
click at [1391, 38] on div "jirayalegendaris@gmail.com Logout" at bounding box center [738, 23] width 1476 height 46
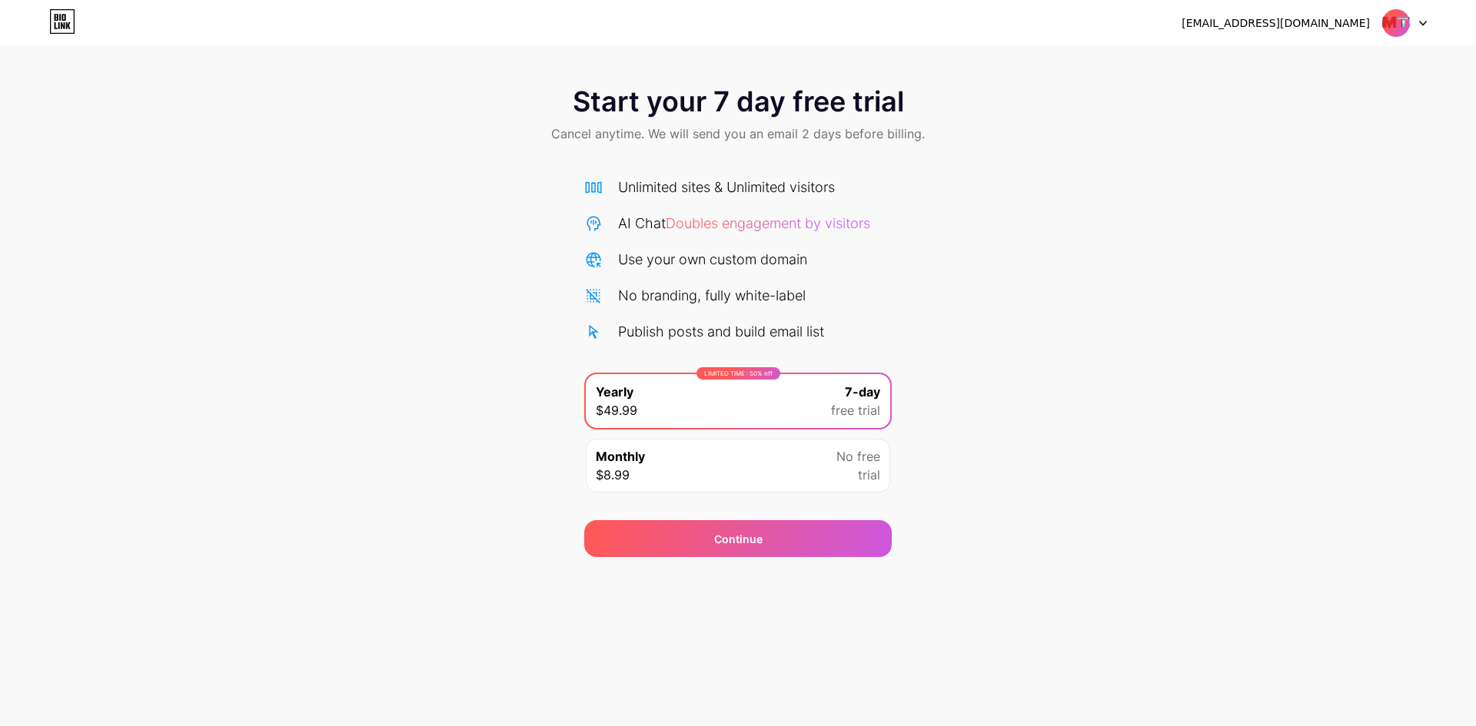
click at [763, 228] on span "Doubles engagement by visitors" at bounding box center [768, 223] width 204 height 16
click at [634, 209] on div "Unlimited sites & Unlimited visitors AI Chat Doubles engagement by visitors Use…" at bounding box center [738, 259] width 308 height 165
click at [627, 184] on div "Unlimited sites & Unlimited visitors" at bounding box center [726, 187] width 217 height 21
